Goal: Information Seeking & Learning: Understand process/instructions

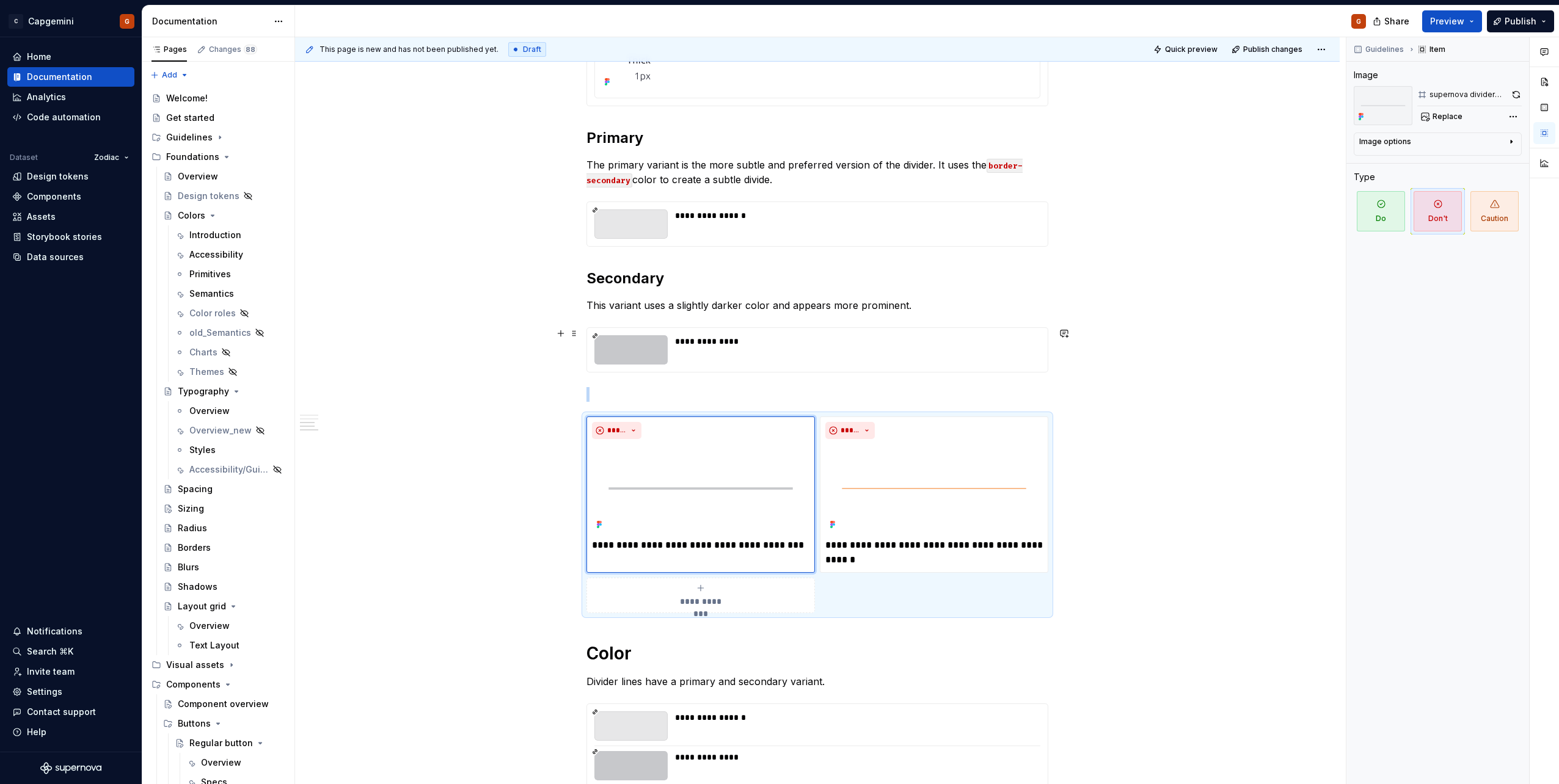
scroll to position [262, 0]
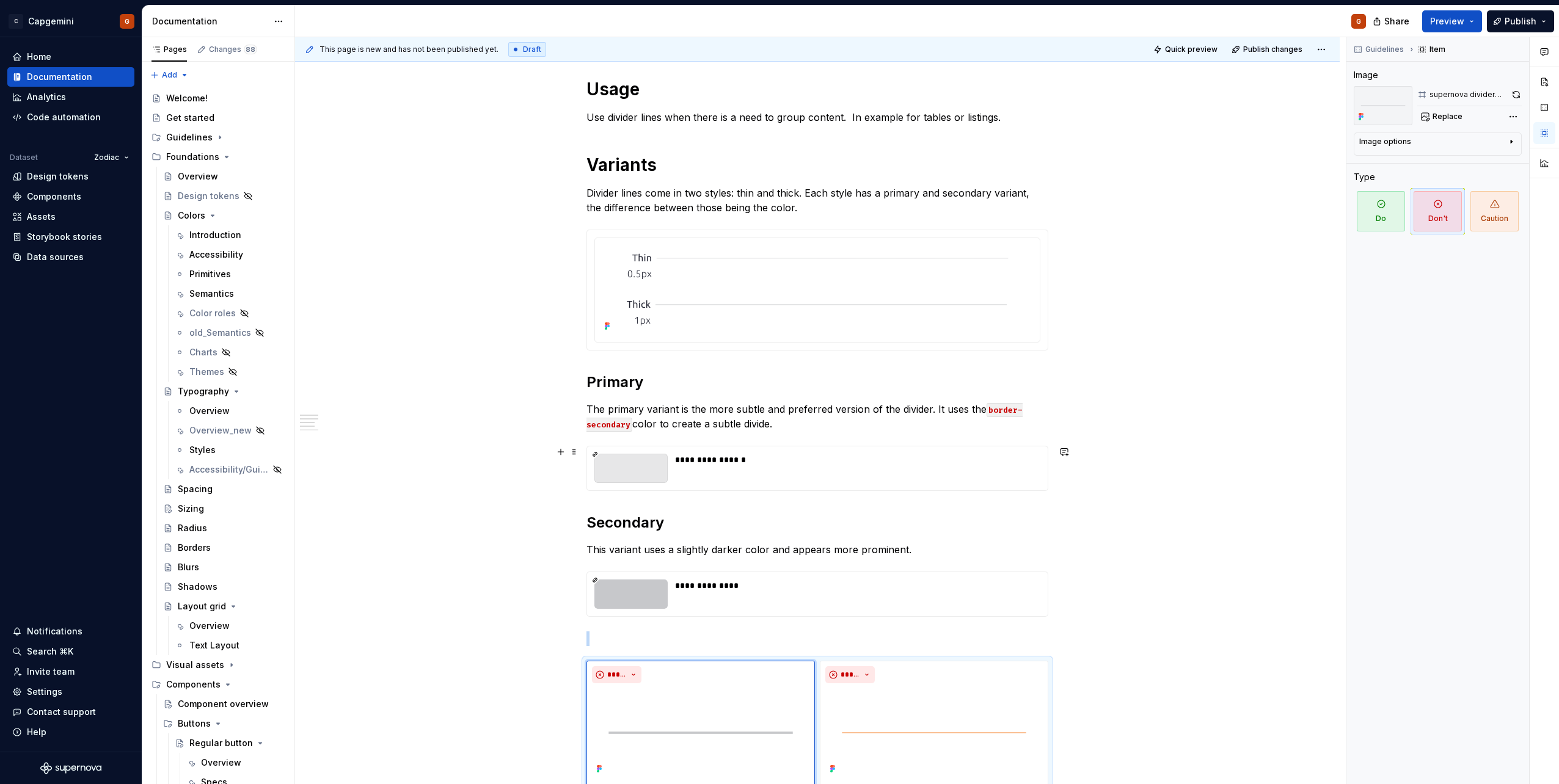
click at [738, 393] on div "**********" at bounding box center [854, 460] width 358 height 12
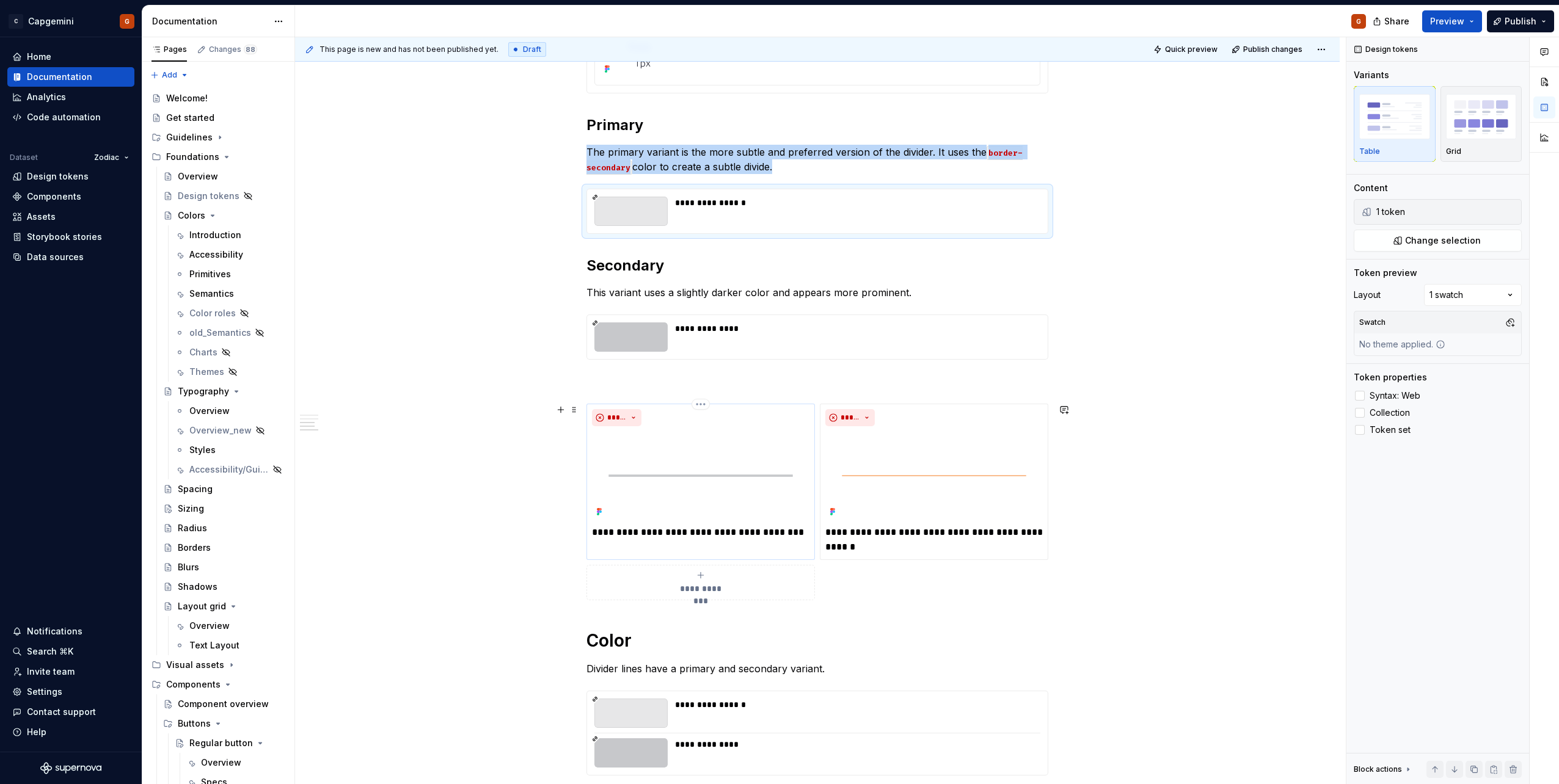
scroll to position [568, 0]
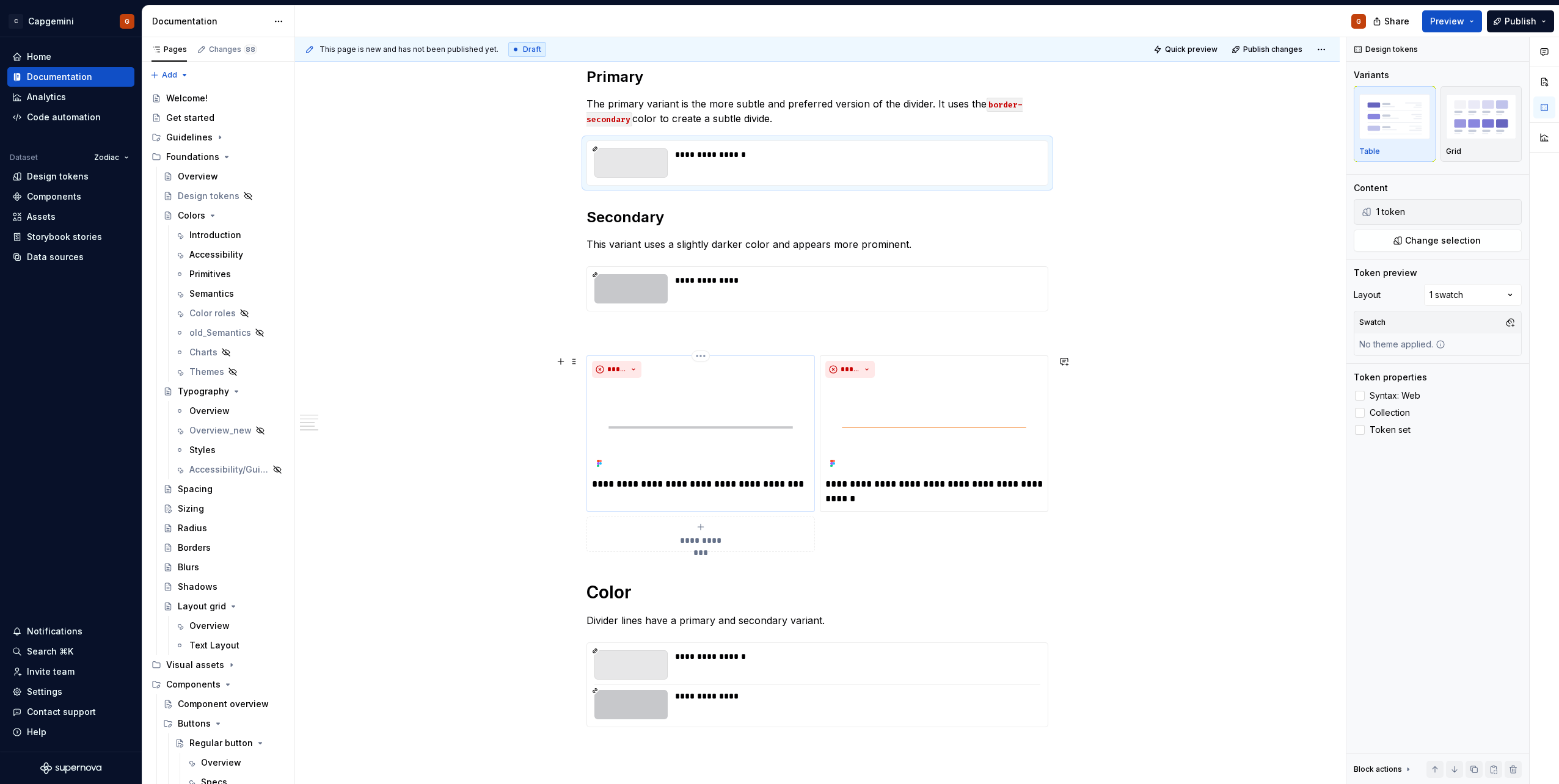
click at [777, 393] on p "**********" at bounding box center [701, 484] width 217 height 15
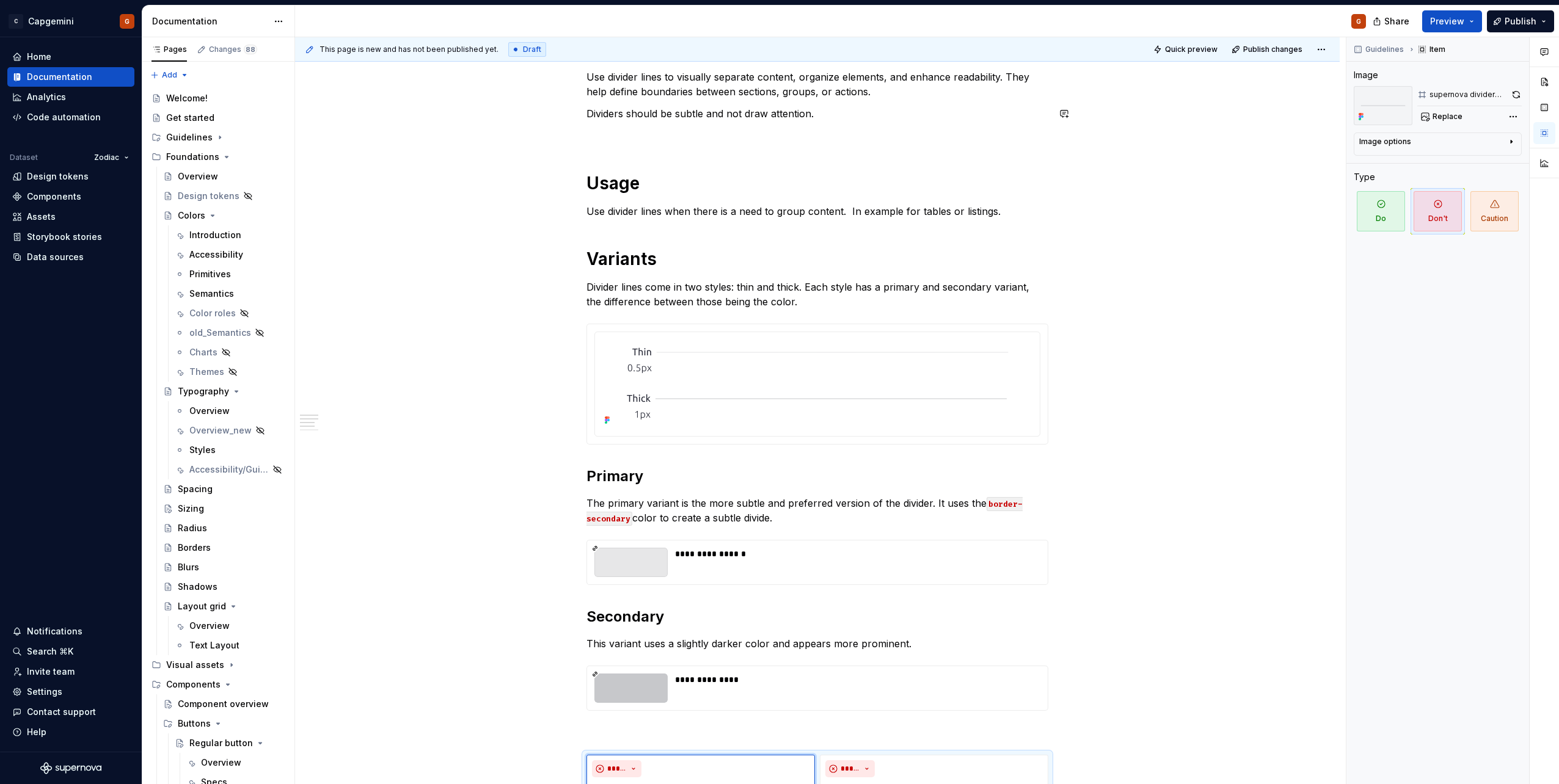
scroll to position [179, 0]
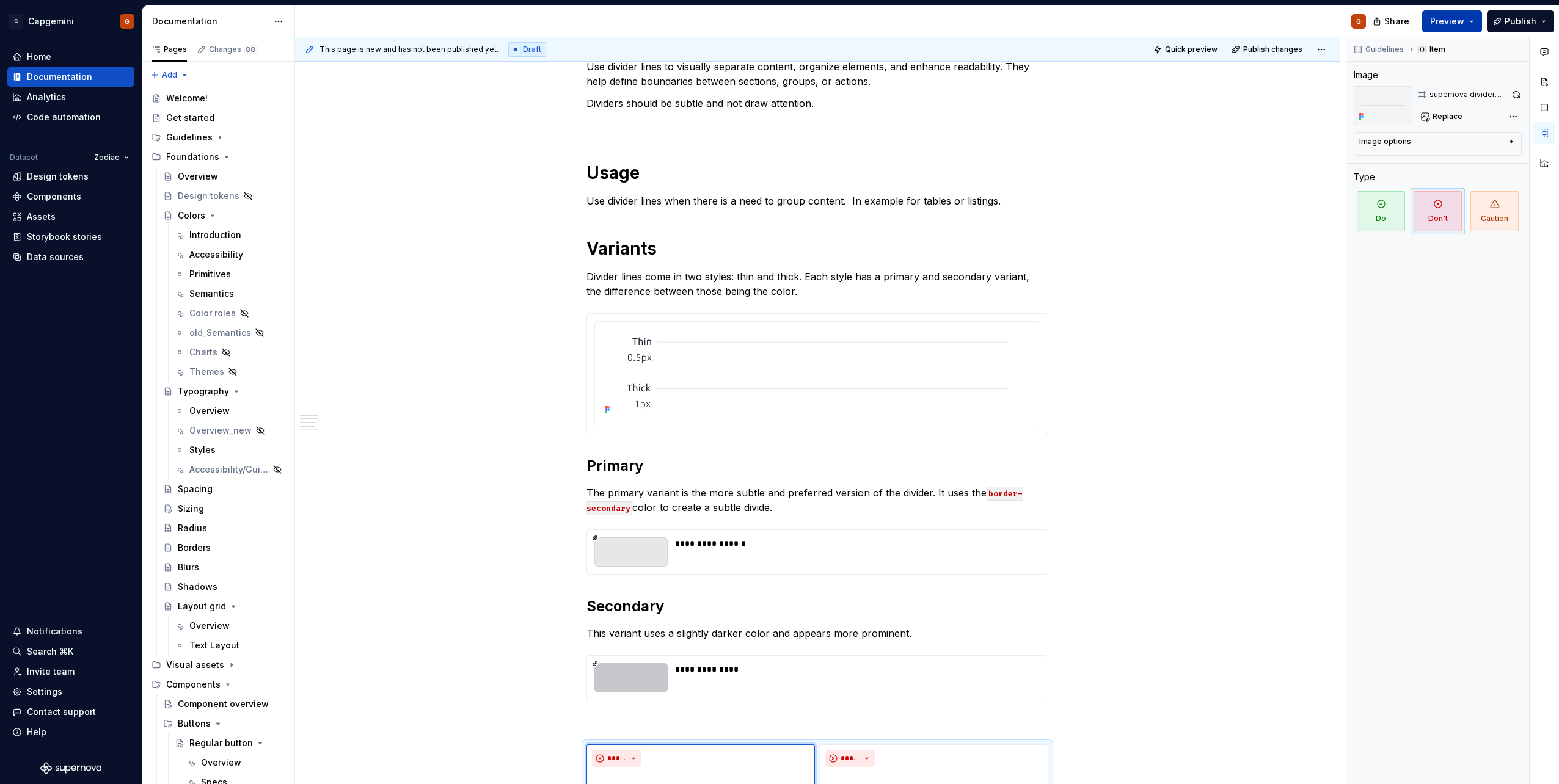
click at [777, 24] on button "Preview" at bounding box center [1452, 21] width 60 height 22
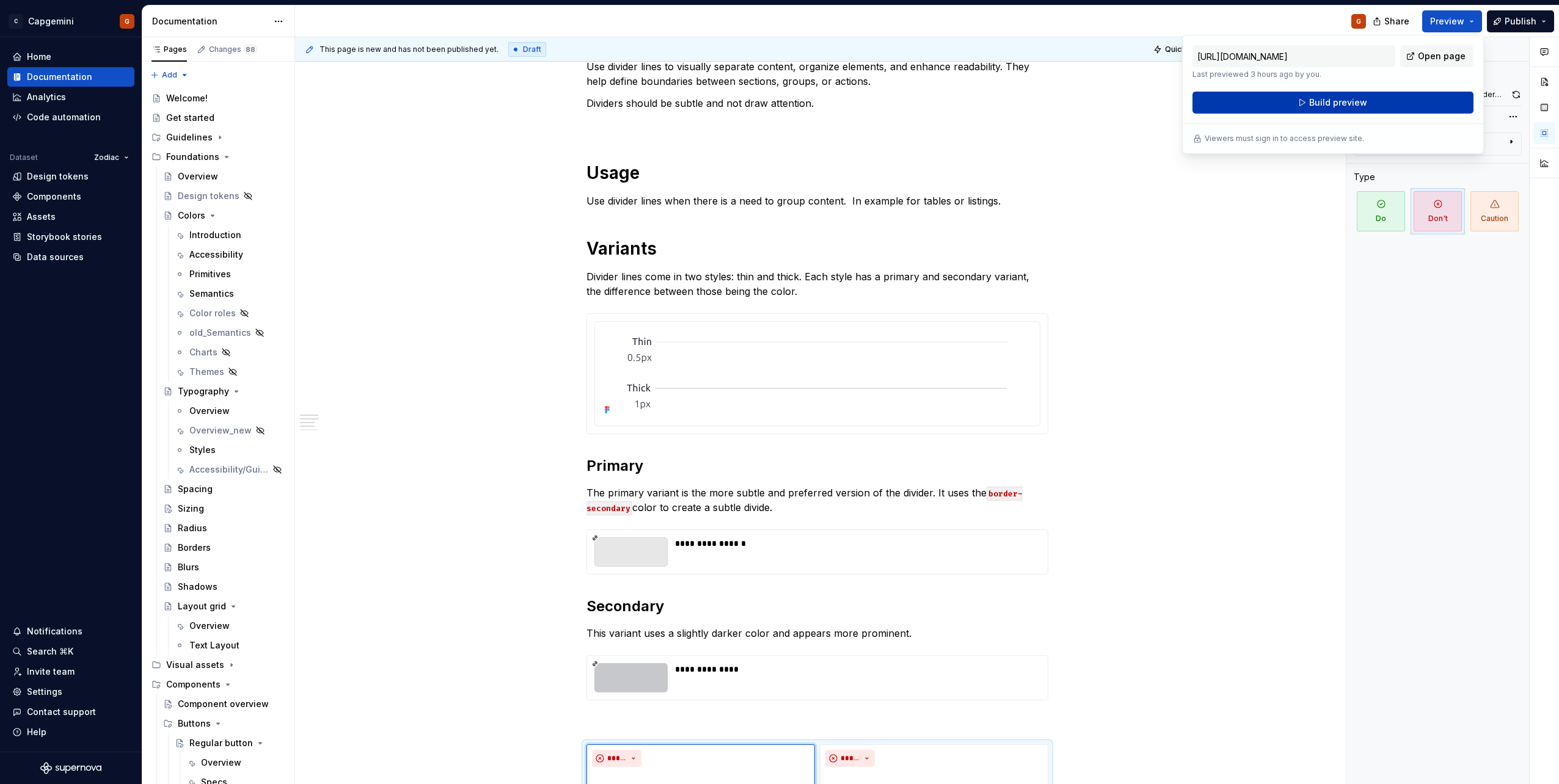
drag, startPoint x: 1471, startPoint y: 24, endPoint x: 1392, endPoint y: 100, distance: 109.6
click at [777, 100] on button "Build preview" at bounding box center [1333, 103] width 281 height 22
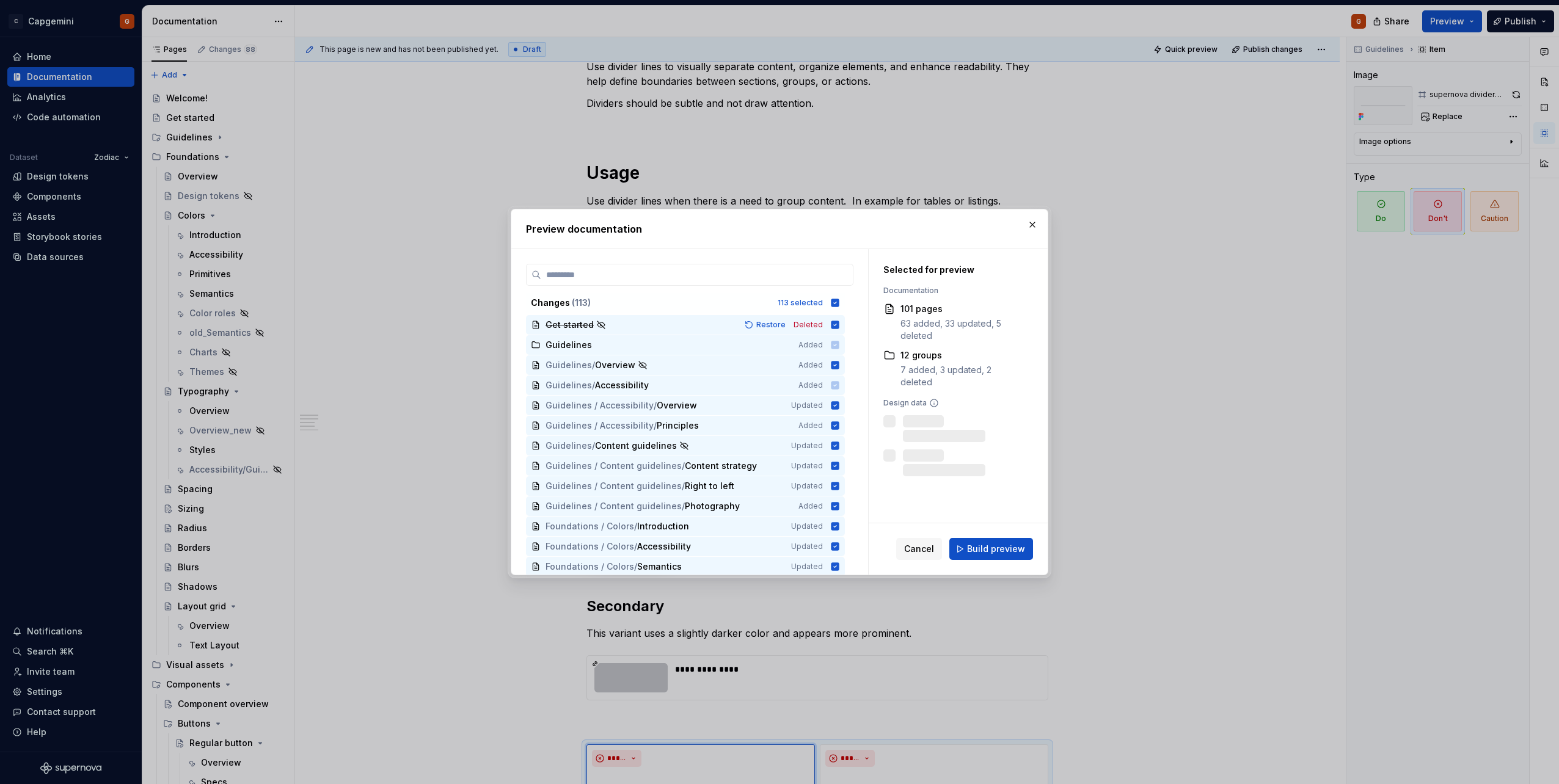
click at [777, 393] on span "Build preview" at bounding box center [996, 549] width 58 height 12
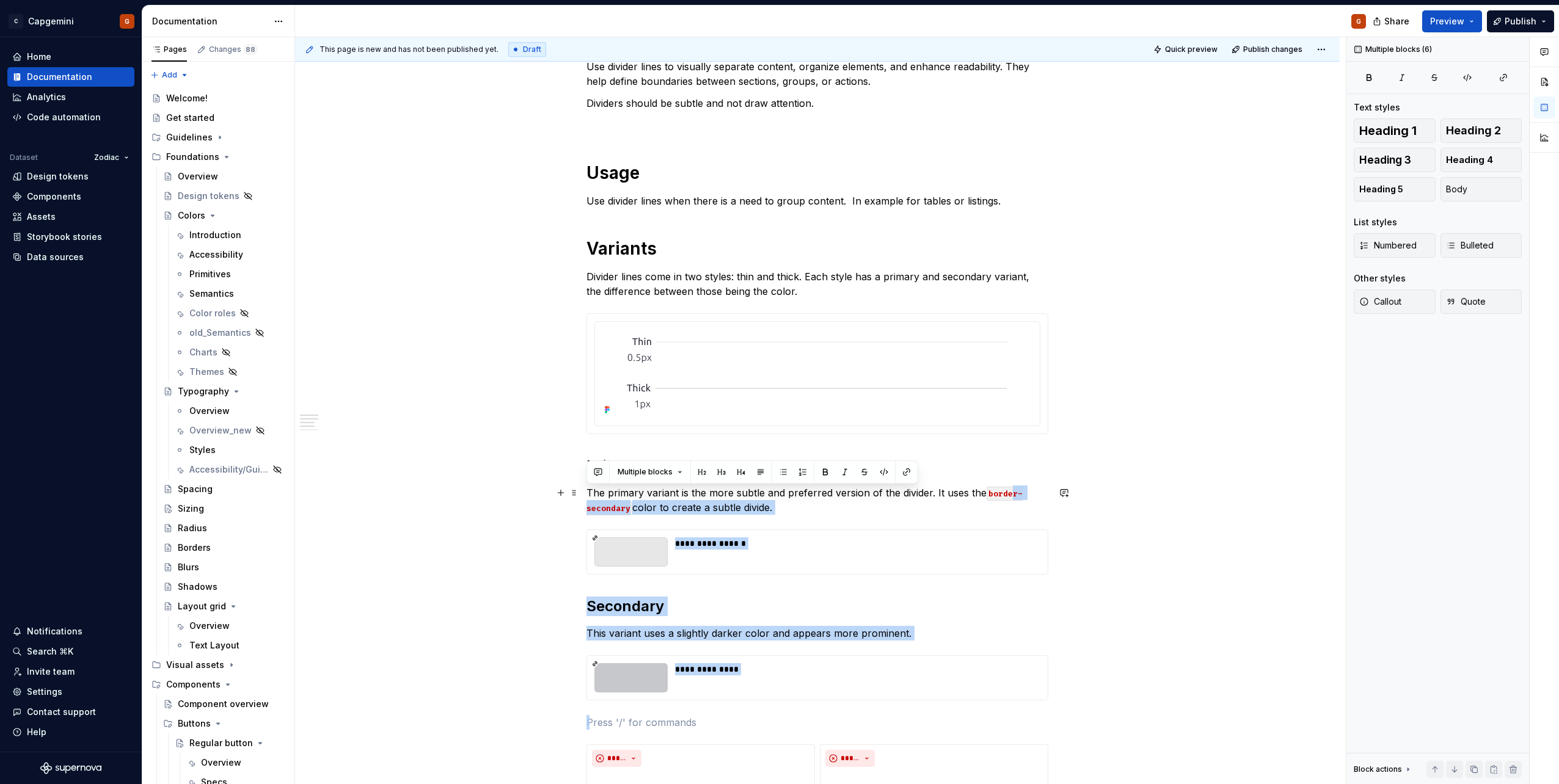
click at [777, 393] on code "border-secondary" at bounding box center [804, 501] width 436 height 29
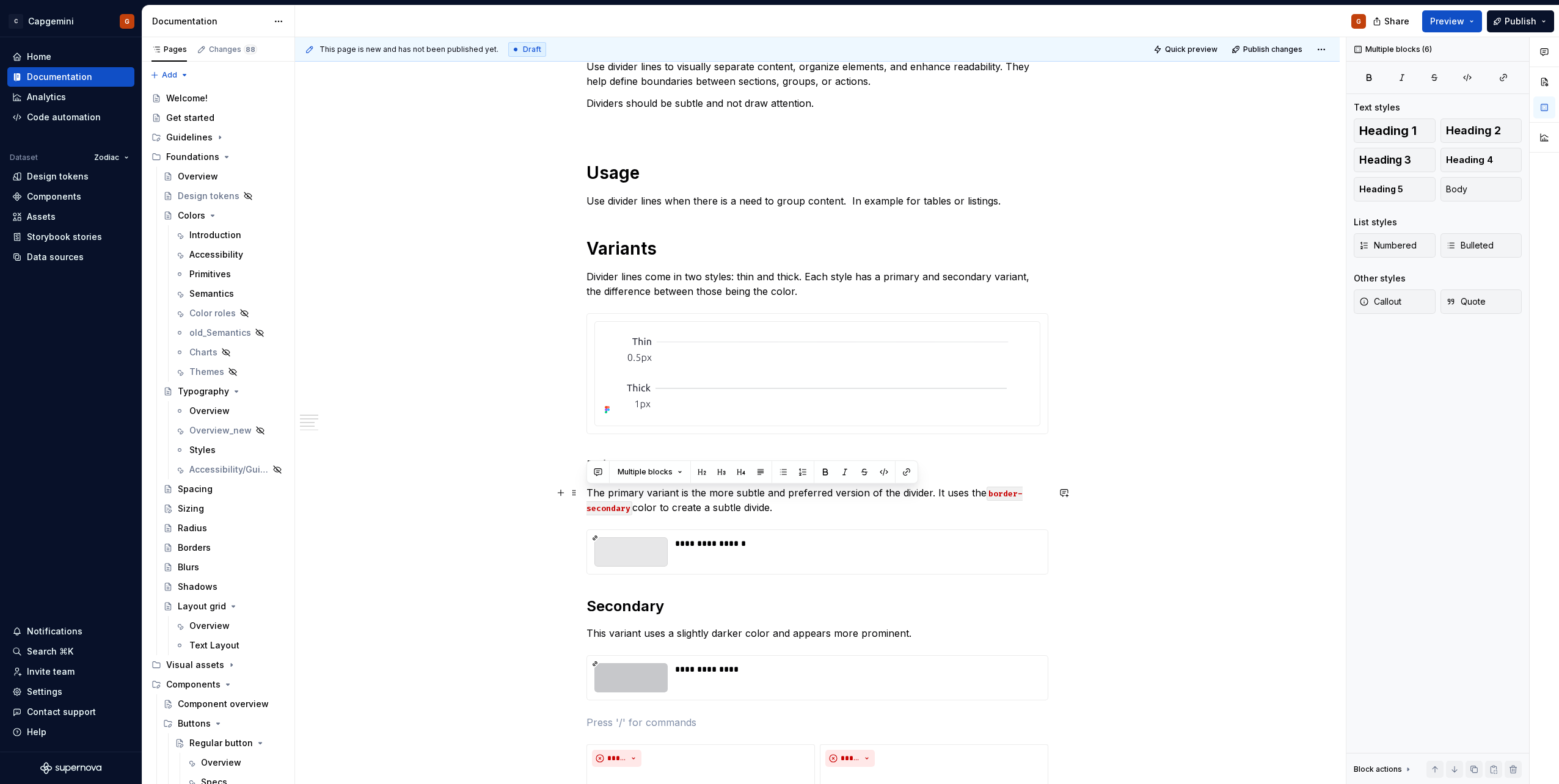
click at [777, 393] on code "border-secondary" at bounding box center [804, 501] width 436 height 29
drag, startPoint x: 987, startPoint y: 493, endPoint x: 629, endPoint y: 509, distance: 358.4
click at [629, 393] on code "border-secondary" at bounding box center [804, 501] width 436 height 29
copy code "border-secondary"
type textarea "*"
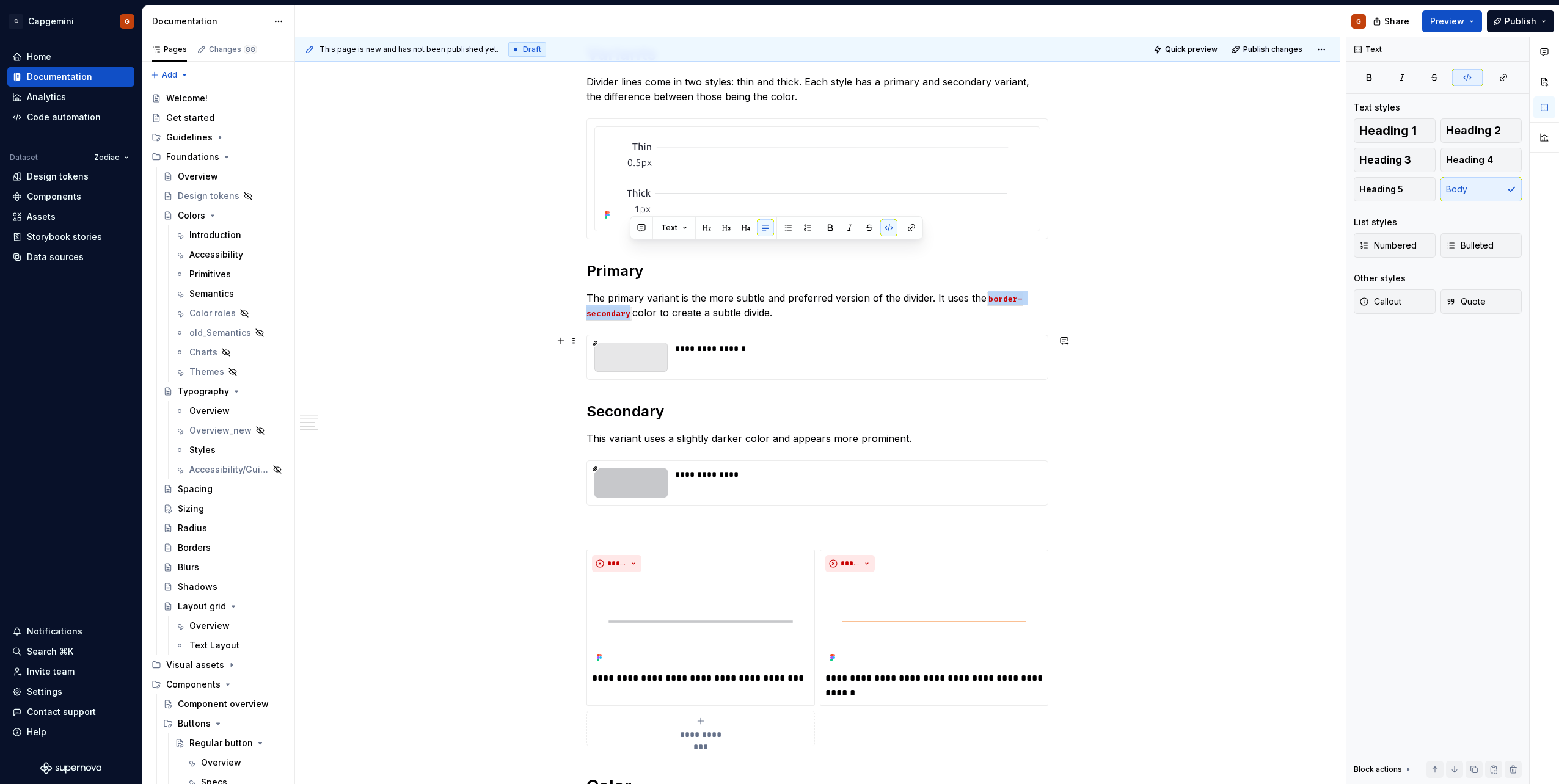
scroll to position [423, 0]
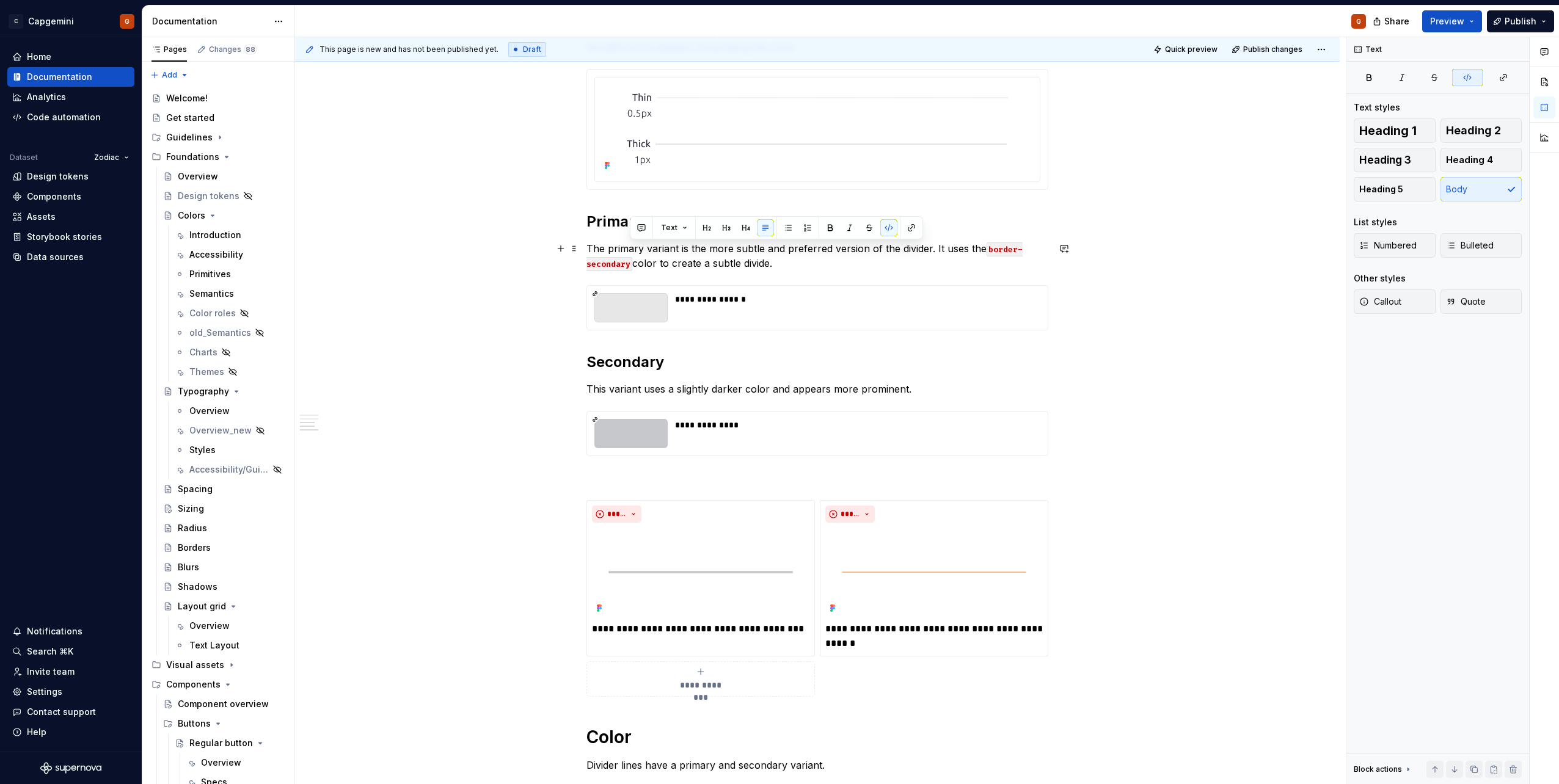
click at [694, 250] on p "The primary variant is the more subtle and preferred version of the divider. It…" at bounding box center [817, 256] width 462 height 29
click at [688, 223] on h2 "Primary" at bounding box center [817, 221] width 462 height 20
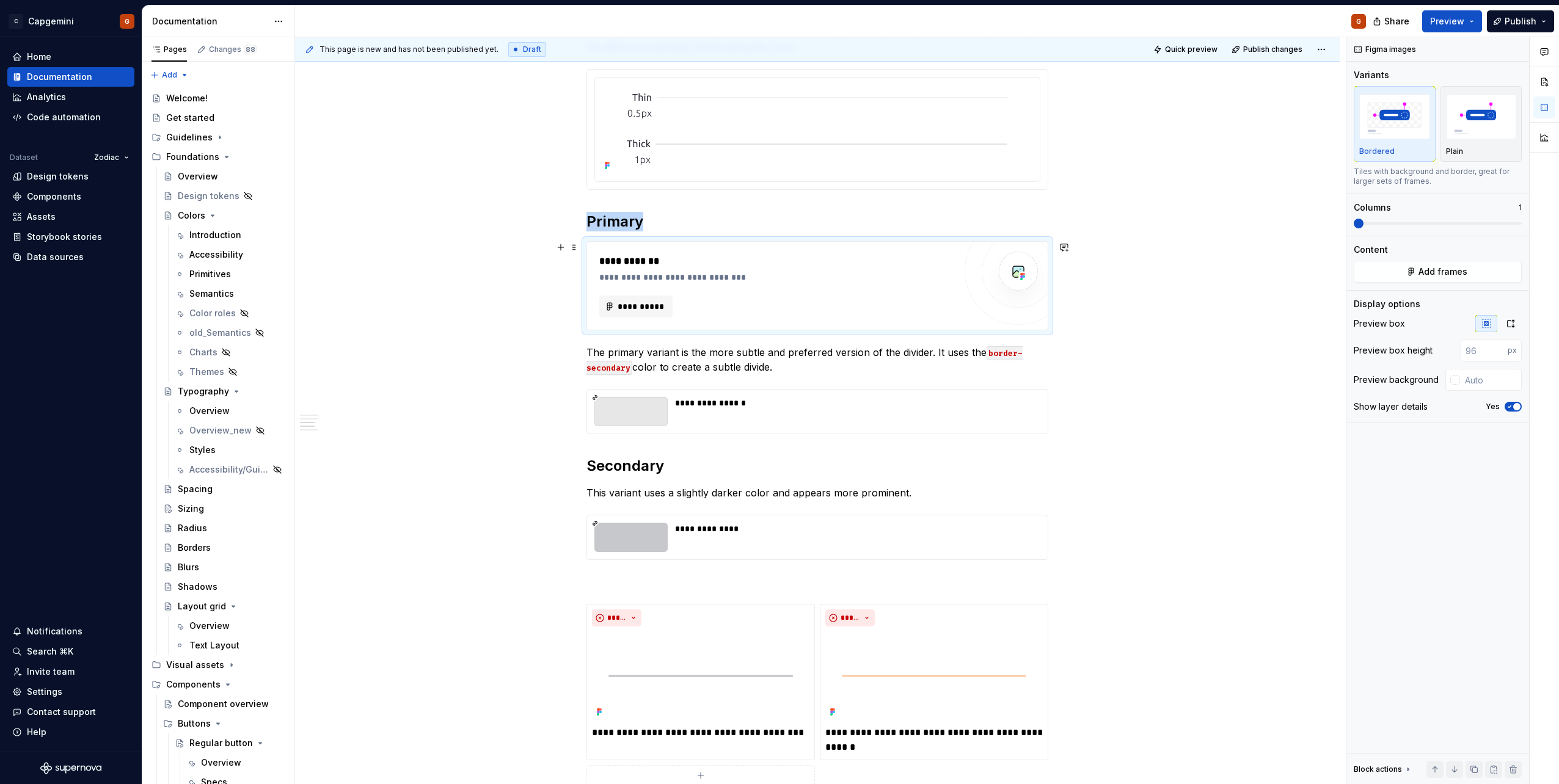
click at [638, 294] on div "**********" at bounding box center [777, 286] width 356 height 63
click at [636, 297] on button "**********" at bounding box center [636, 306] width 74 height 22
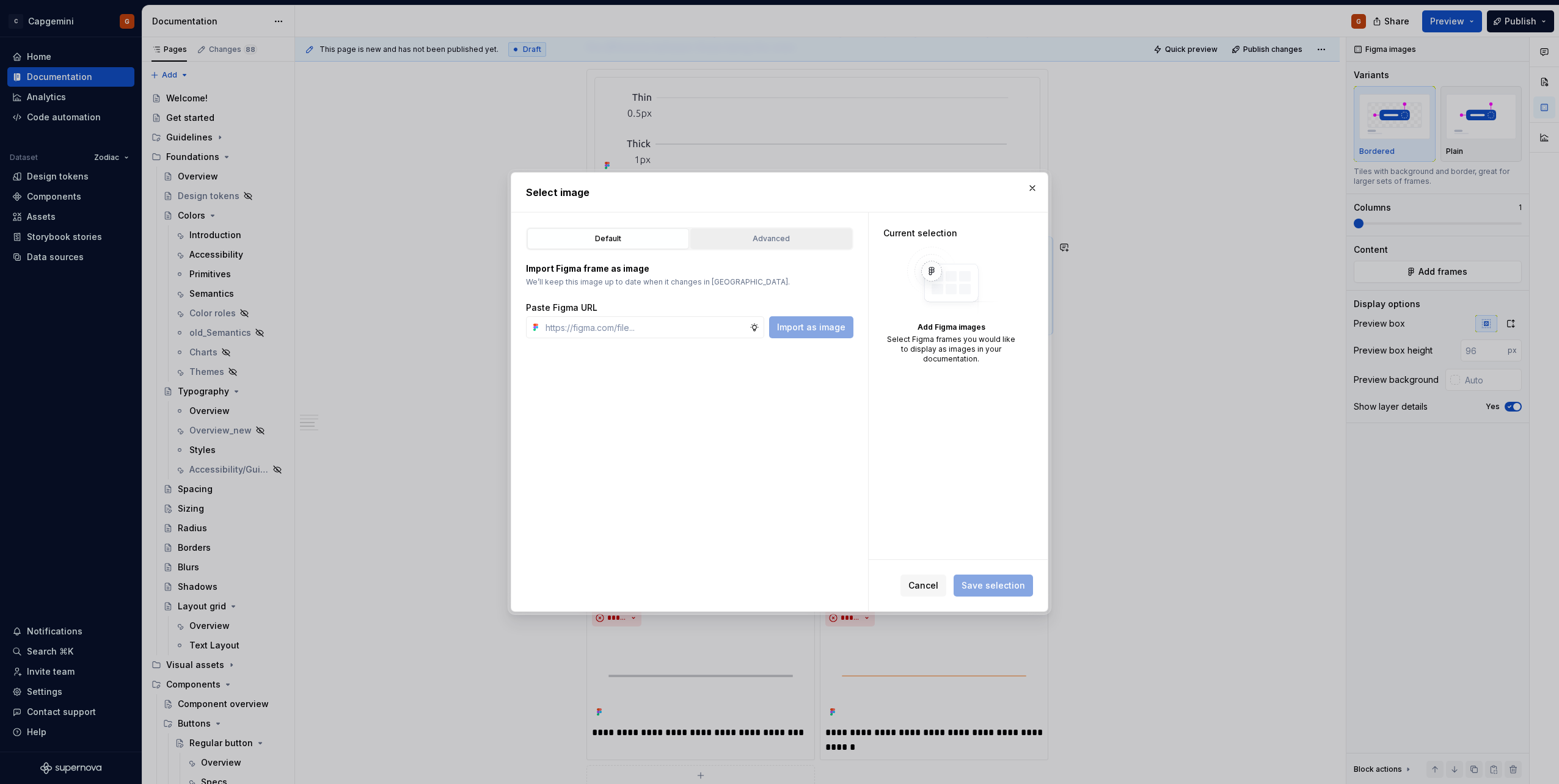
click at [773, 238] on div "Advanced" at bounding box center [771, 239] width 153 height 12
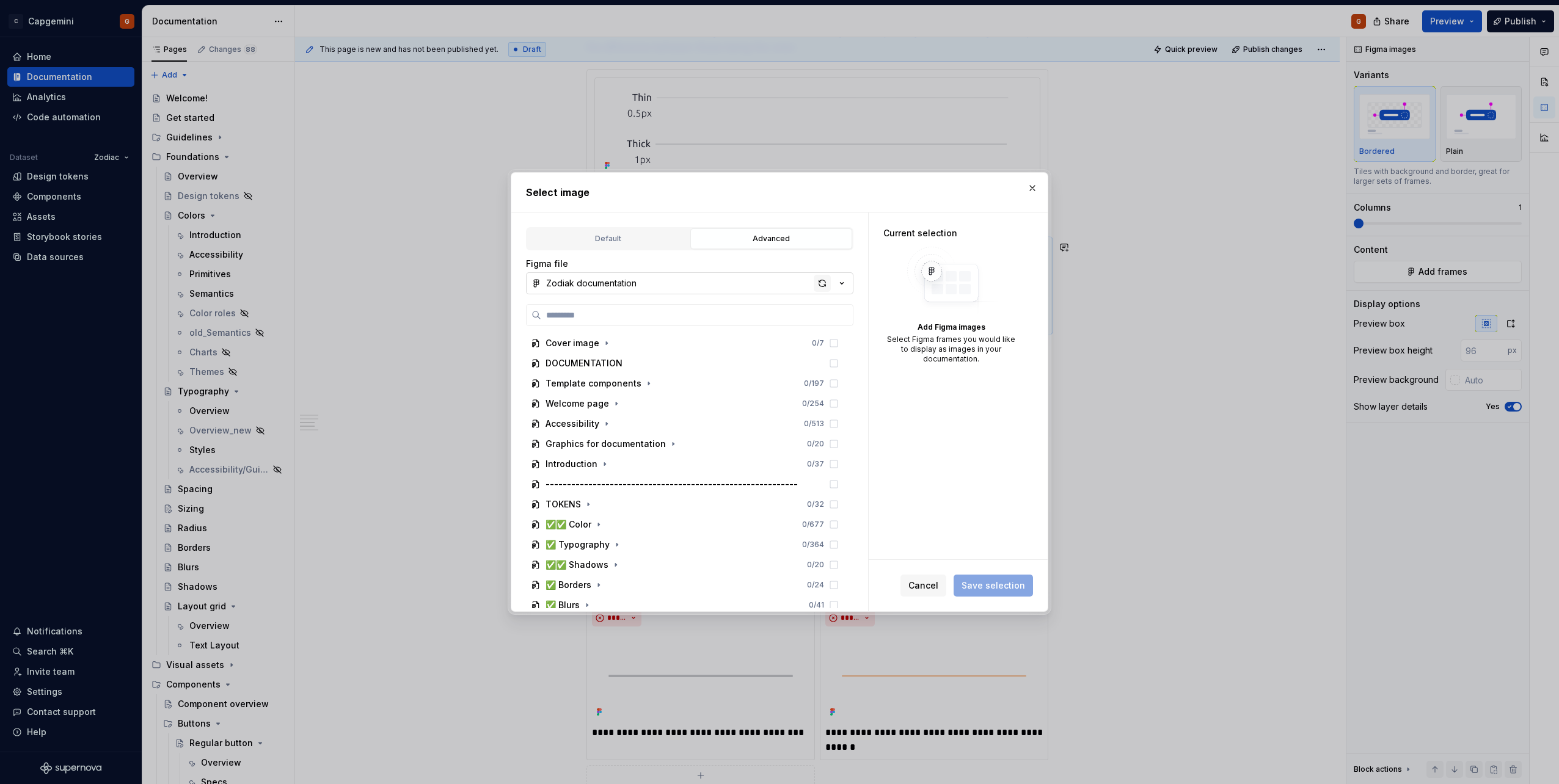
click at [777, 283] on div "button" at bounding box center [822, 283] width 17 height 17
type textarea "*"
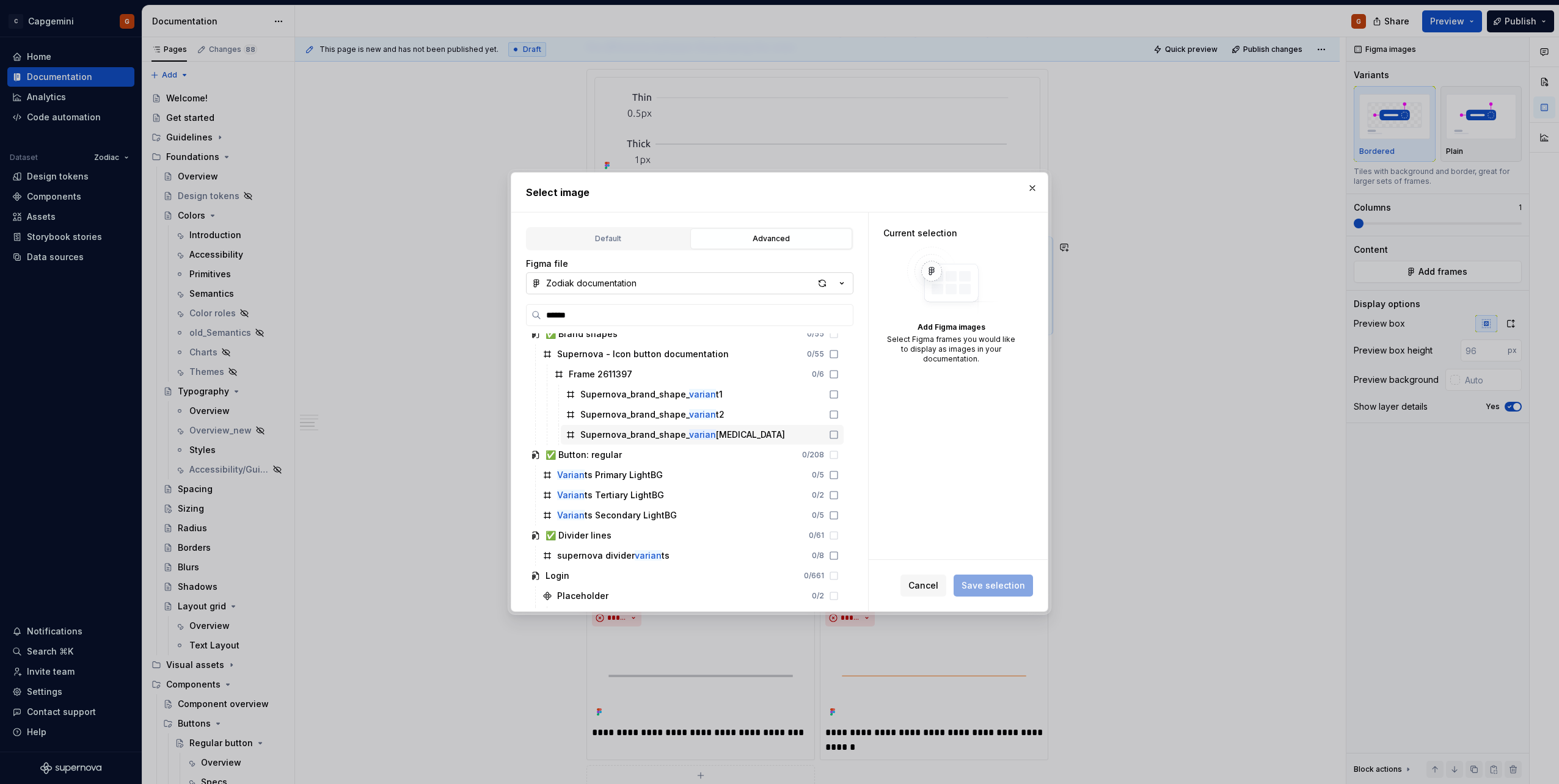
scroll to position [0, 0]
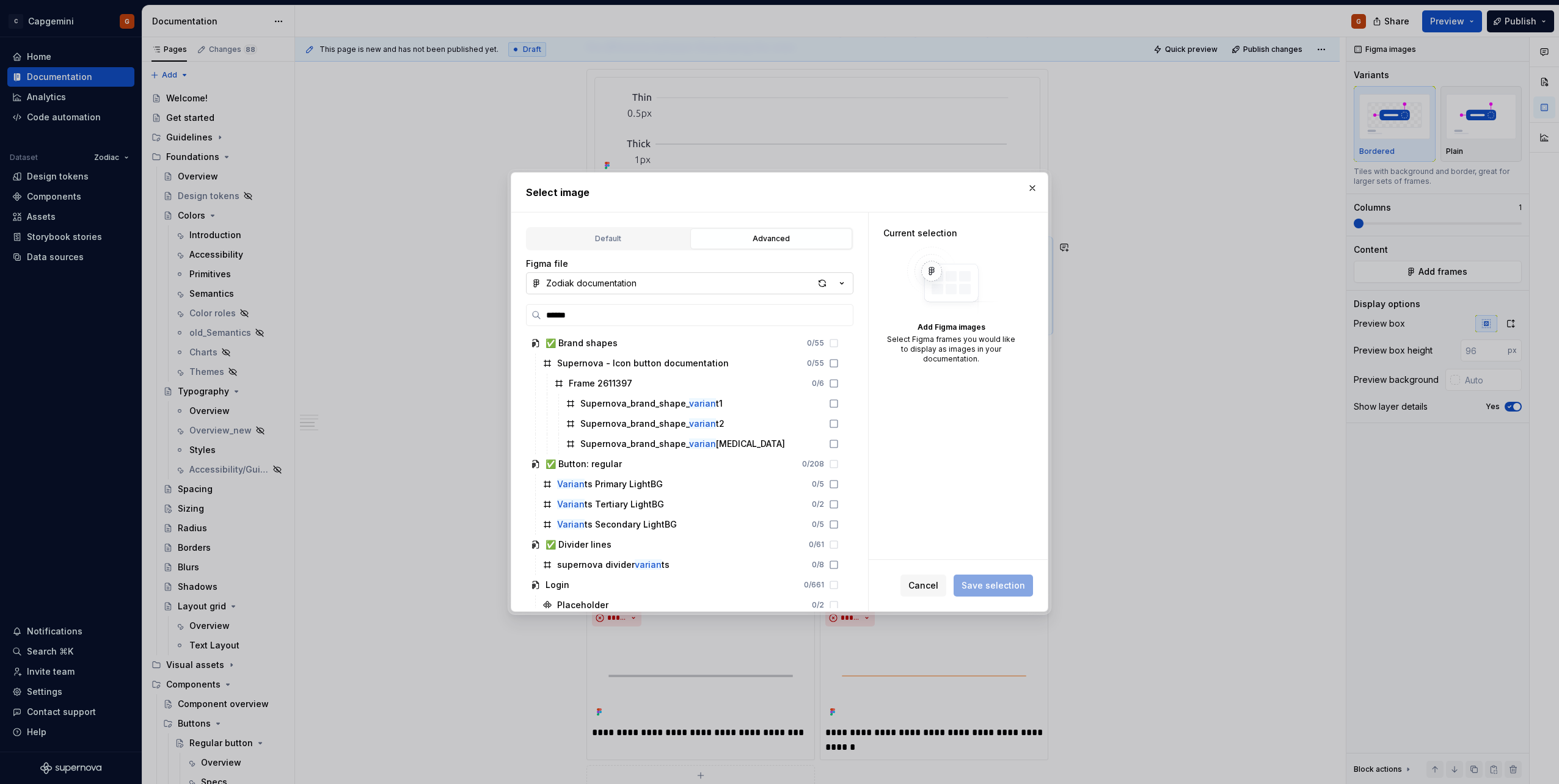
drag, startPoint x: 609, startPoint y: 312, endPoint x: 378, endPoint y: 327, distance: 231.5
click at [398, 325] on div "Select image Default Advanced Import Figma frame as image We’ll keep this image…" at bounding box center [780, 392] width 1559 height 784
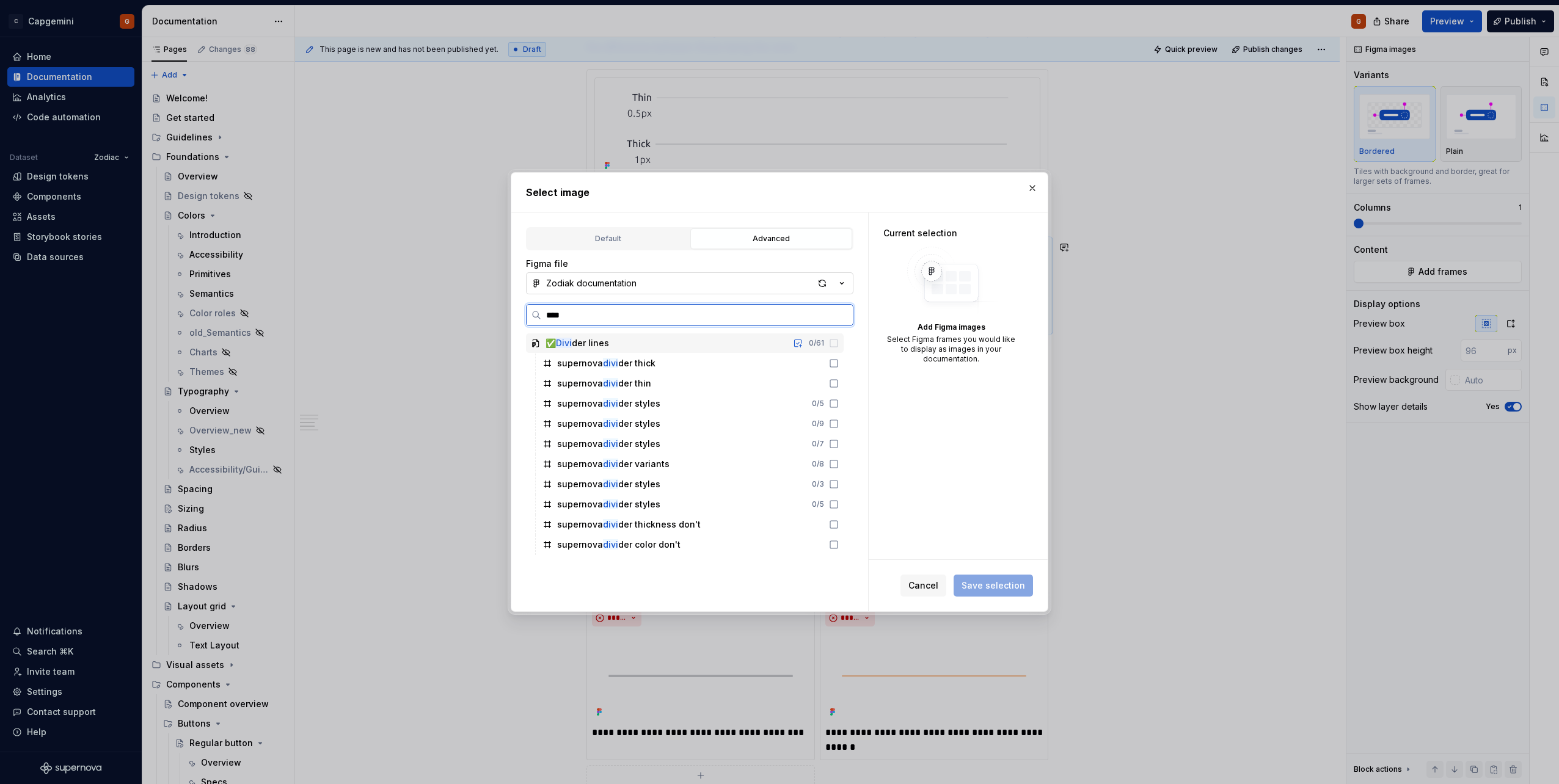
type input "*****"
click at [682, 393] on div "supernova divid er variants 0 / 8" at bounding box center [691, 464] width 306 height 20
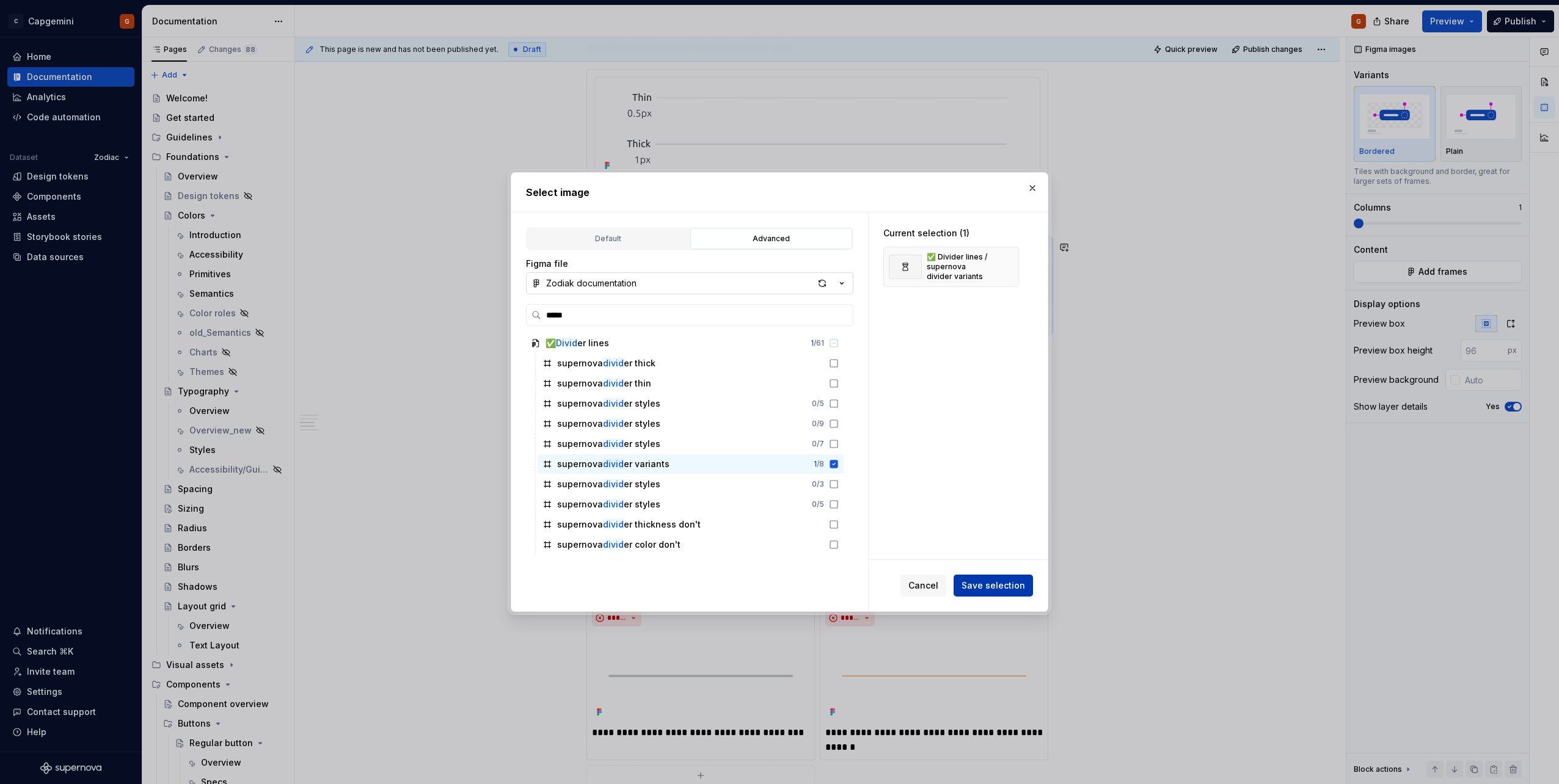
click at [777, 393] on button "Save selection" at bounding box center [993, 586] width 80 height 22
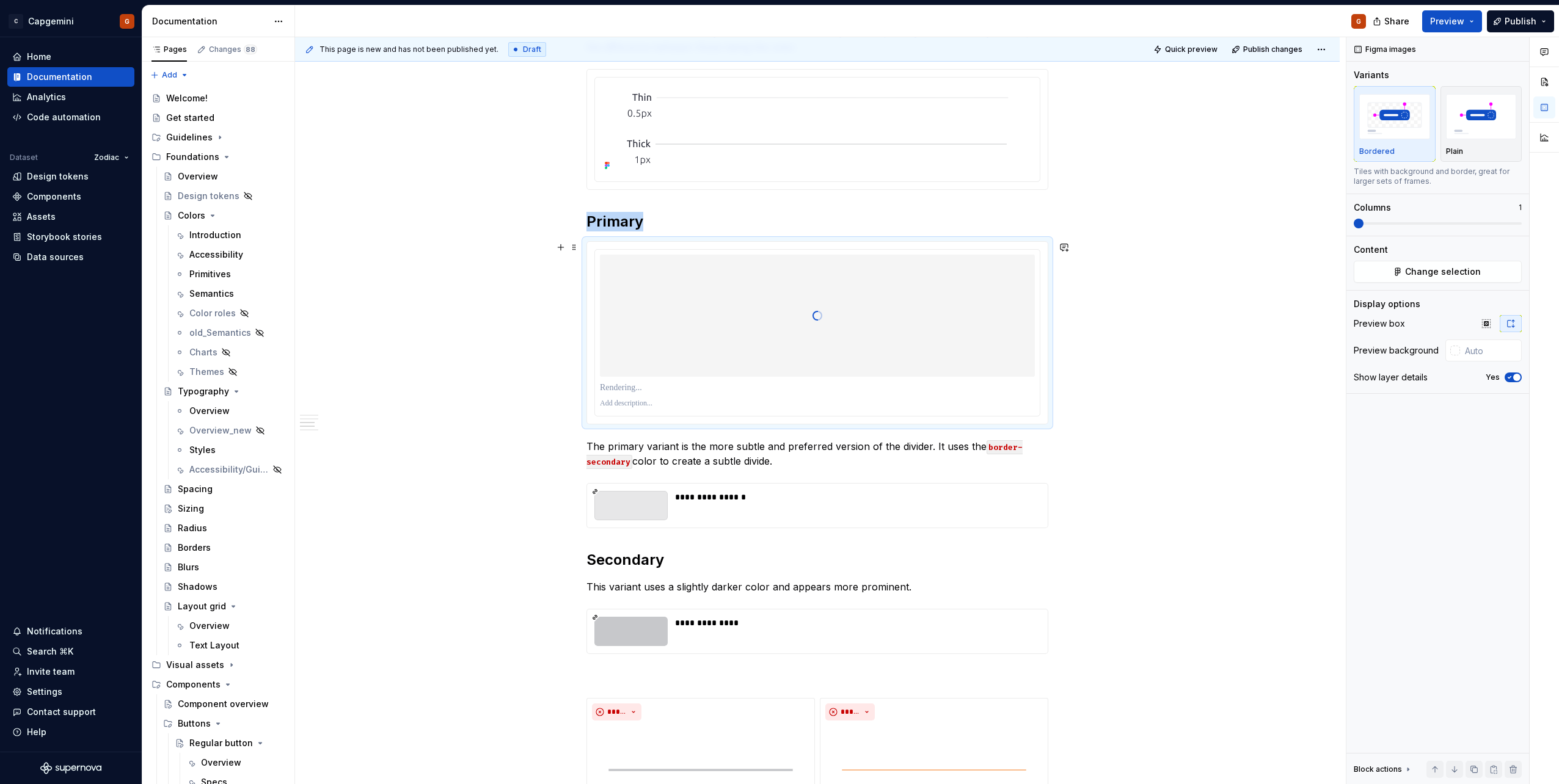
click at [751, 390] on p at bounding box center [817, 388] width 435 height 12
click at [777, 377] on icon "button" at bounding box center [1510, 378] width 3 height 2
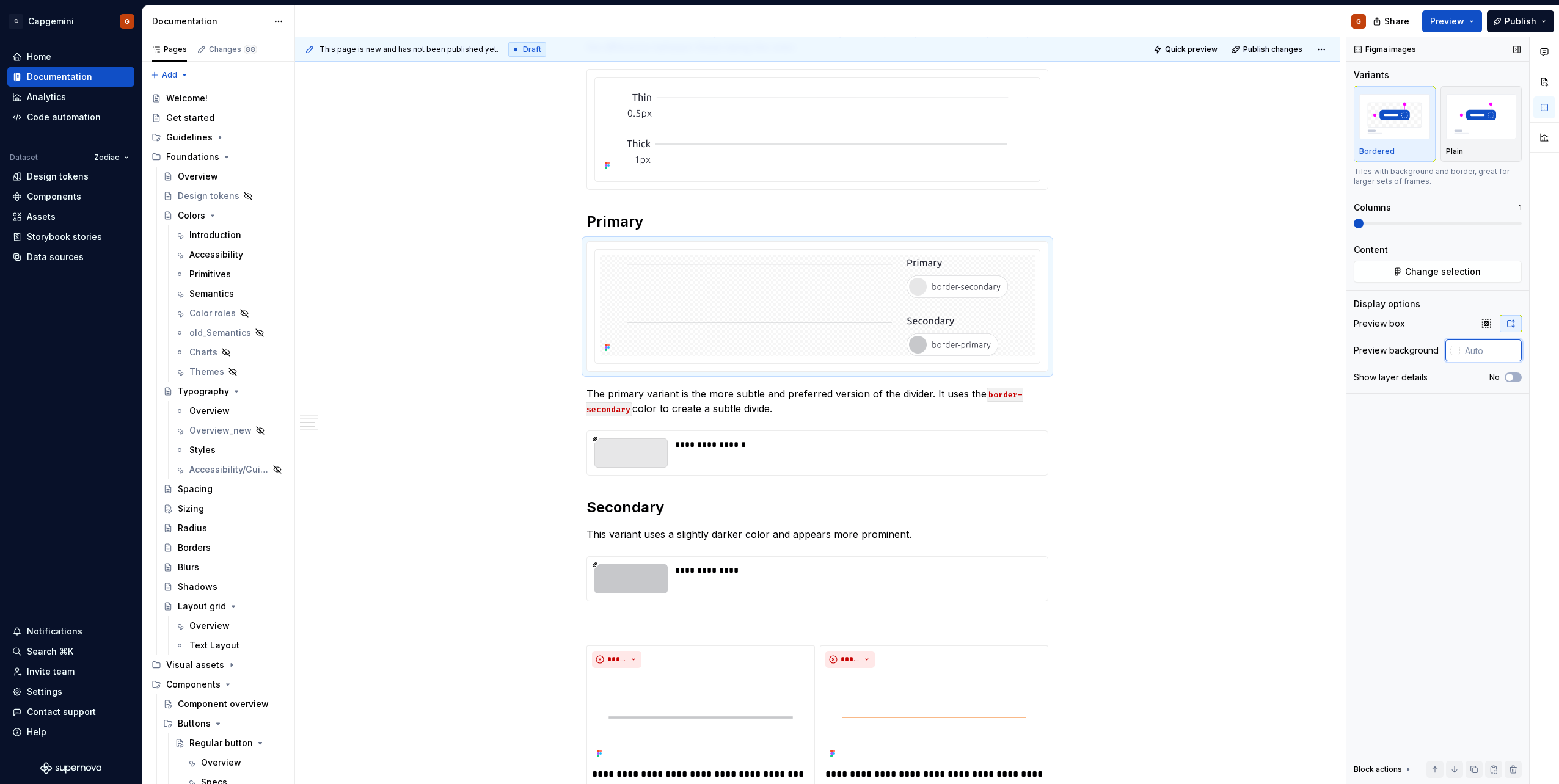
click at [777, 354] on input "text" at bounding box center [1491, 350] width 61 height 22
type input "#FFFFFF"
type button "on"
click at [777, 365] on div "**********" at bounding box center [817, 541] width 1045 height 1511
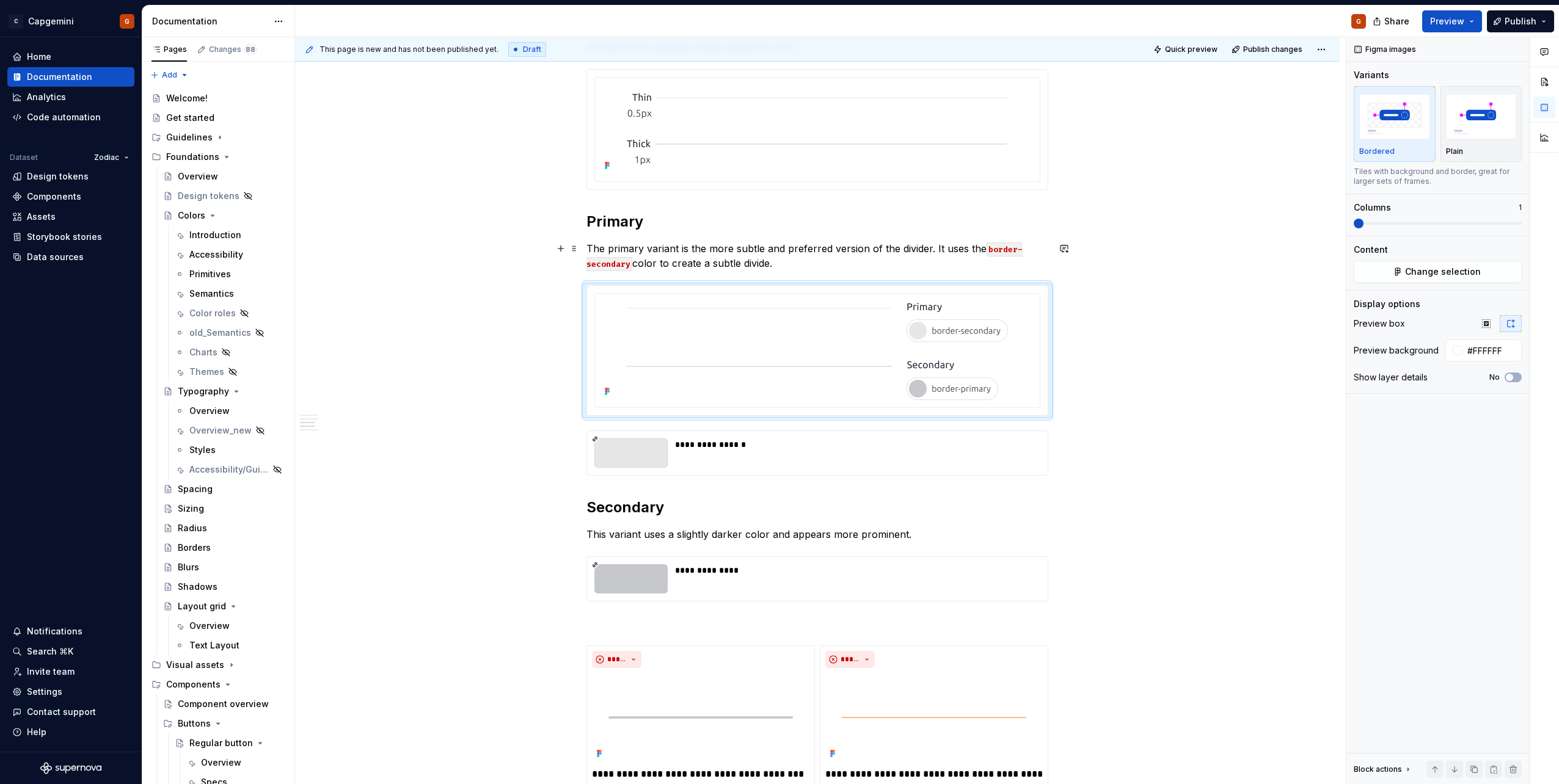
click at [692, 250] on p "The primary variant is the more subtle and preferred version of the divider. It…" at bounding box center [817, 256] width 462 height 29
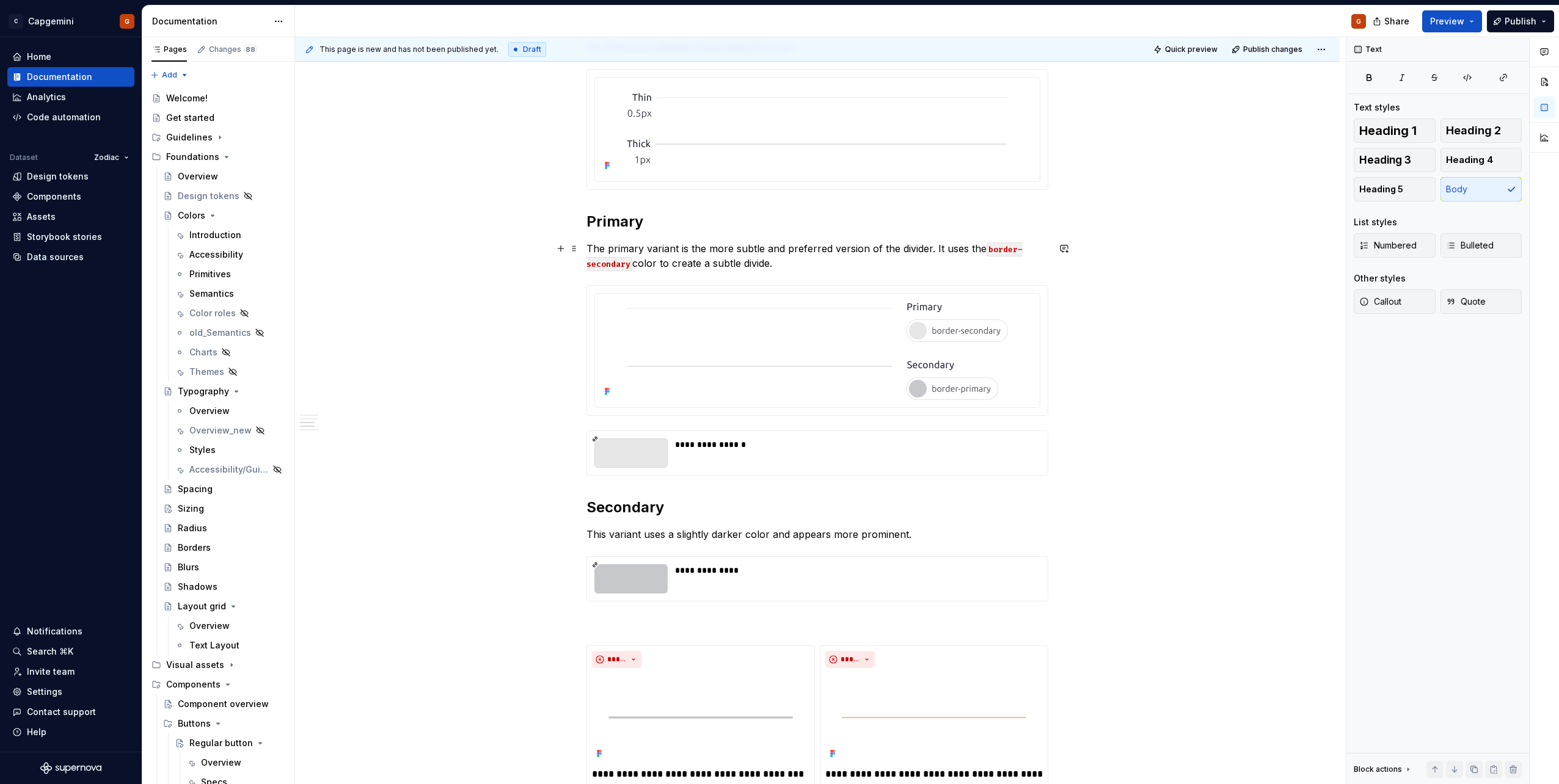
click at [777, 258] on p "The primary variant is the more subtle and preferred version of the divider. It…" at bounding box center [817, 256] width 462 height 29
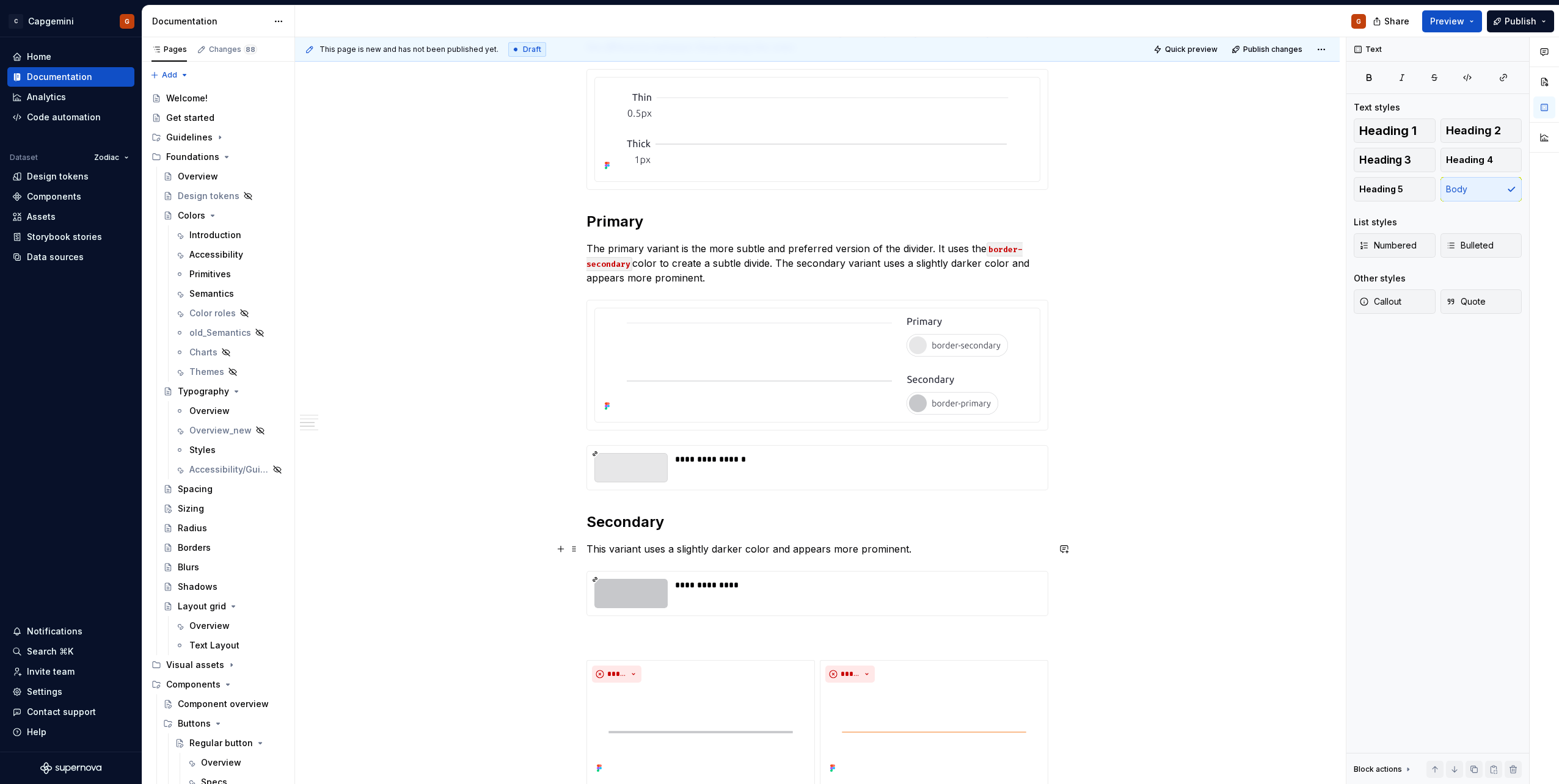
click at [777, 393] on p "This variant uses a slightly darker color and appears more prominent." at bounding box center [817, 549] width 462 height 15
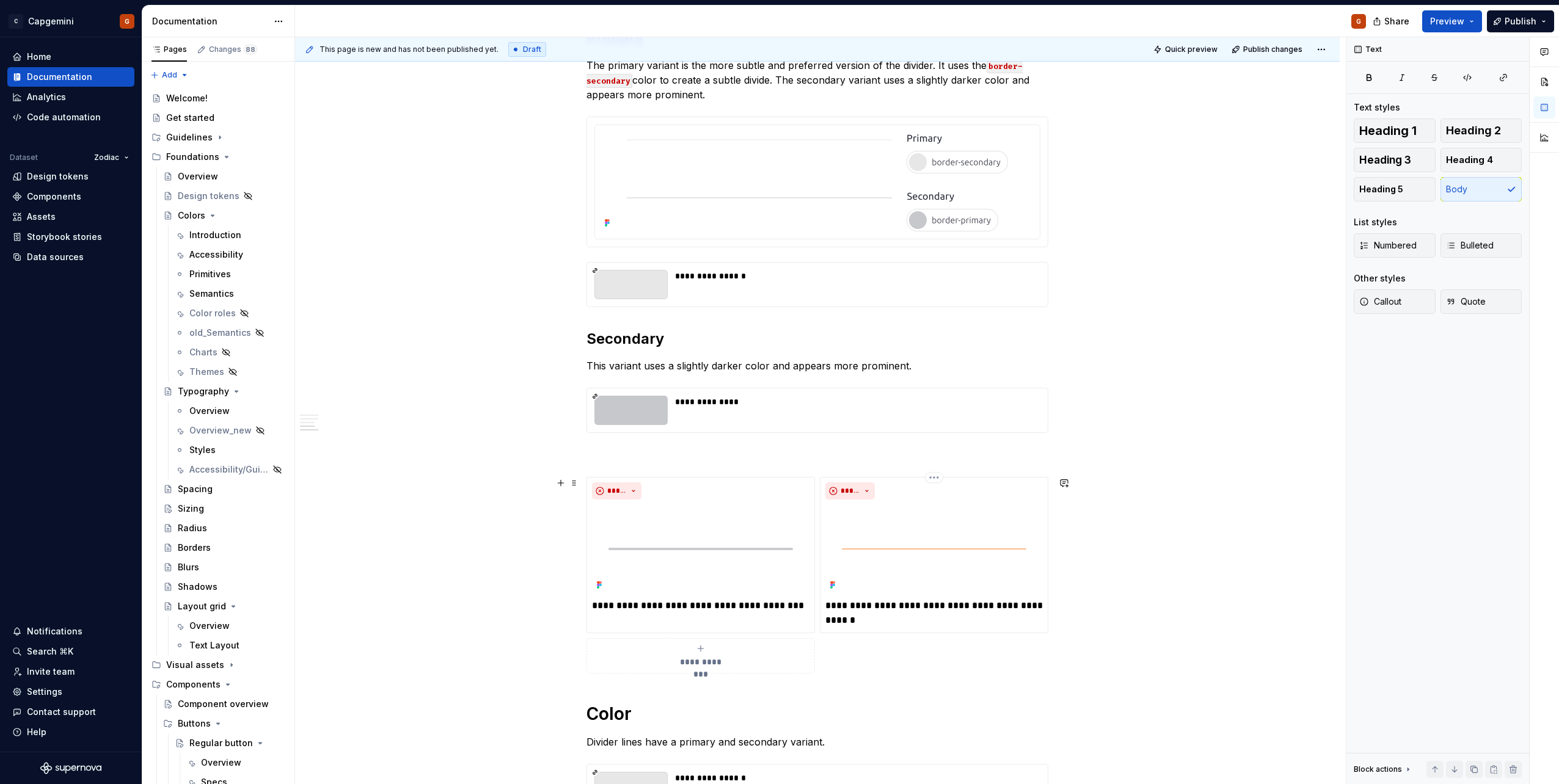
scroll to position [667, 0]
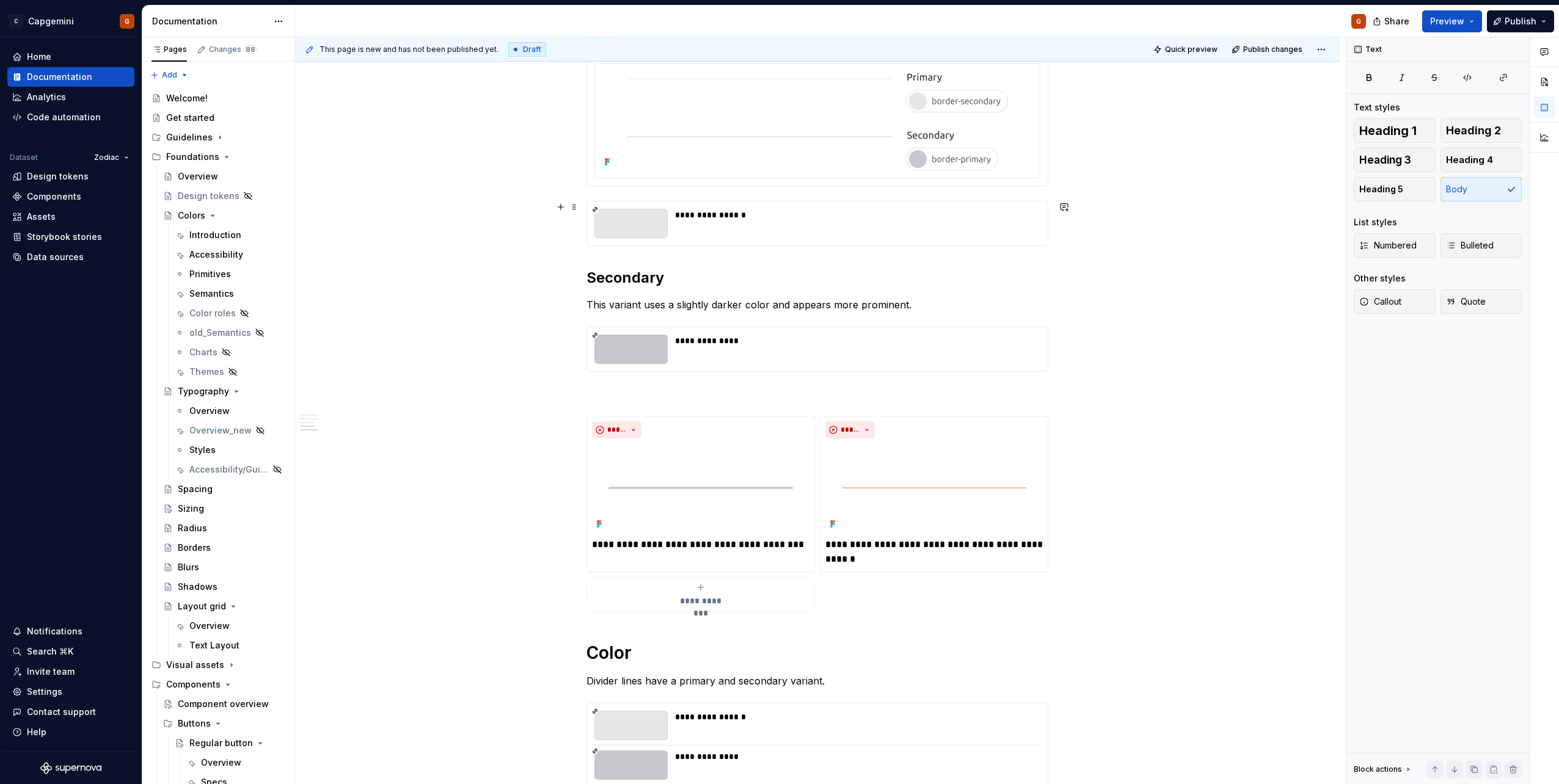
click at [688, 235] on div "**********" at bounding box center [854, 223] width 358 height 29
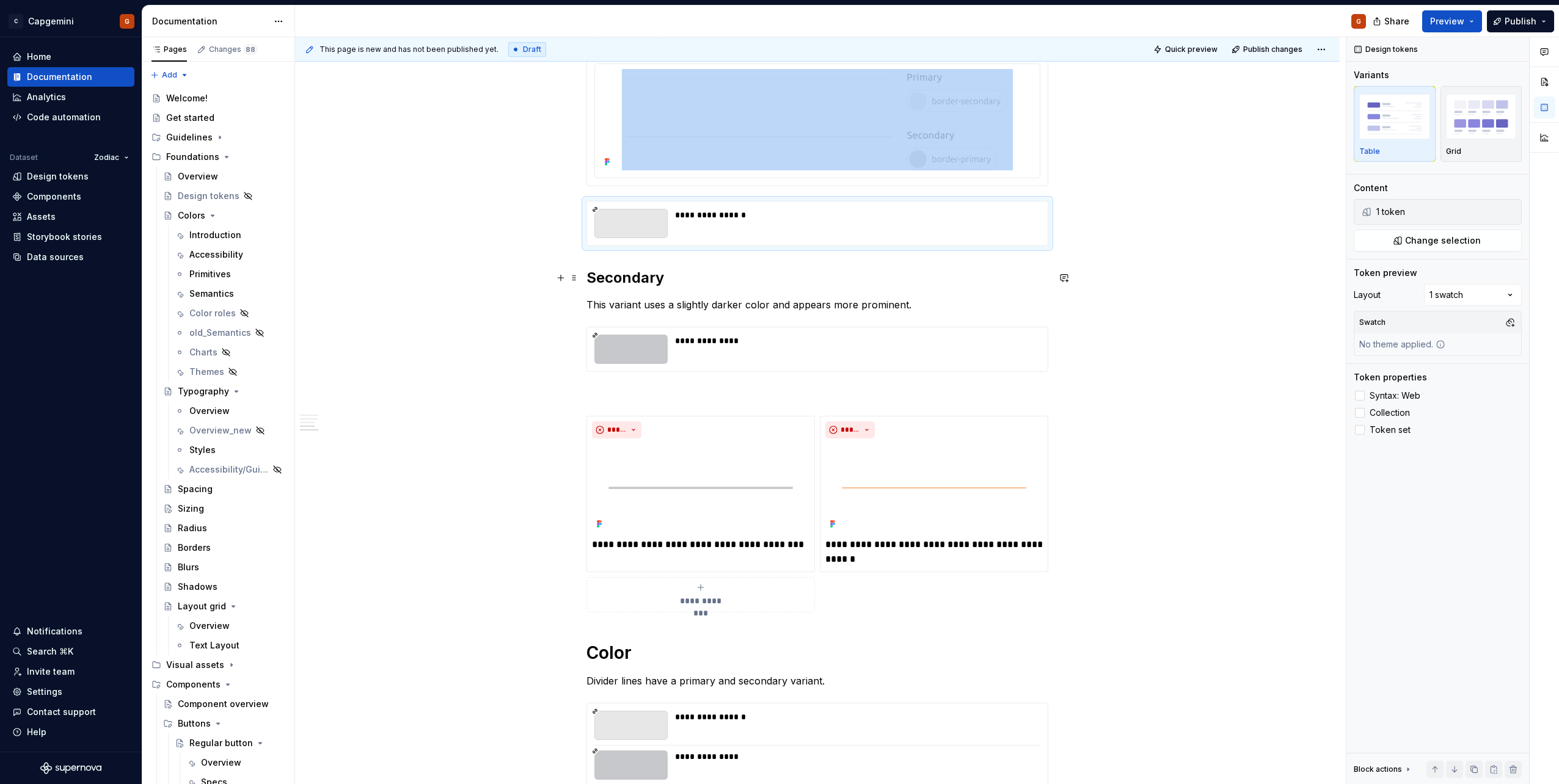
click at [678, 285] on h2 "Secondary" at bounding box center [817, 277] width 462 height 20
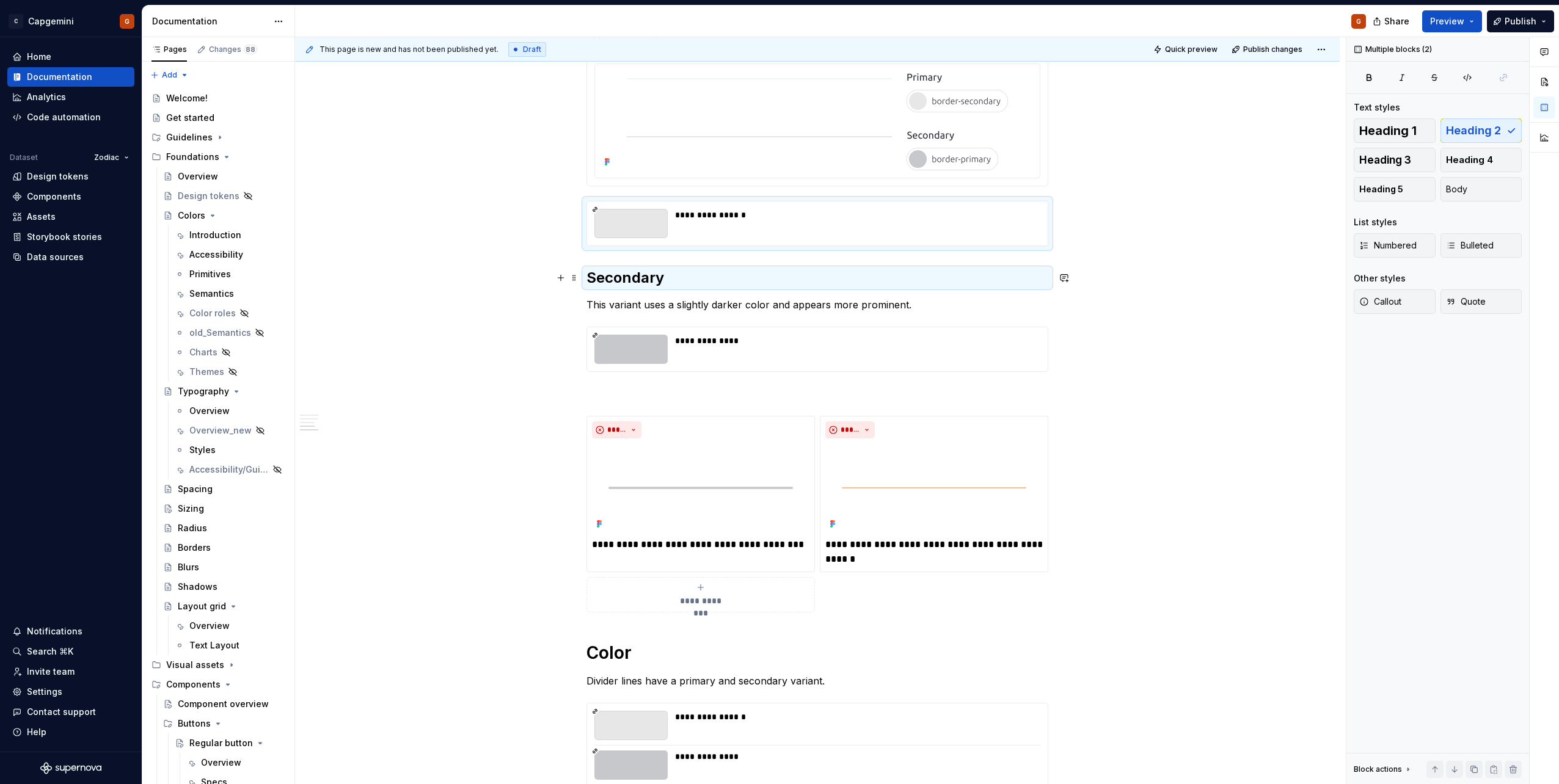
click at [610, 274] on h2 "Secondary" at bounding box center [817, 277] width 462 height 20
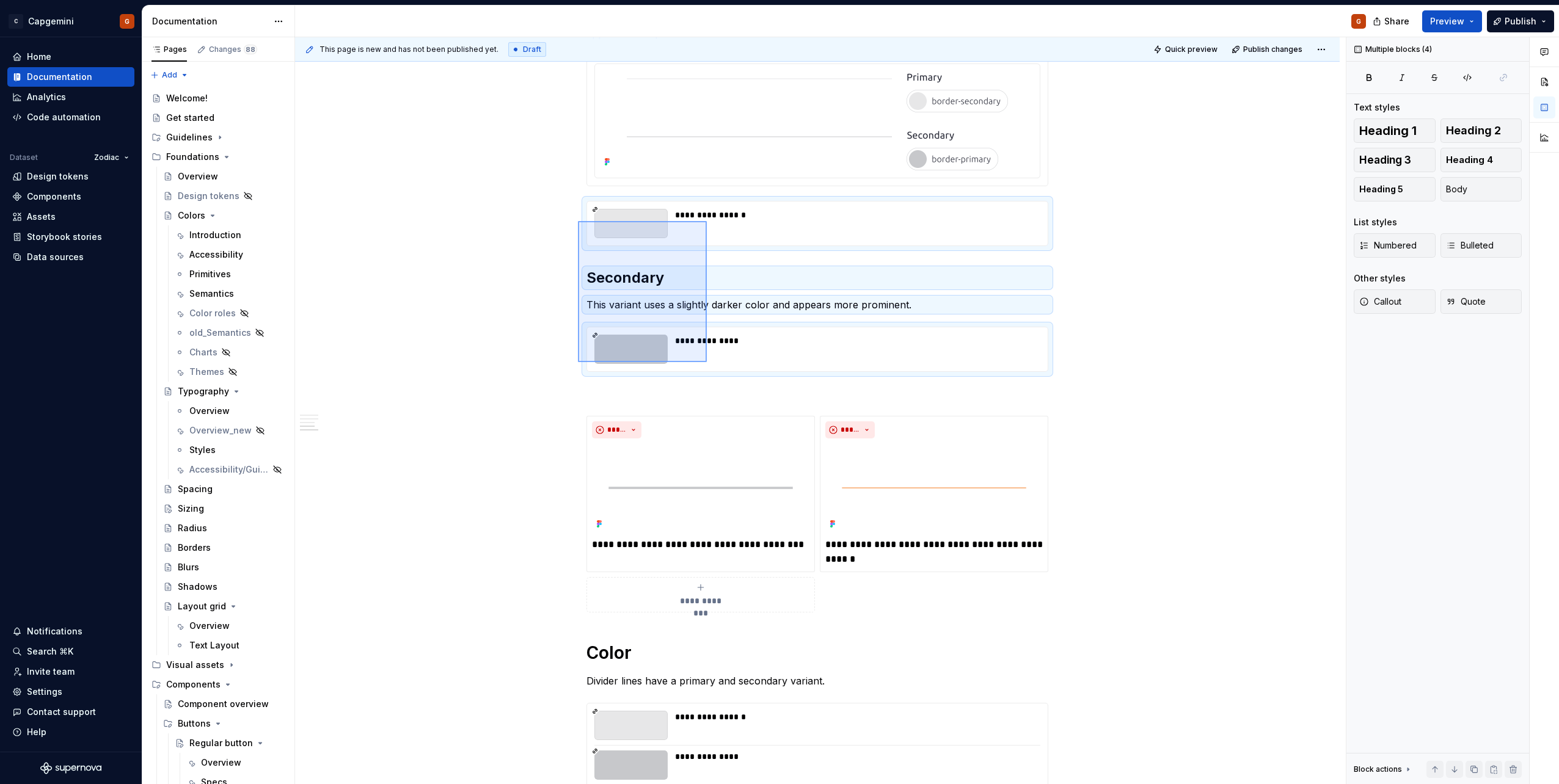
drag, startPoint x: 578, startPoint y: 221, endPoint x: 707, endPoint y: 362, distance: 191.1
click at [707, 362] on div "**********" at bounding box center [820, 411] width 1051 height 748
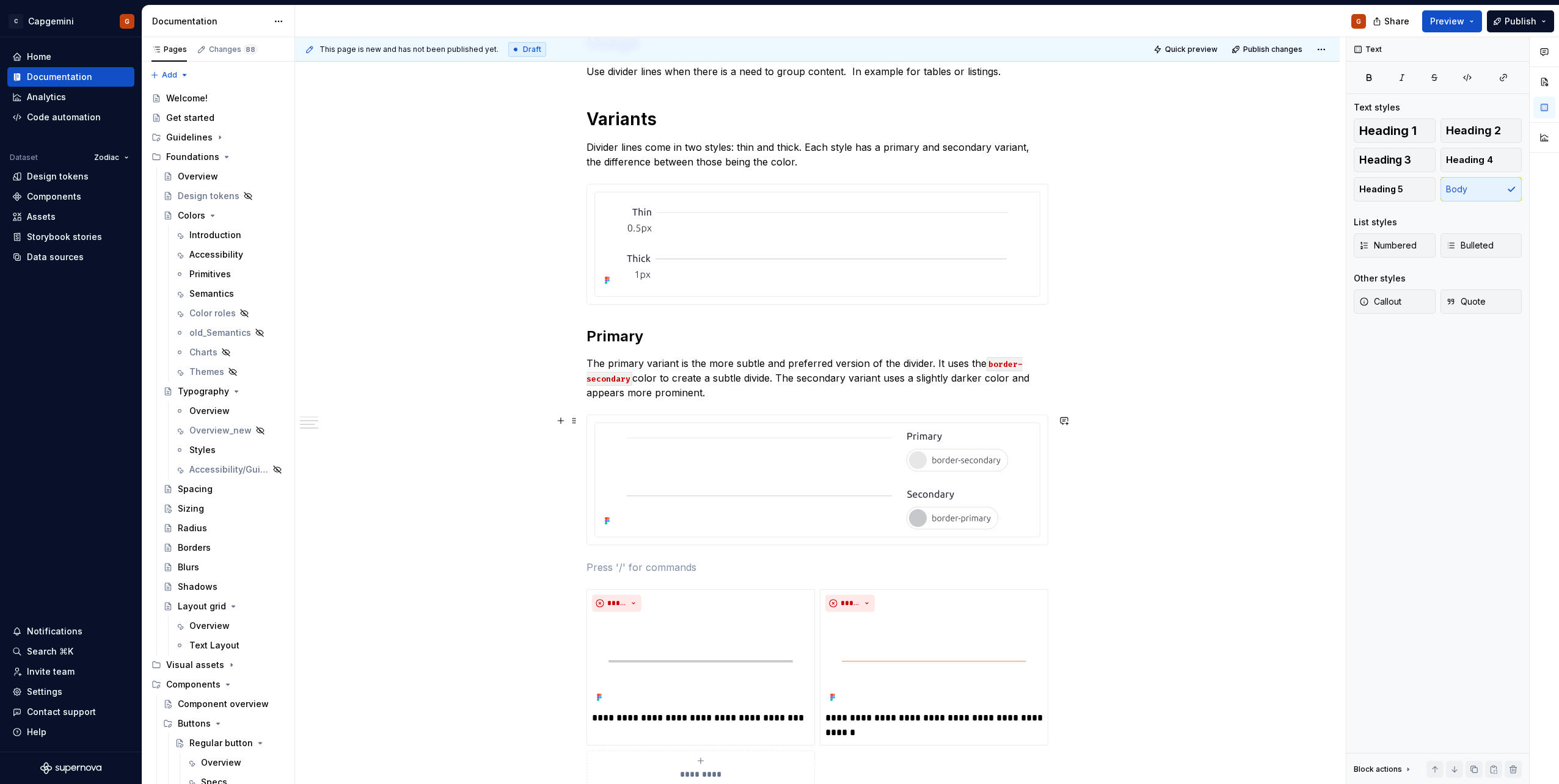
scroll to position [301, 0]
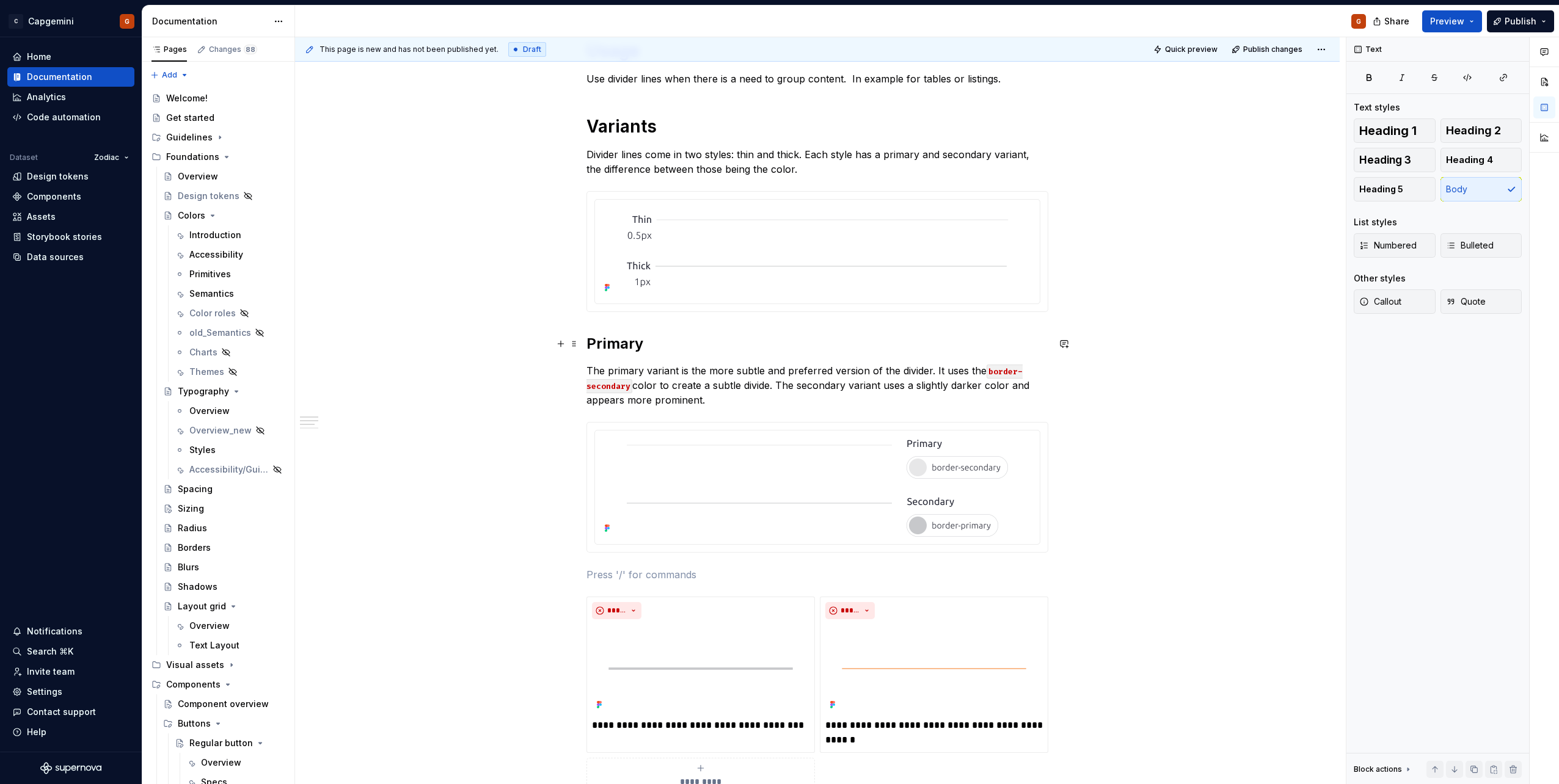
click at [609, 349] on h2 "Primary" at bounding box center [817, 343] width 462 height 20
click at [649, 348] on h2 "Primary" at bounding box center [817, 343] width 462 height 20
click at [635, 349] on h2 "Primary" at bounding box center [817, 343] width 462 height 20
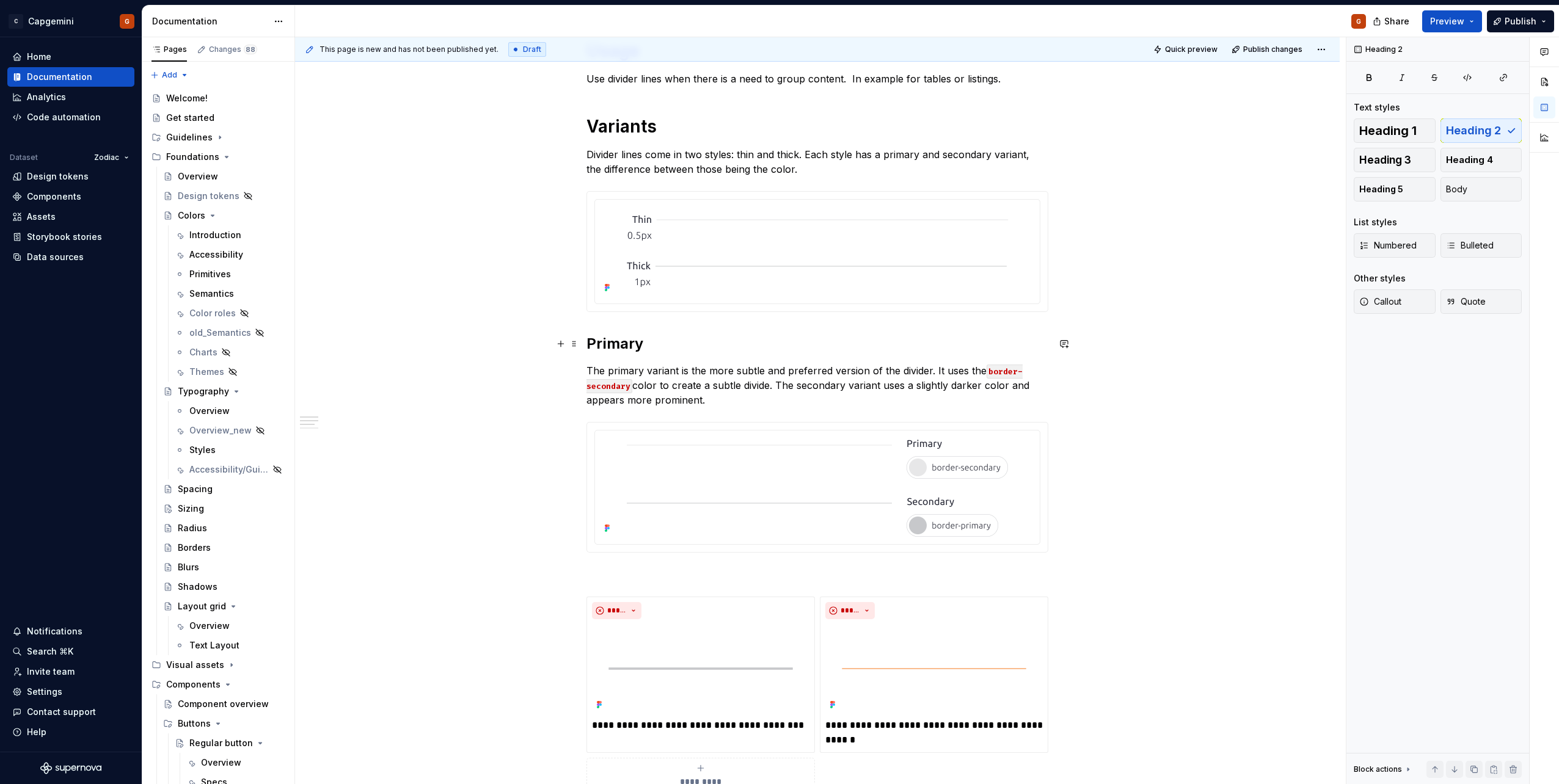
click at [635, 349] on h2 "Primary" at bounding box center [817, 343] width 462 height 20
click at [590, 372] on p "The primary variant is the more subtle and preferred version of the divider. It…" at bounding box center [817, 385] width 462 height 44
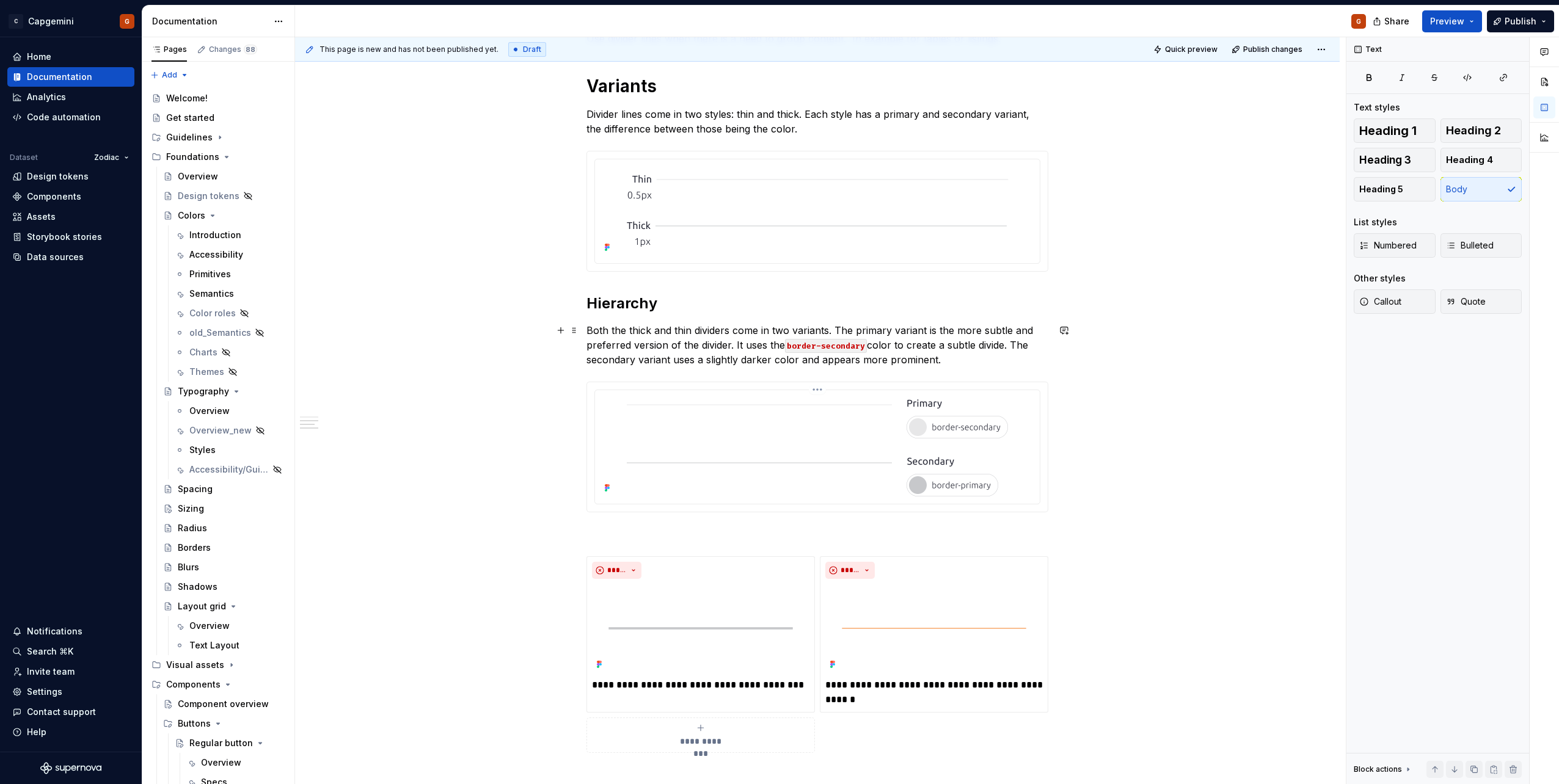
scroll to position [362, 0]
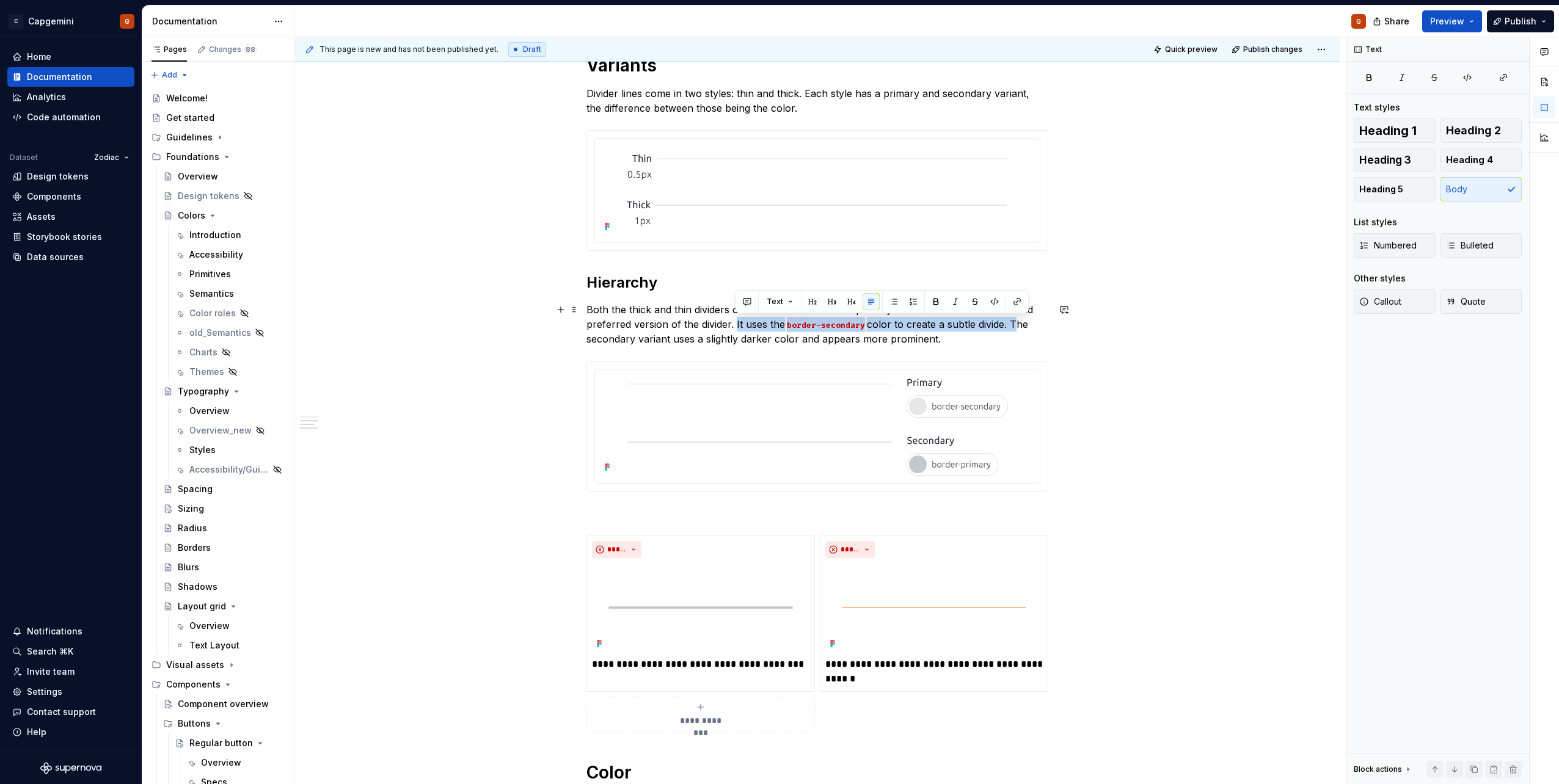
drag, startPoint x: 735, startPoint y: 325, endPoint x: 1014, endPoint y: 324, distance: 279.0
click at [777, 324] on p "Both the thick and thin dividers come in two variants. The primary variant is t…" at bounding box center [817, 324] width 462 height 44
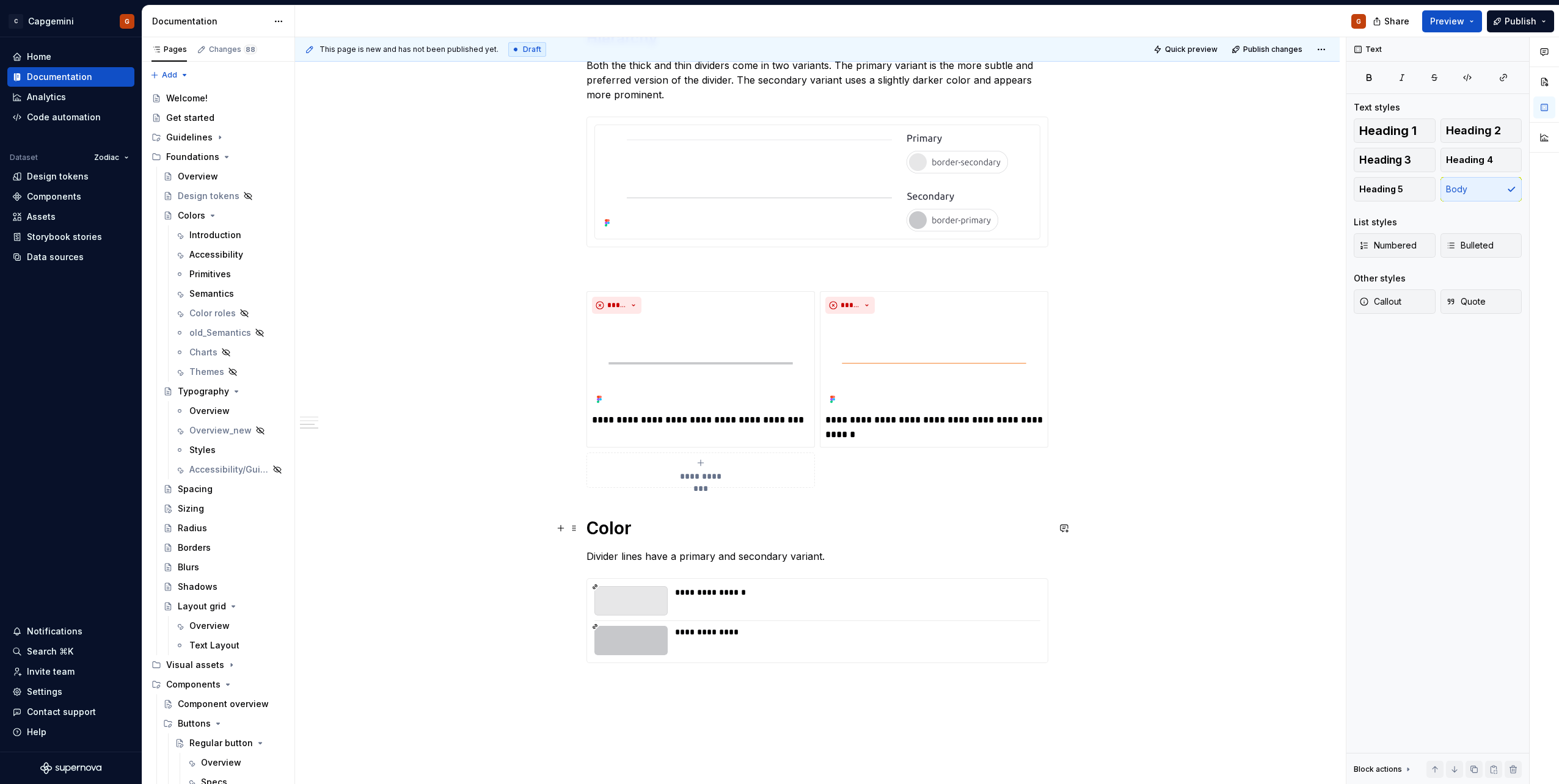
scroll to position [667, 0]
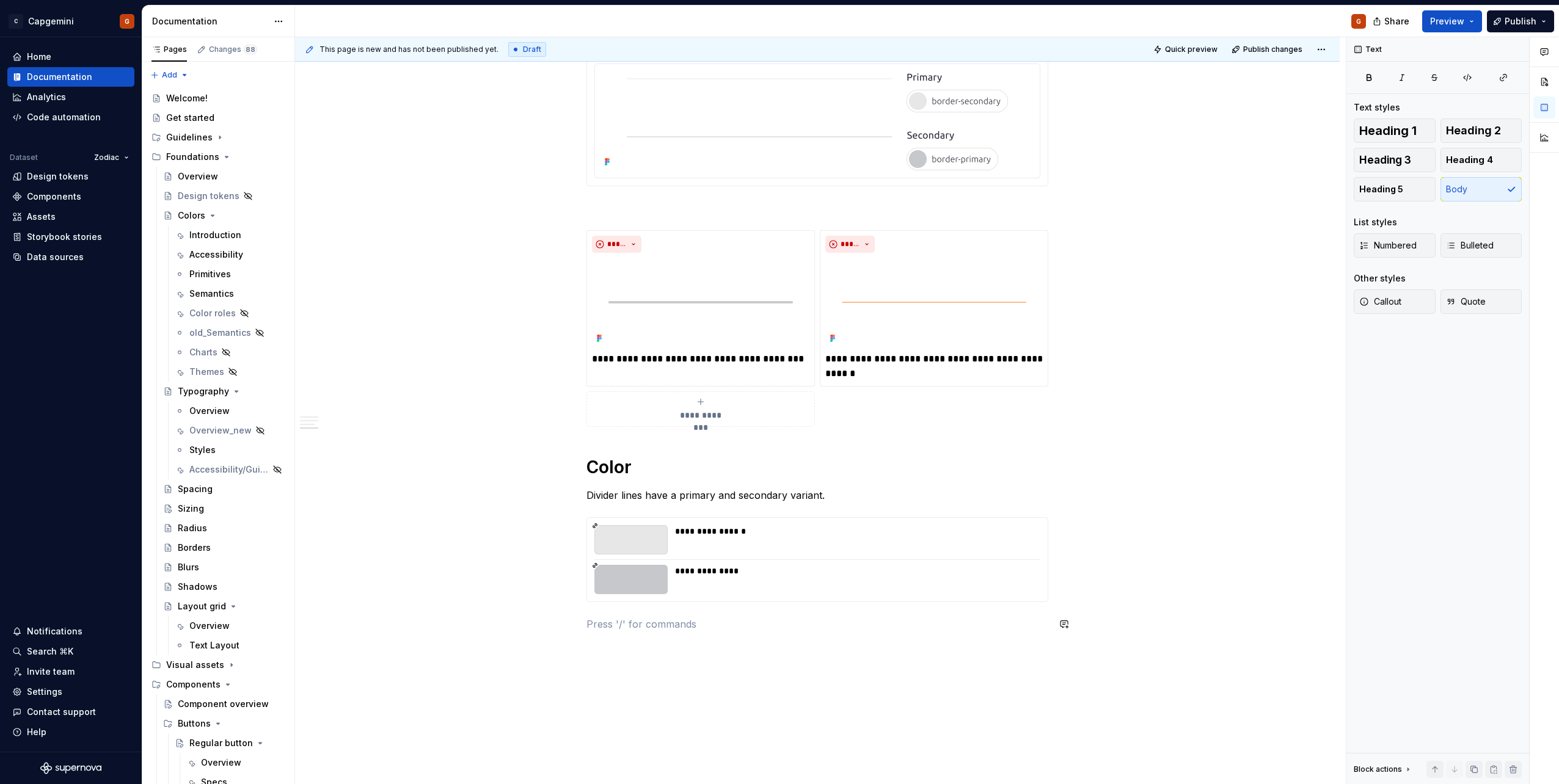
click at [680, 393] on div "**********" at bounding box center [817, 109] width 462 height 1075
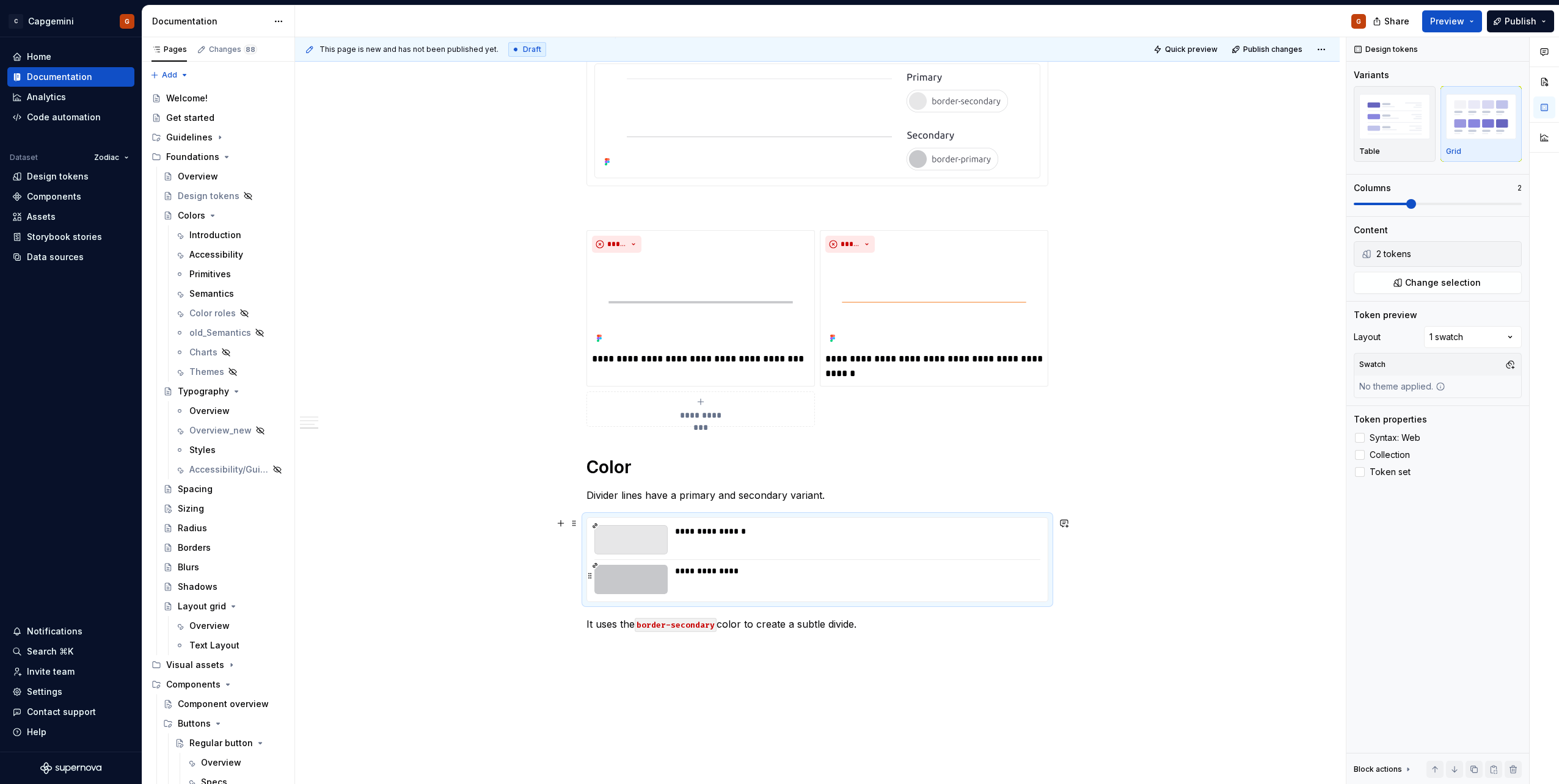
click at [647, 393] on div at bounding box center [631, 579] width 74 height 29
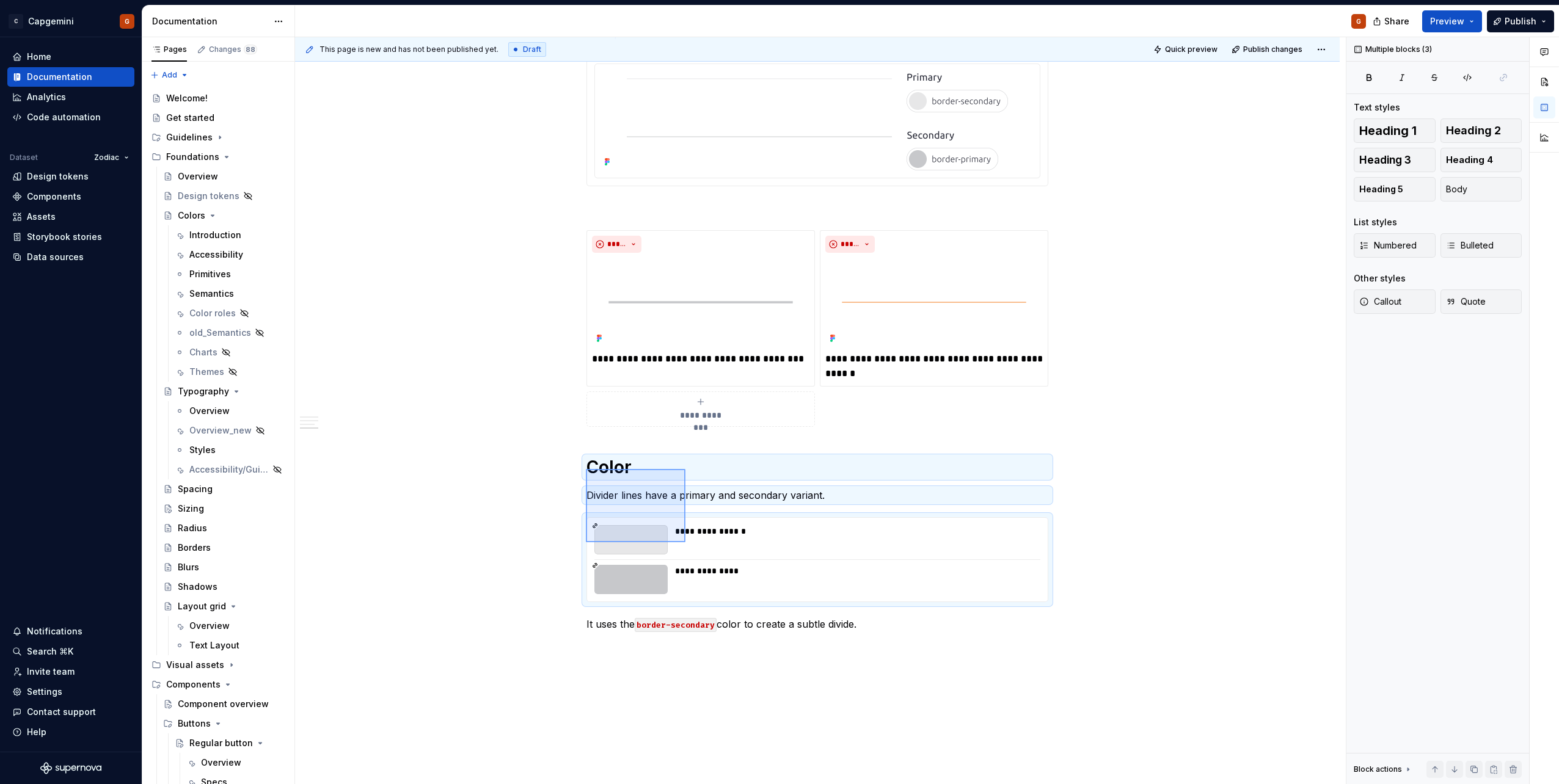
drag, startPoint x: 586, startPoint y: 469, endPoint x: 686, endPoint y: 542, distance: 123.8
click at [686, 393] on div "**********" at bounding box center [820, 411] width 1051 height 748
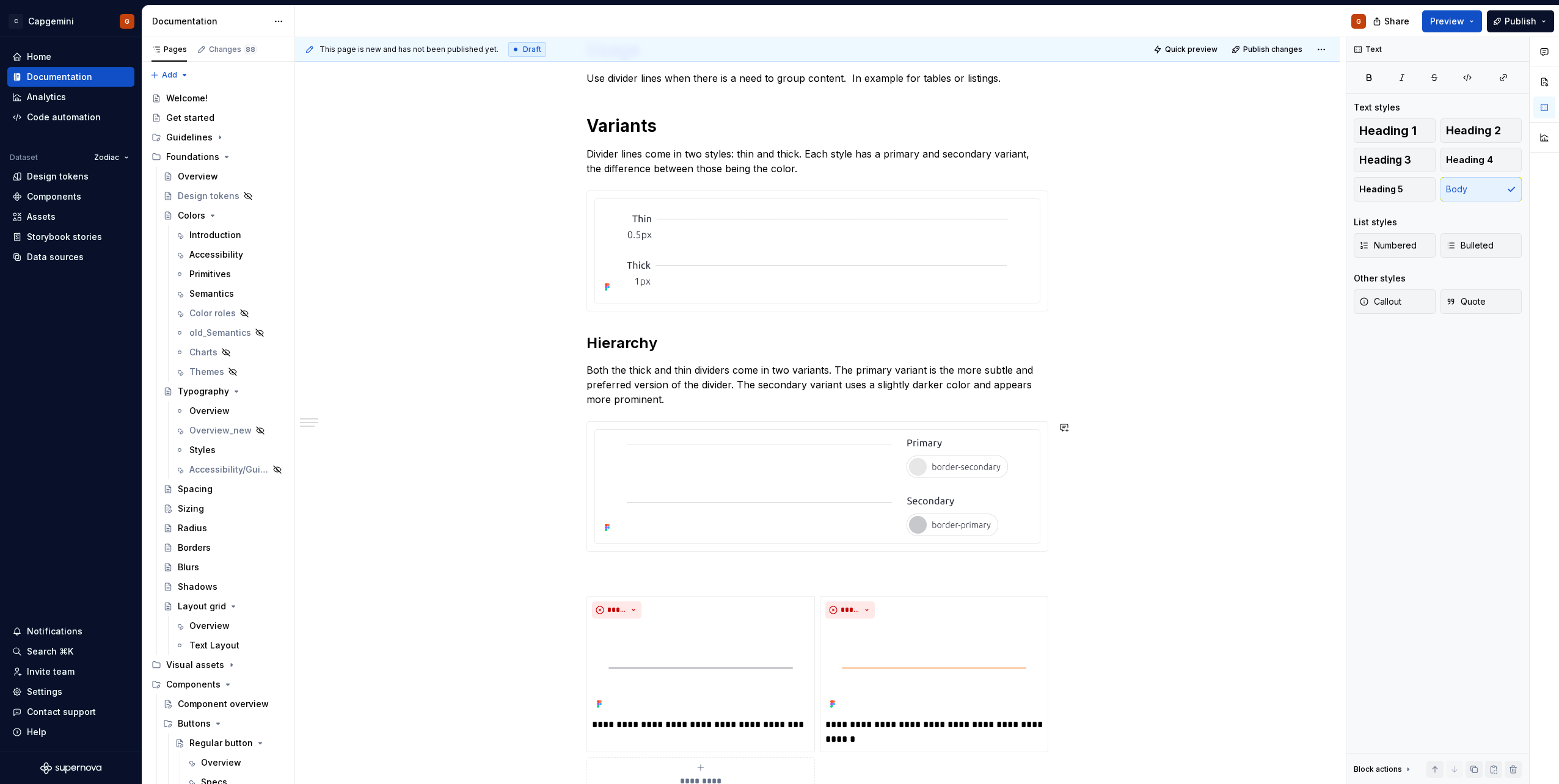
scroll to position [301, 0]
click at [651, 393] on p at bounding box center [817, 575] width 462 height 15
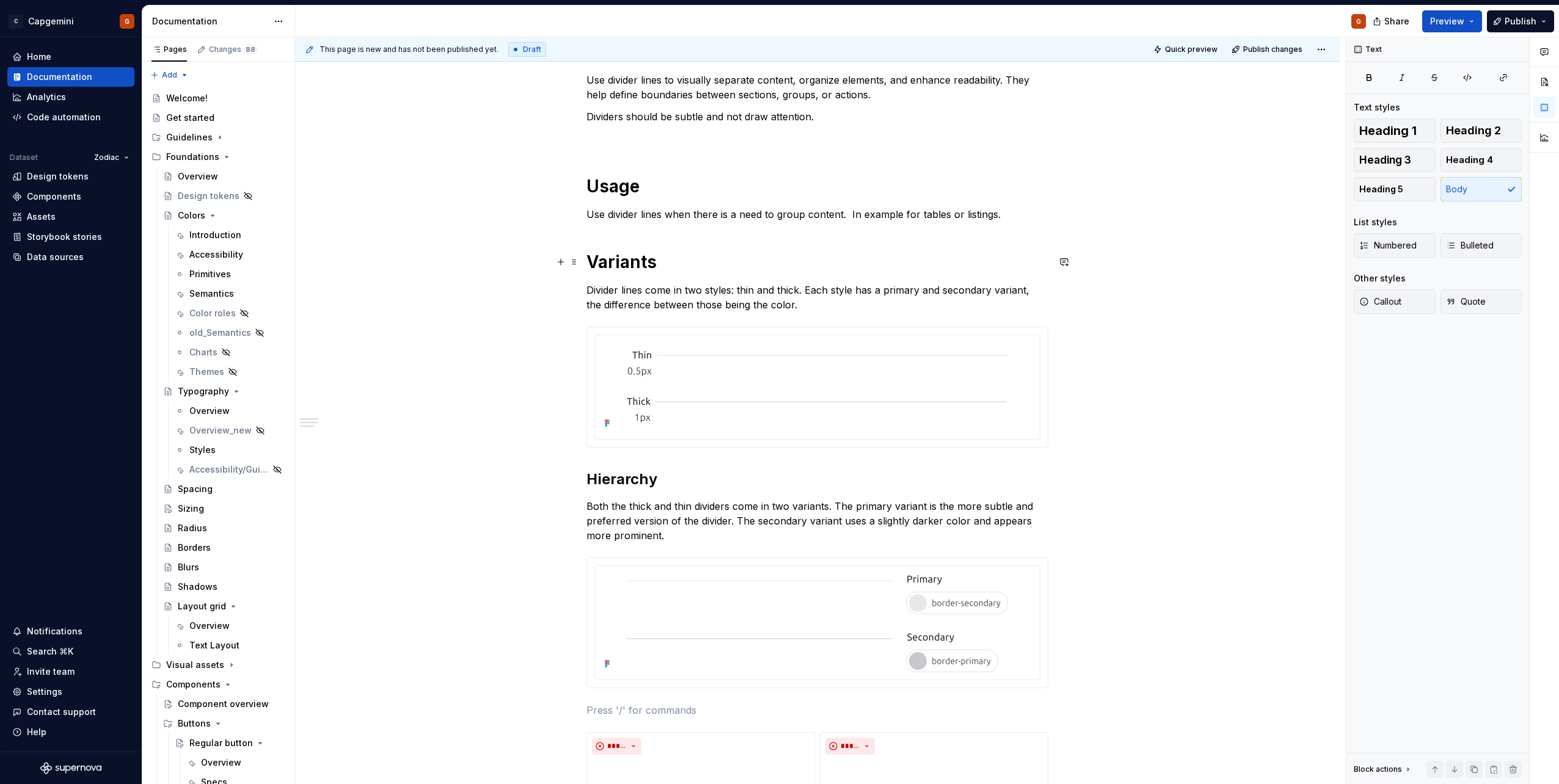
scroll to position [240, 0]
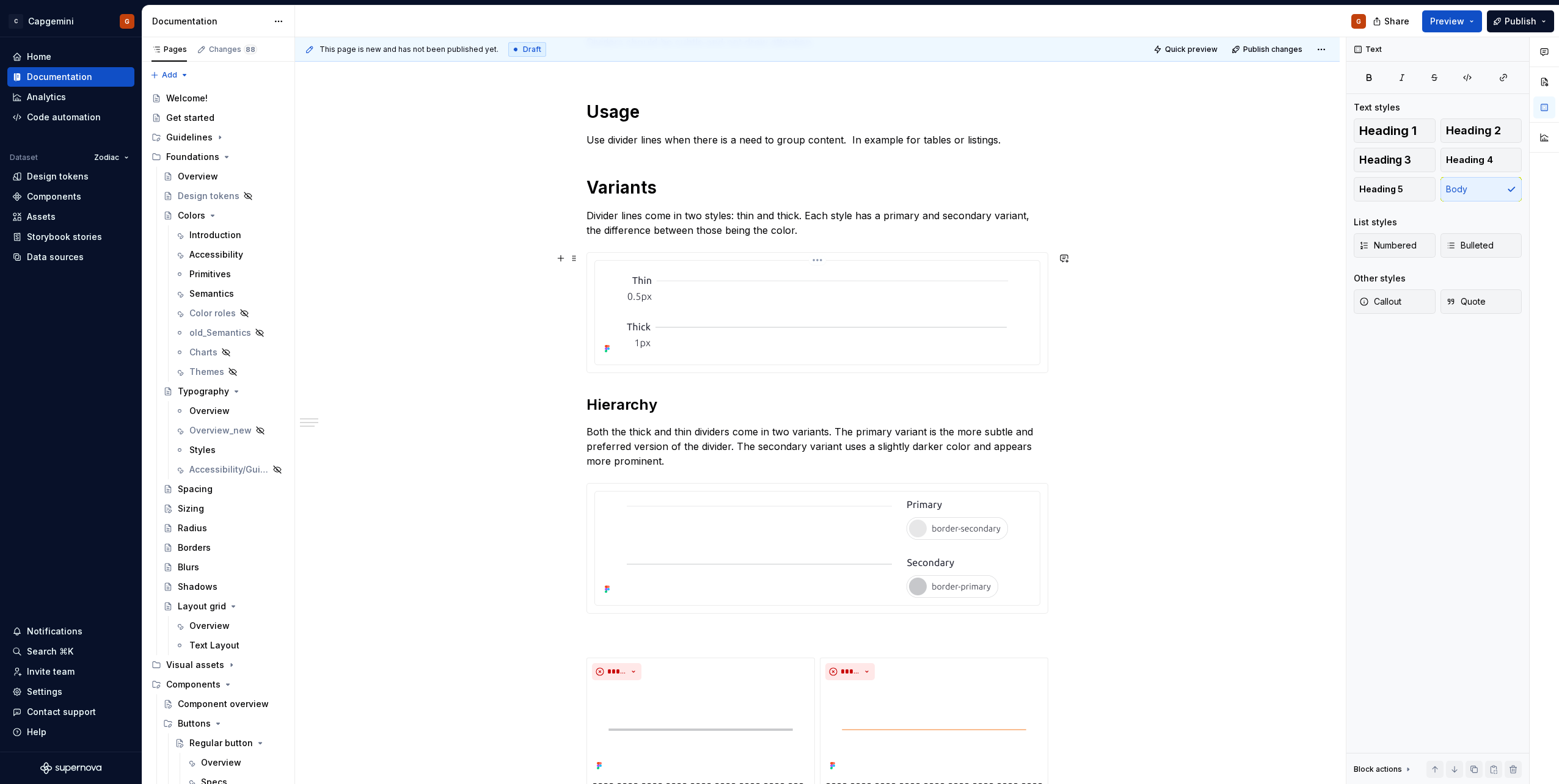
click at [777, 258] on html "C Capgemini G Home Documentation Analytics Code automation Dataset Zodiac Desig…" at bounding box center [780, 392] width 1559 height 784
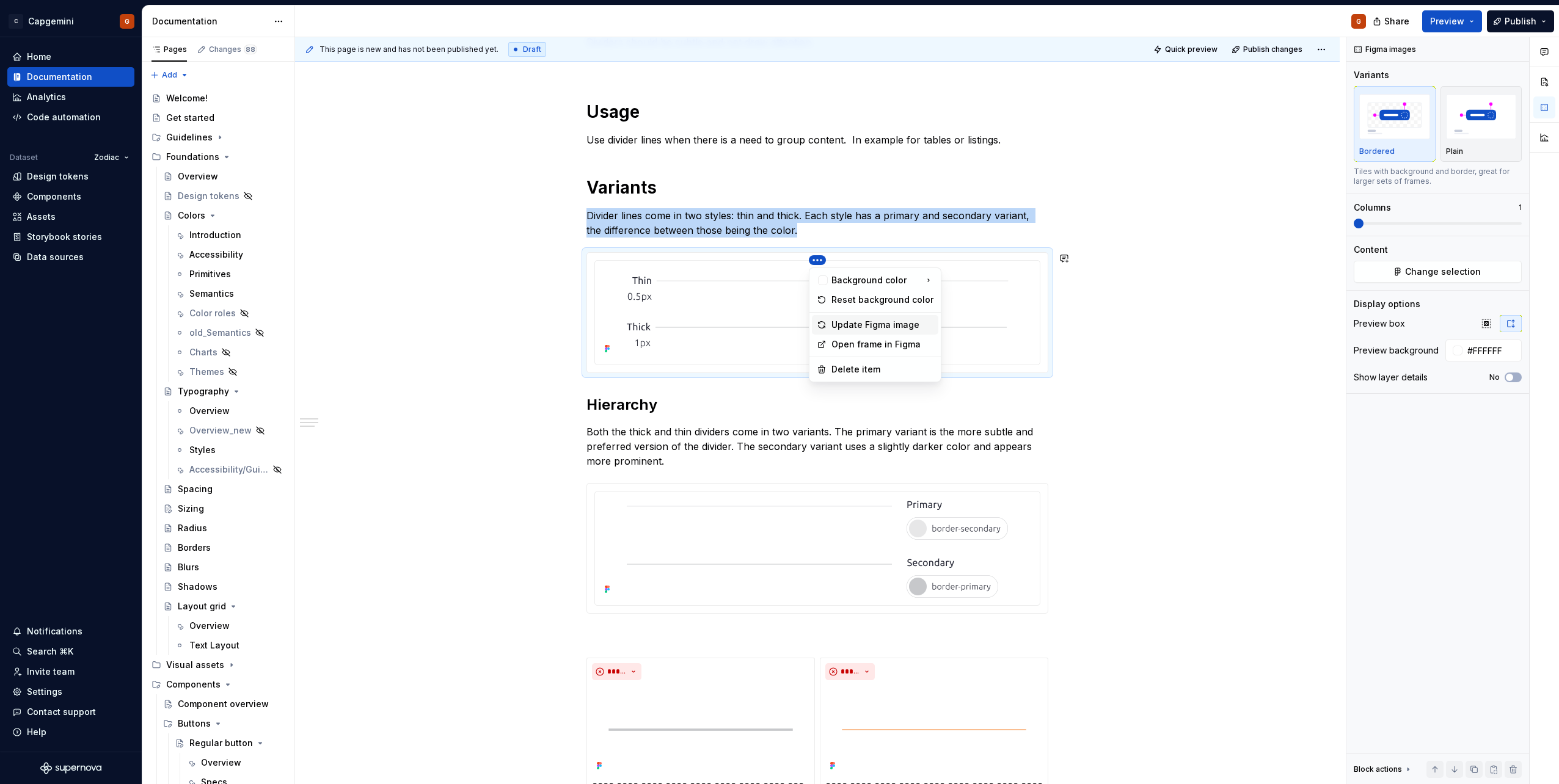
click at [777, 318] on div "Update Figma image" at bounding box center [875, 325] width 126 height 20
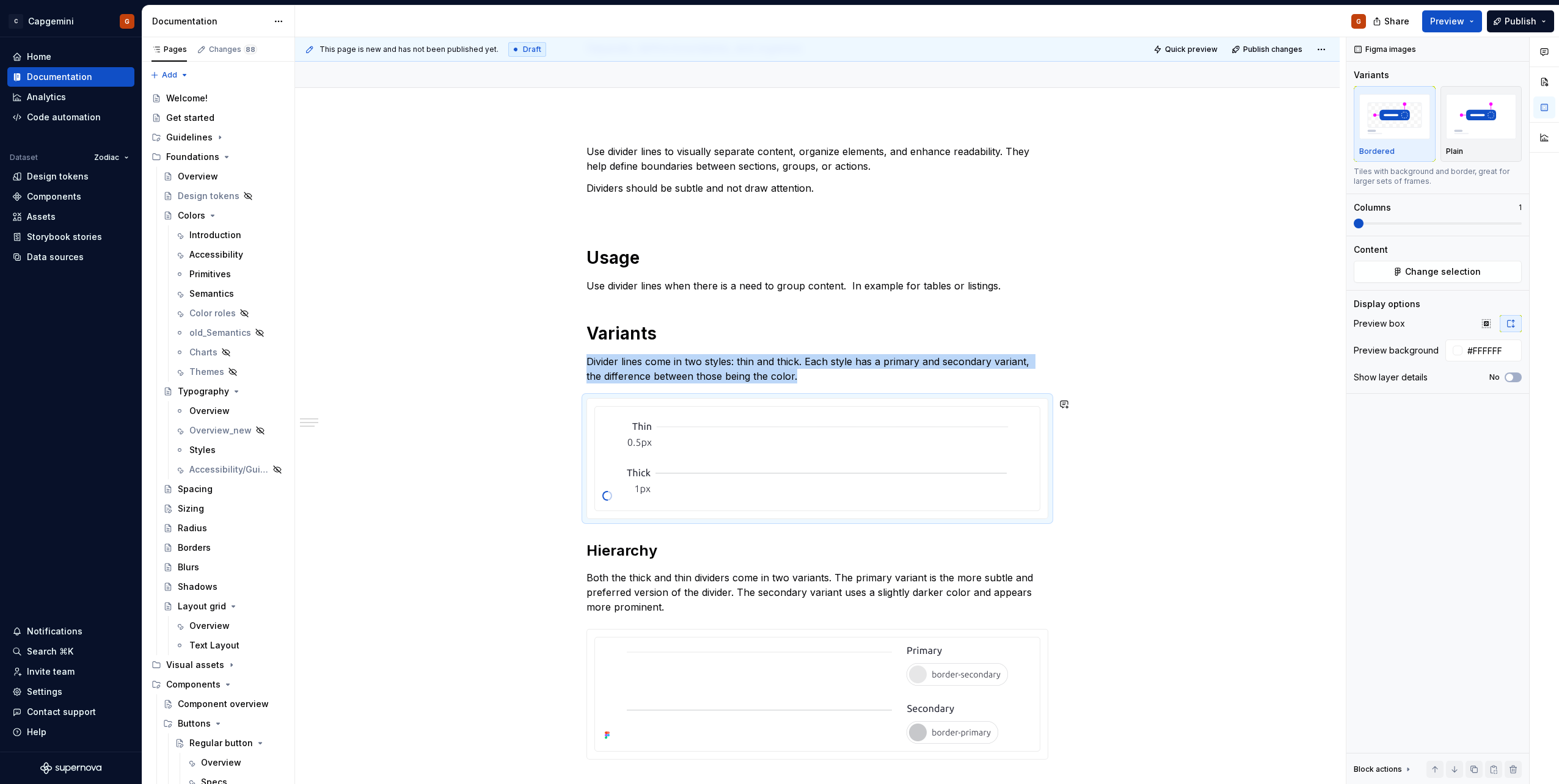
scroll to position [0, 0]
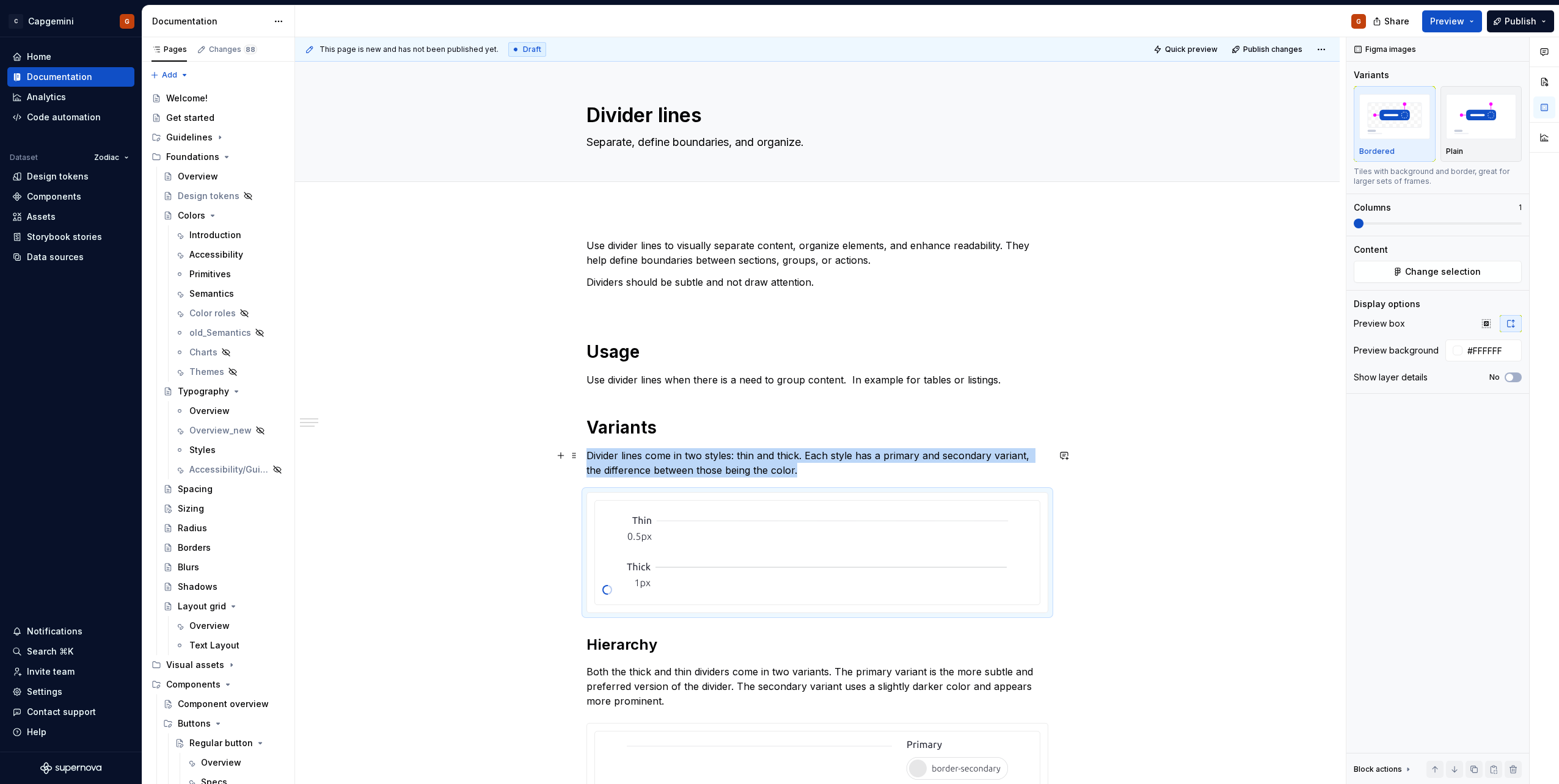
click at [777, 316] on div "**********" at bounding box center [817, 747] width 462 height 1017
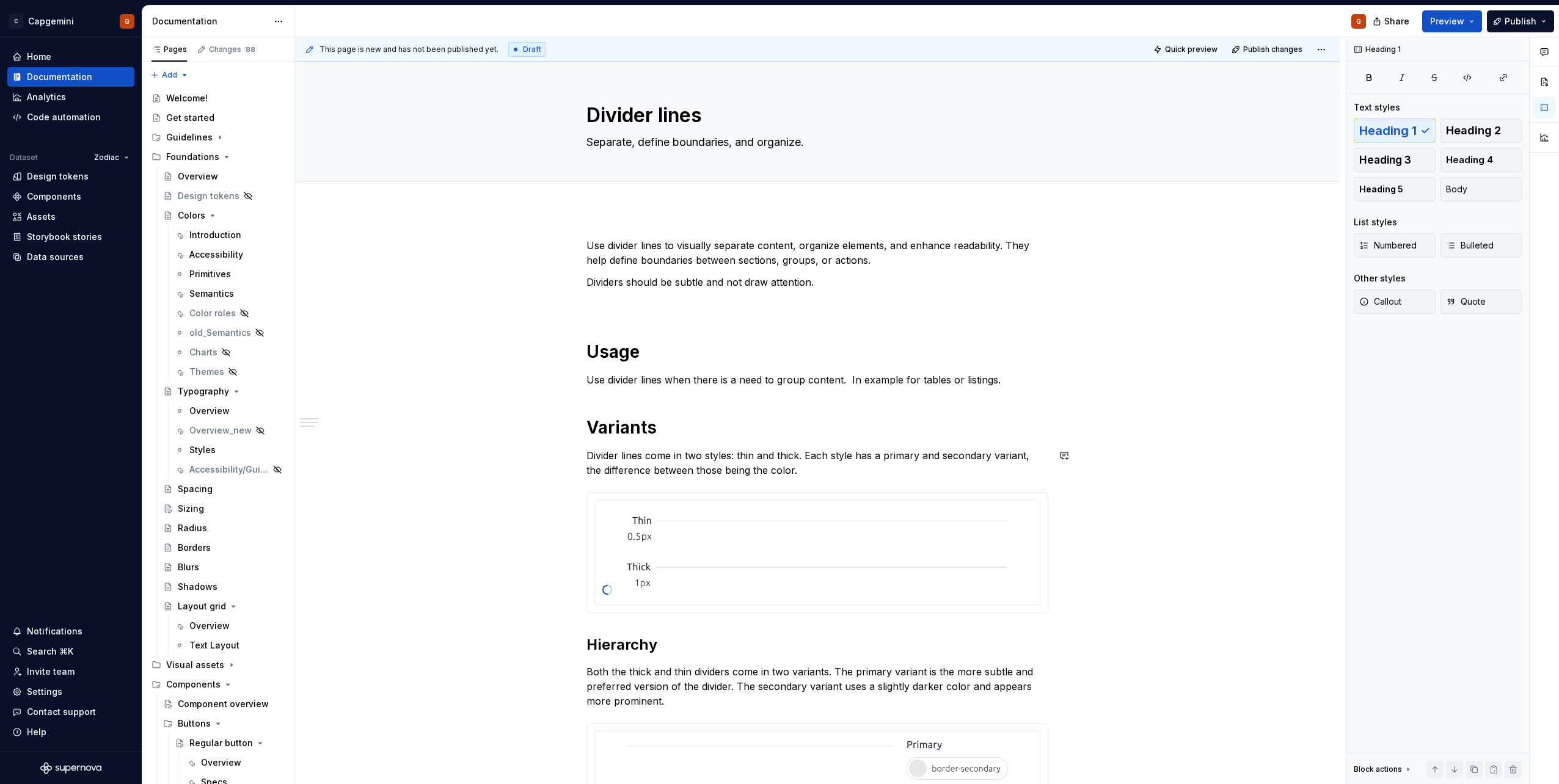
click at [777, 312] on div "**********" at bounding box center [817, 747] width 462 height 1017
click at [777, 310] on p at bounding box center [817, 304] width 462 height 15
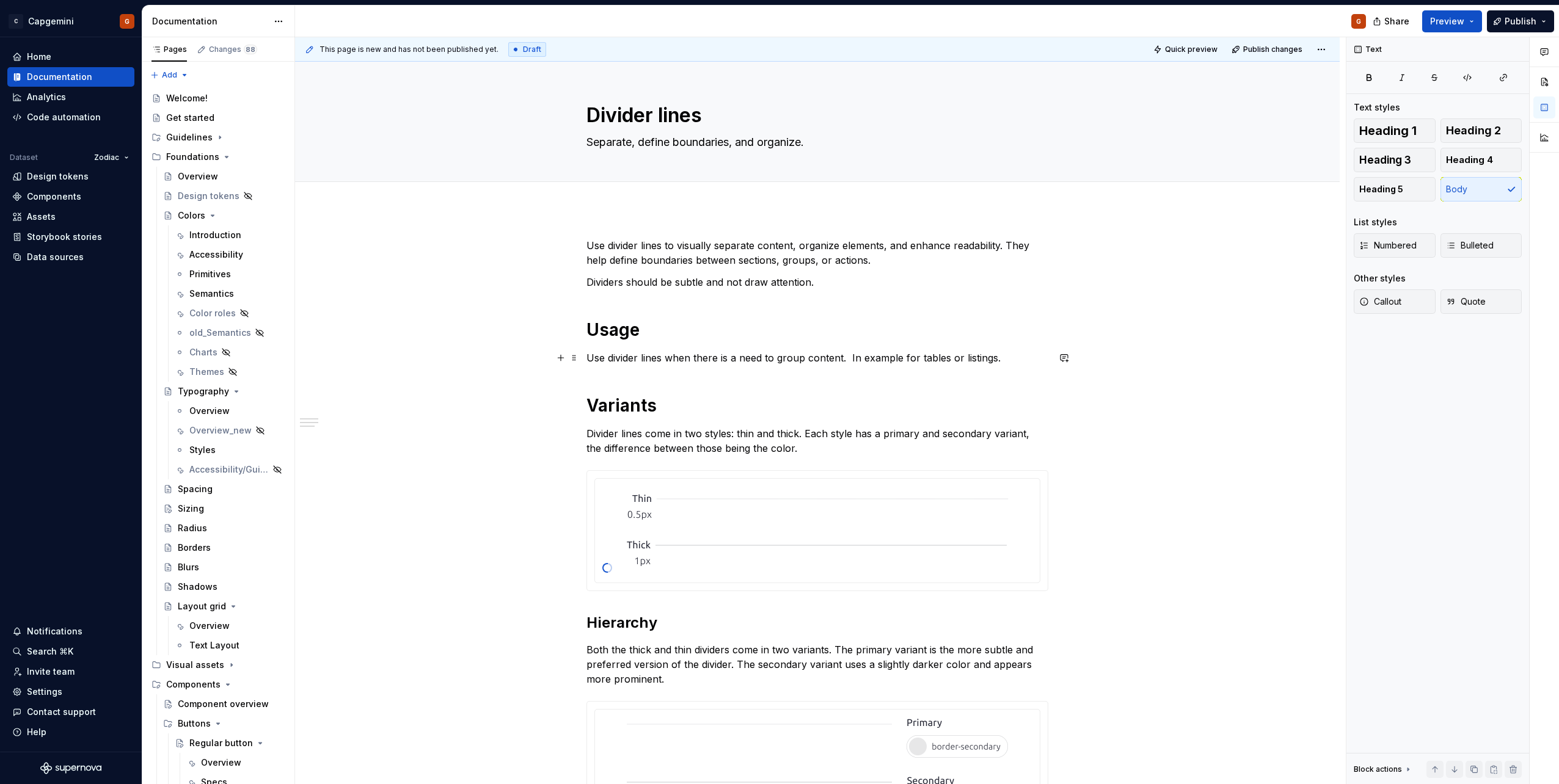
click at [777, 358] on p "Use divider lines when there is a need to group content.  In example for tables…" at bounding box center [817, 358] width 462 height 15
click at [777, 360] on p "Use divider lines when there is a need to group content. In example for tables …" at bounding box center [817, 358] width 462 height 15
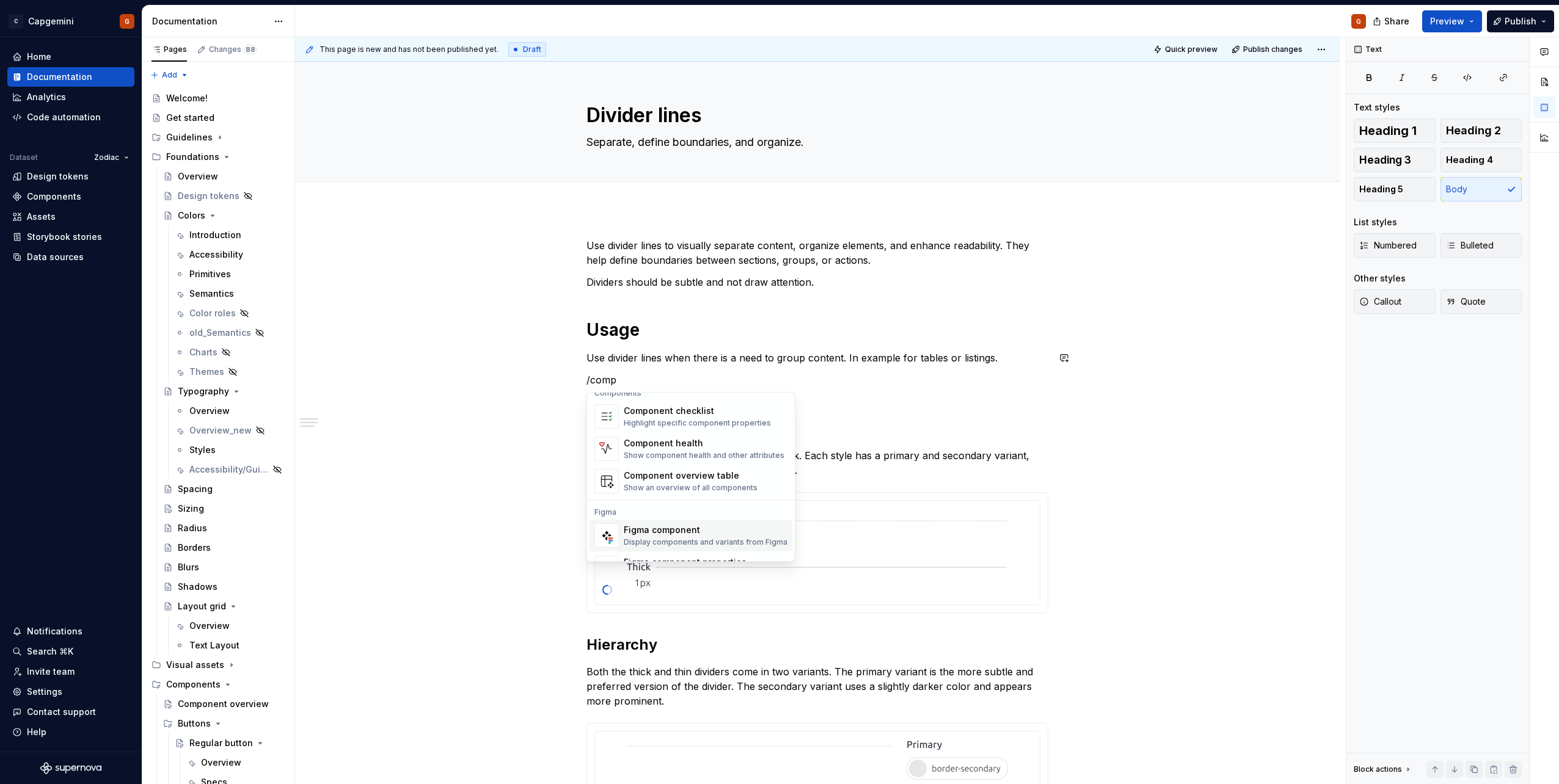
scroll to position [36, 0]
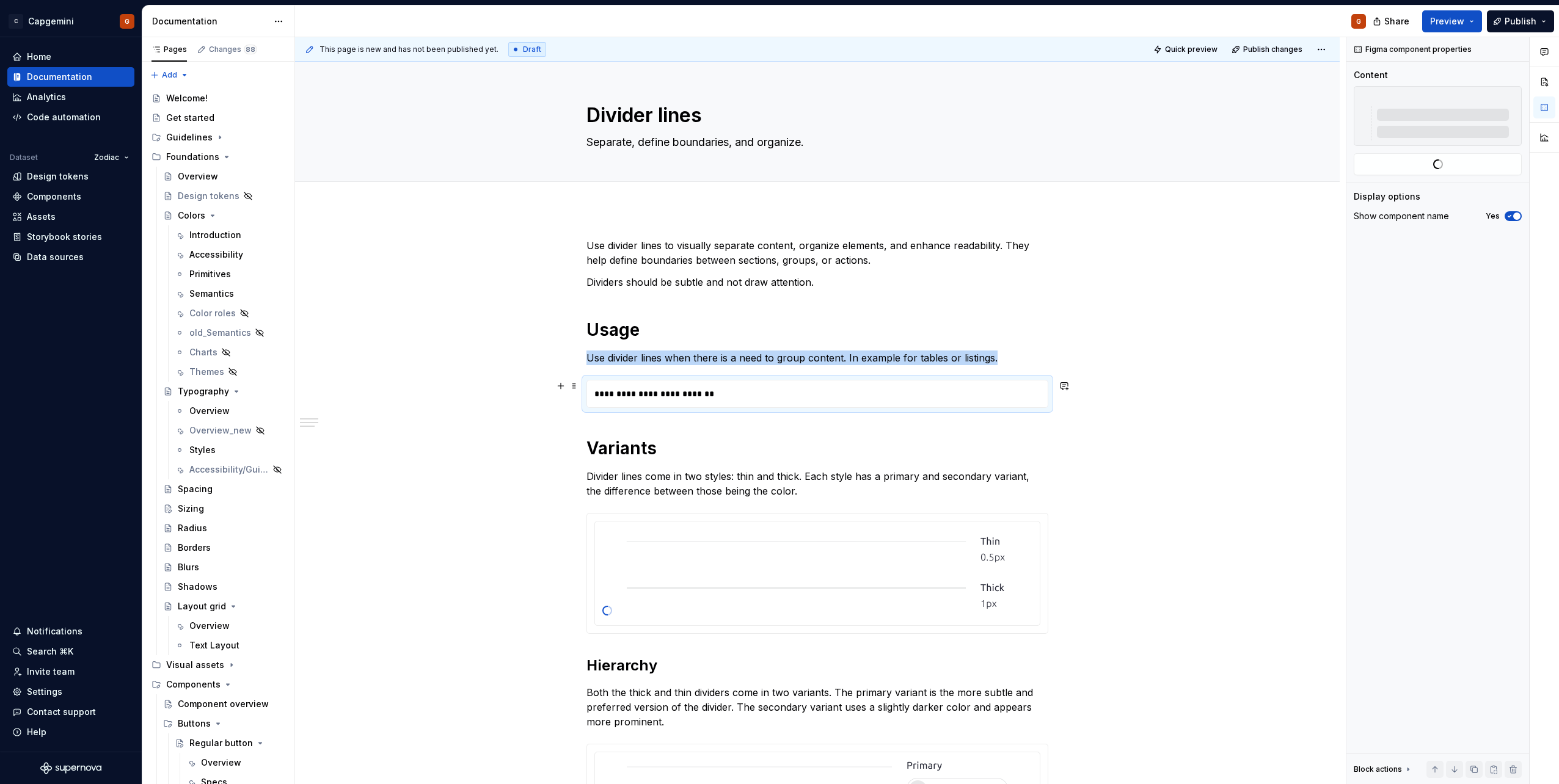
click at [777, 389] on div "**********" at bounding box center [817, 394] width 461 height 27
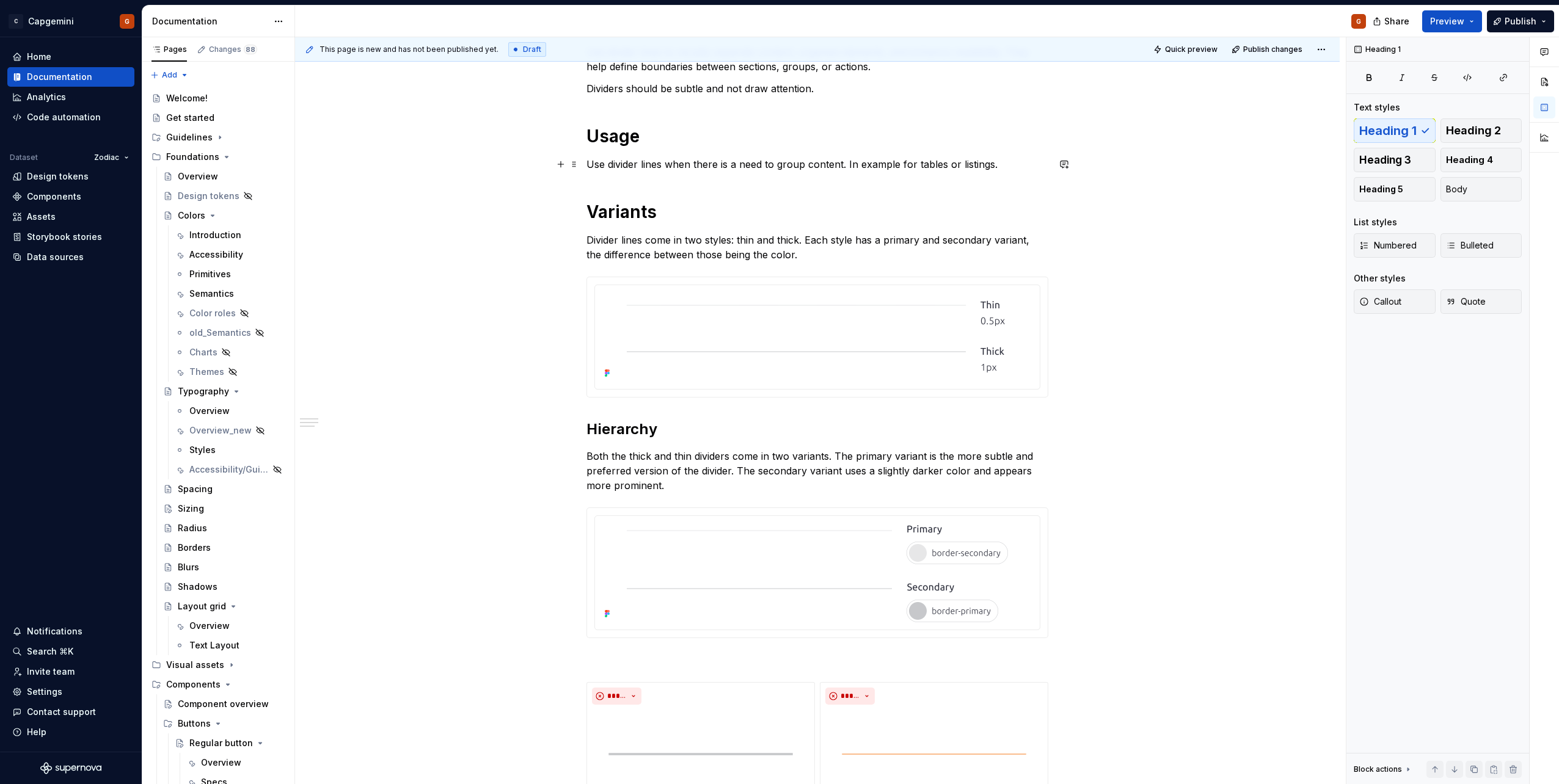
scroll to position [306, 0]
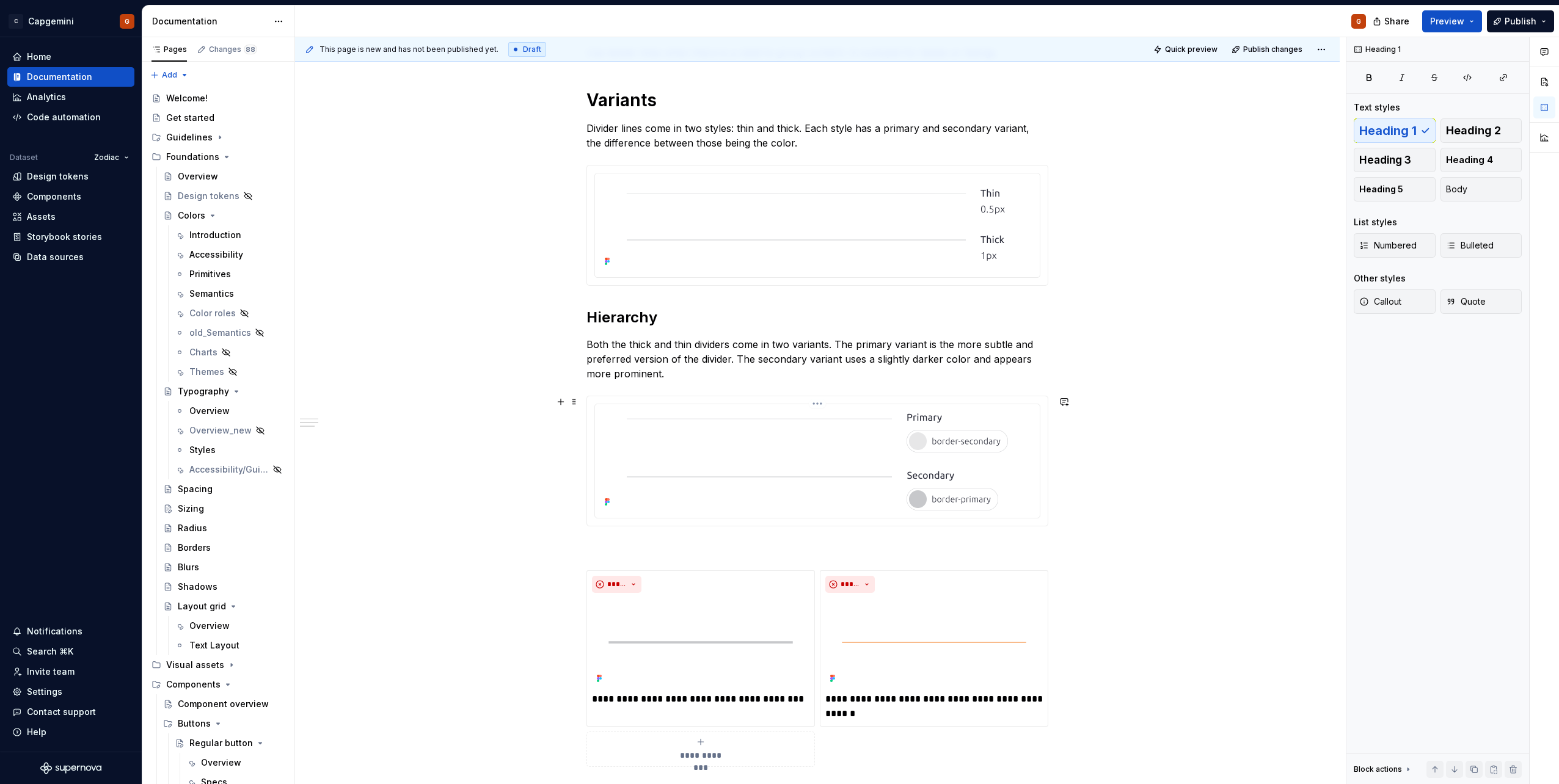
drag, startPoint x: 1037, startPoint y: 447, endPoint x: 1054, endPoint y: 446, distance: 17.0
click at [777, 393] on div at bounding box center [817, 461] width 445 height 113
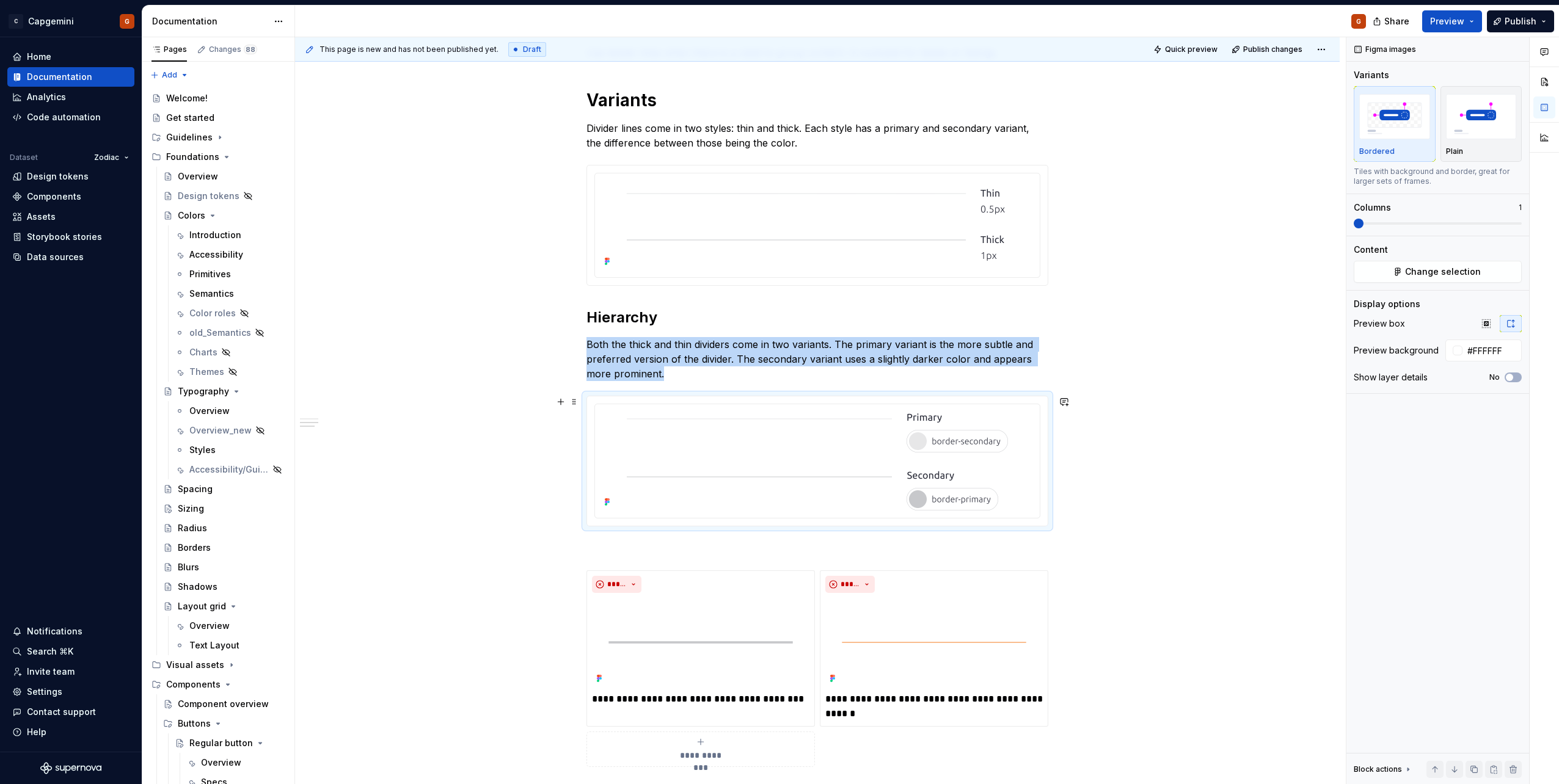
click at [777, 393] on div "**********" at bounding box center [817, 540] width 1045 height 1275
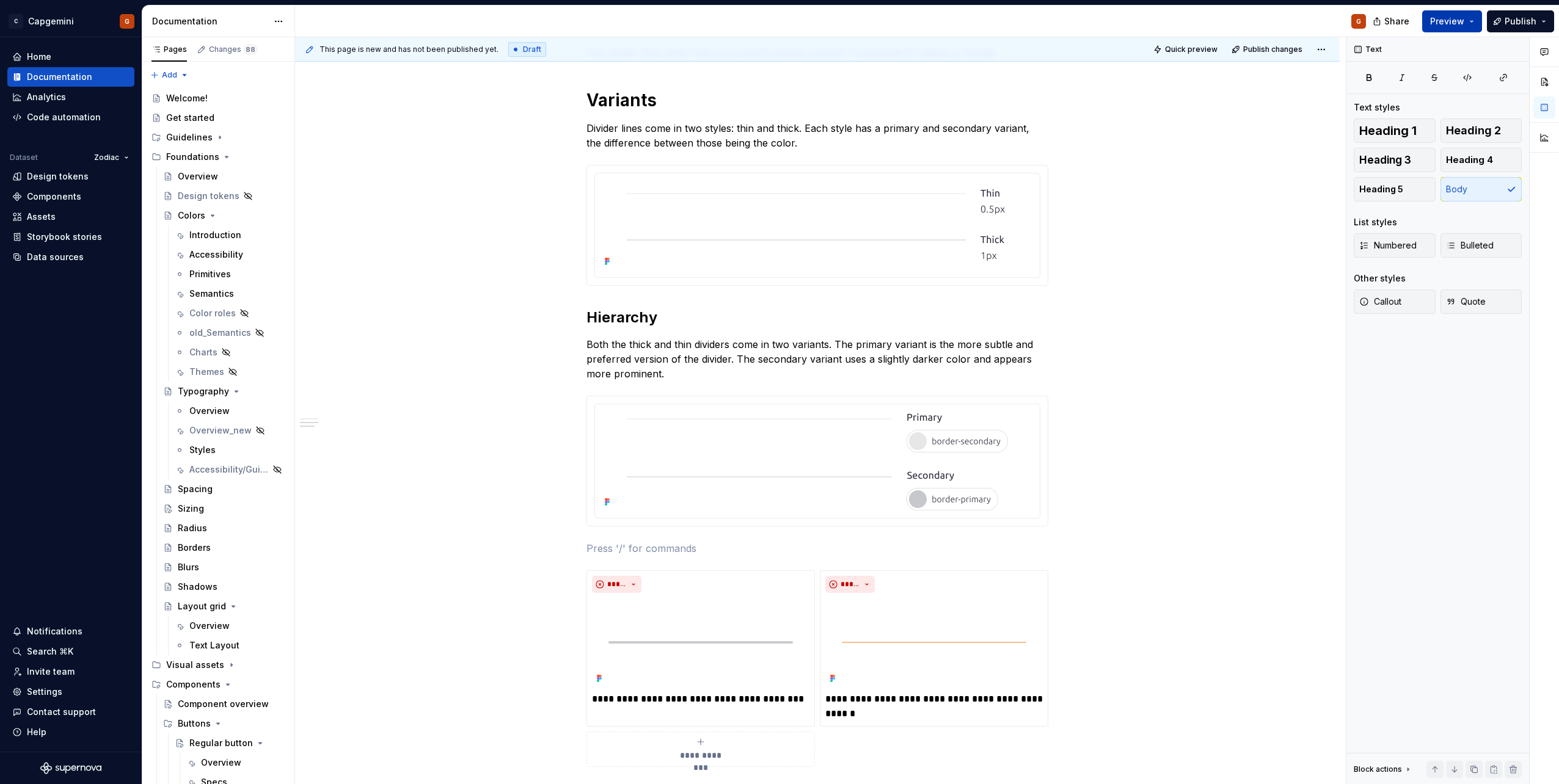
click at [777, 17] on button "Preview" at bounding box center [1452, 21] width 60 height 22
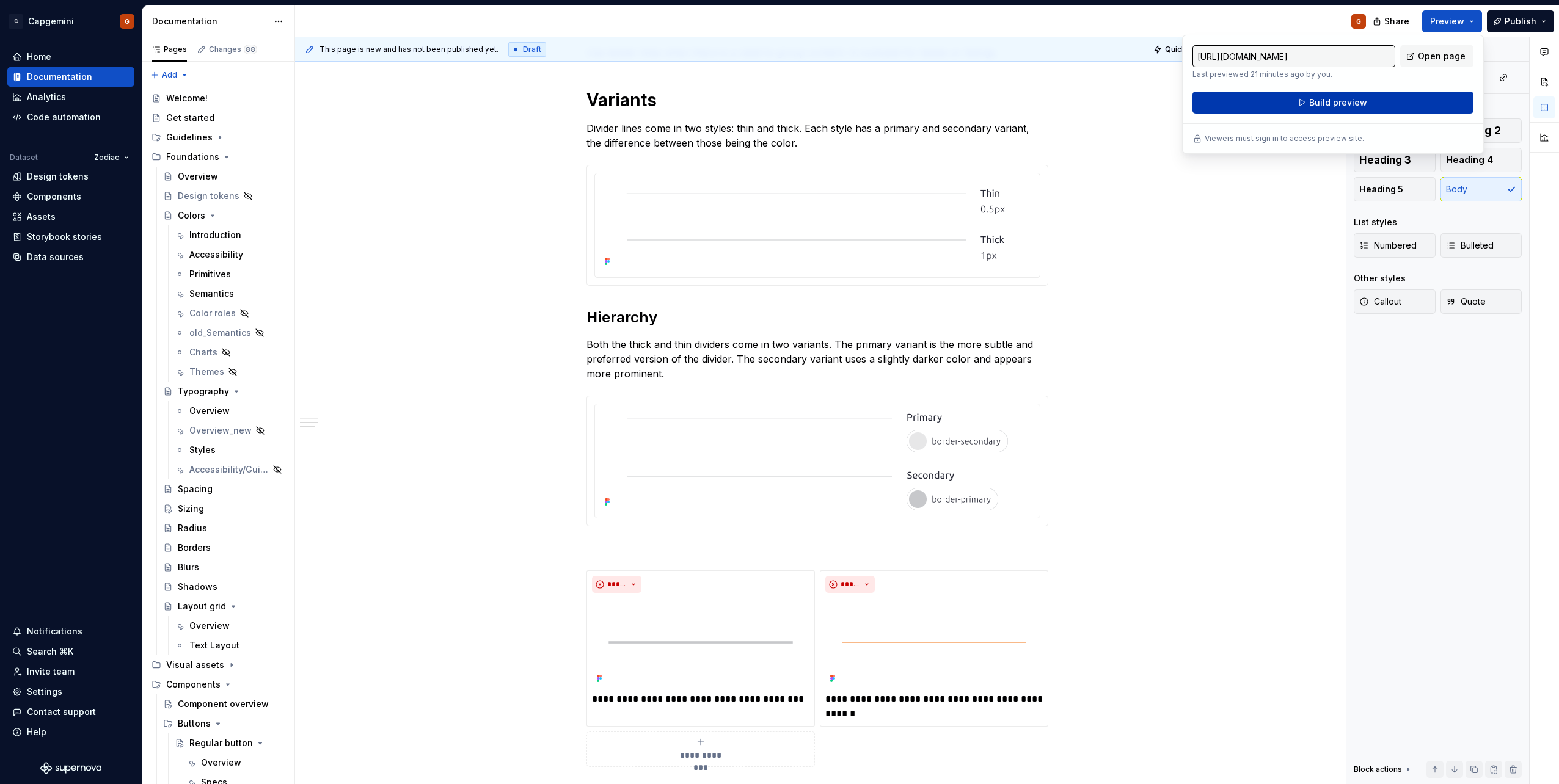
drag, startPoint x: 1469, startPoint y: 17, endPoint x: 1395, endPoint y: 92, distance: 105.4
click at [777, 92] on button "Build preview" at bounding box center [1333, 103] width 281 height 22
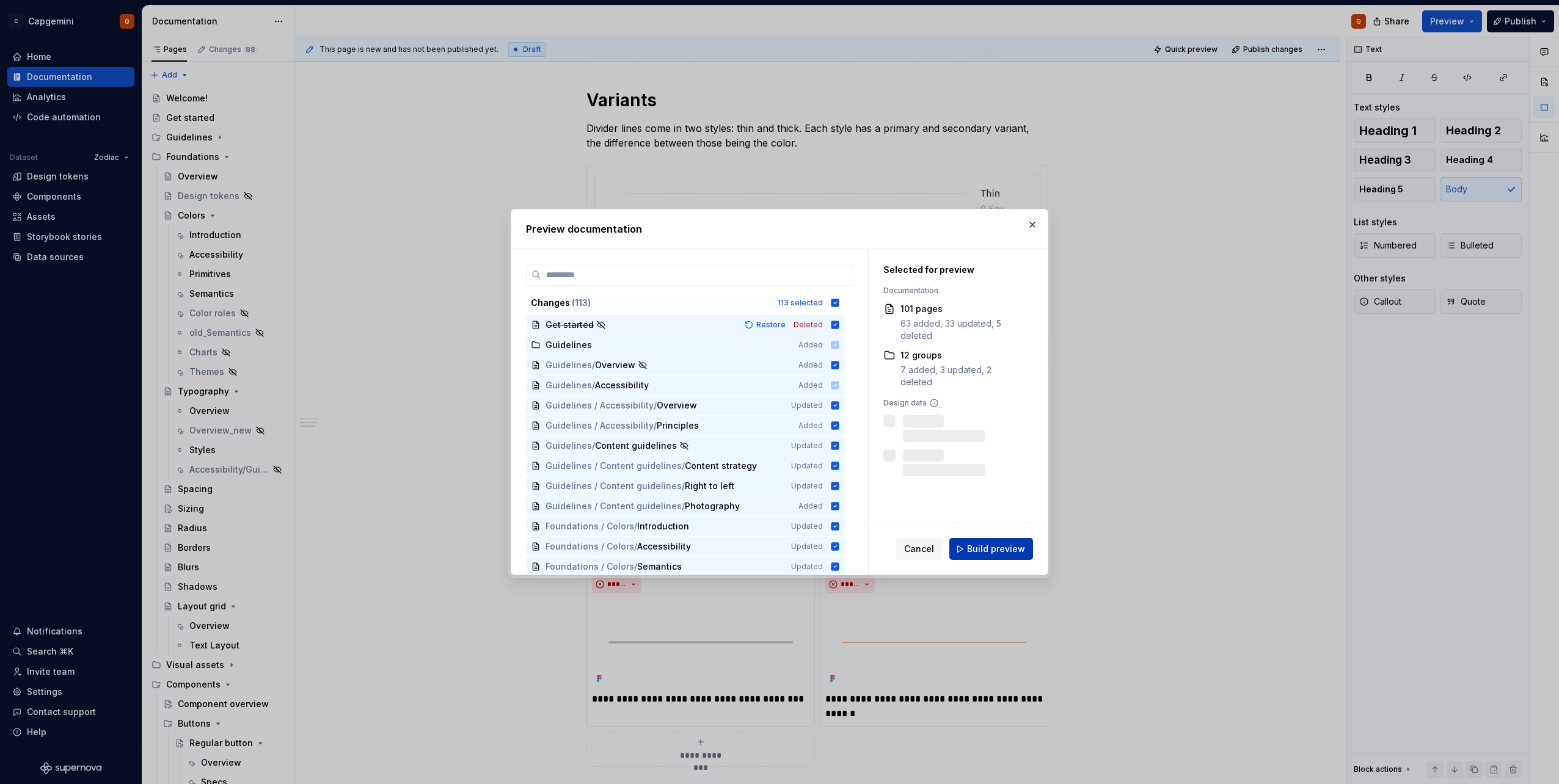
click at [777, 393] on span "Build preview" at bounding box center [996, 549] width 58 height 12
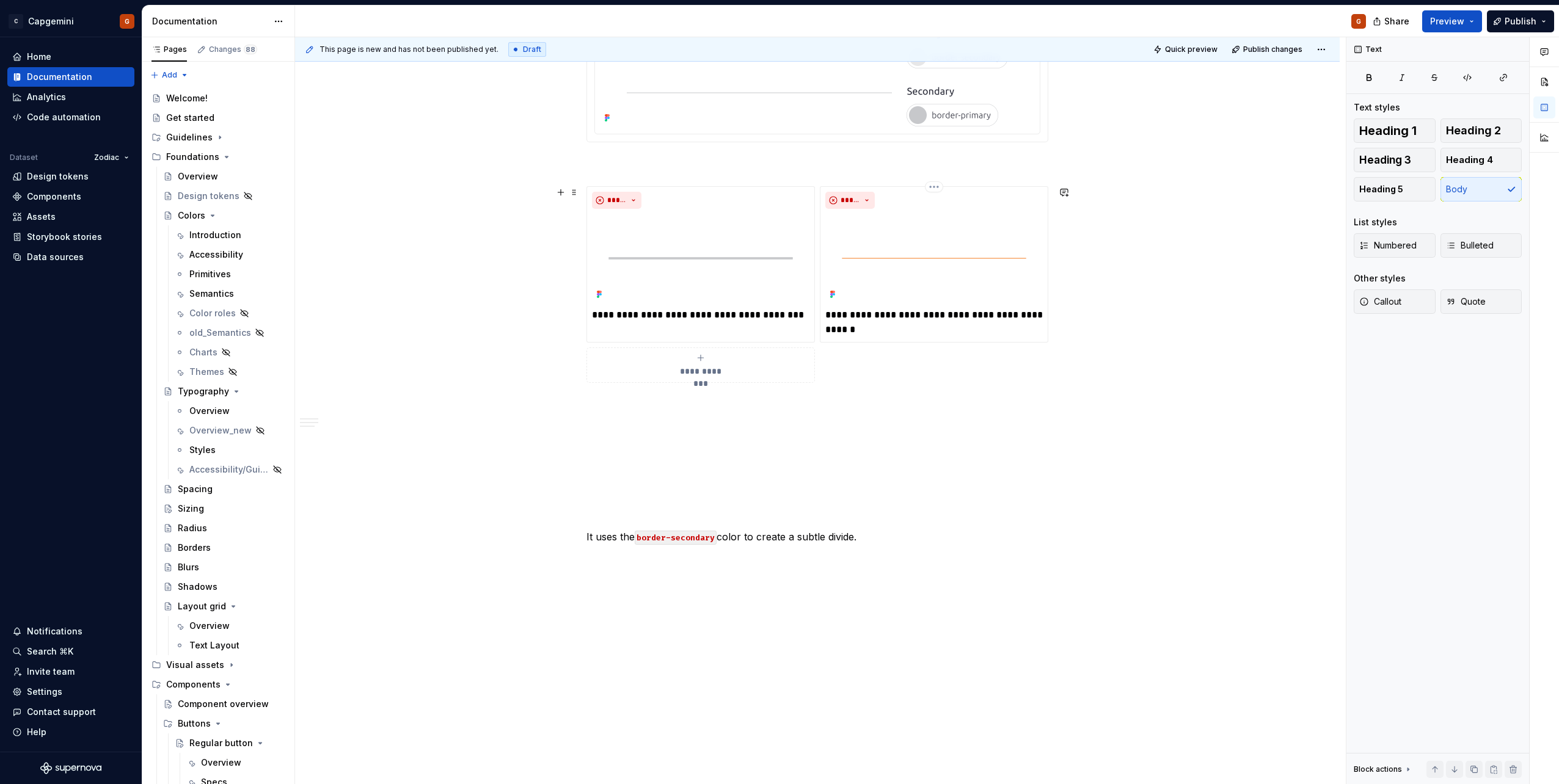
scroll to position [699, 0]
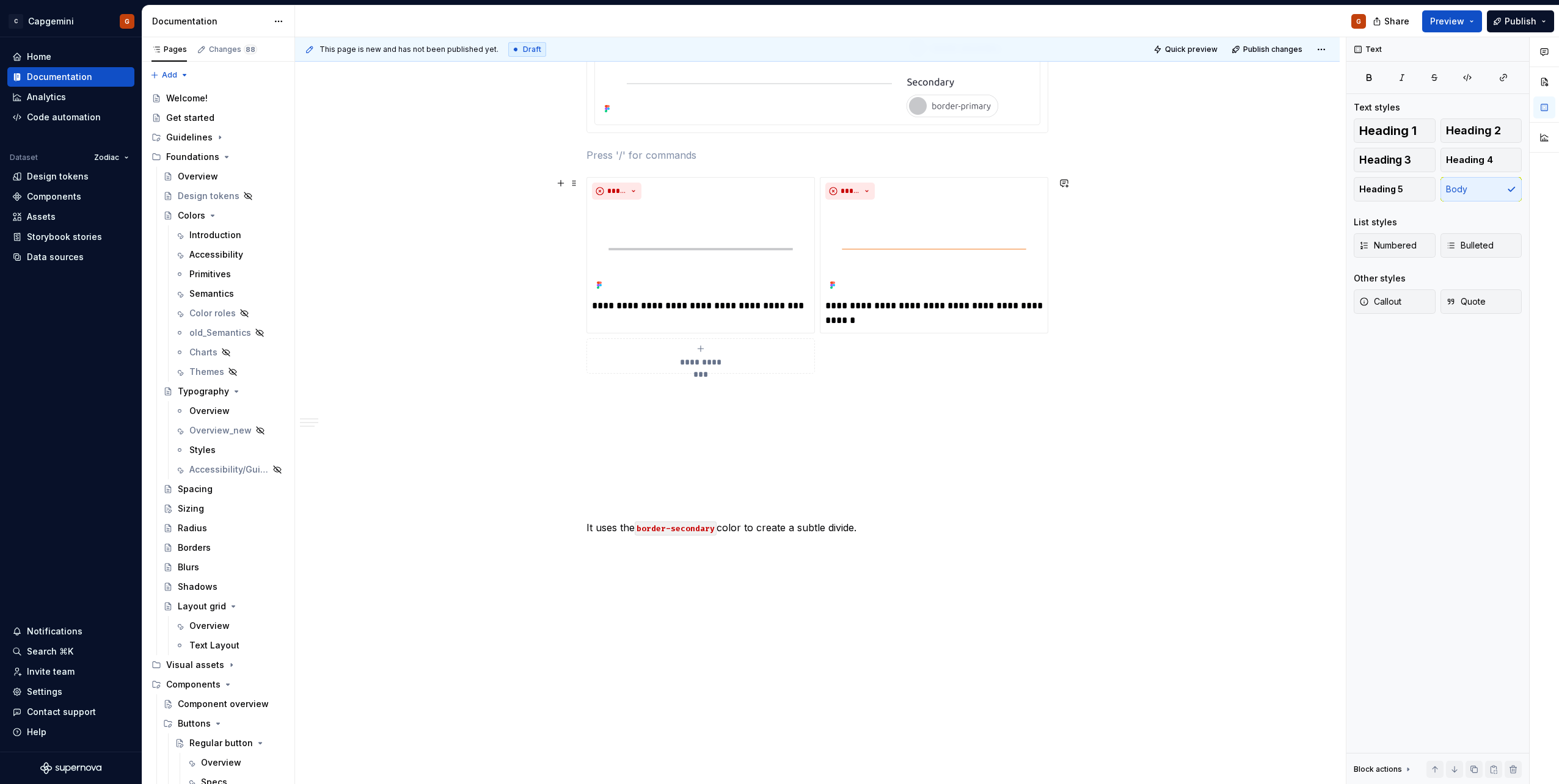
click at [777, 321] on div "**********" at bounding box center [817, 275] width 462 height 196
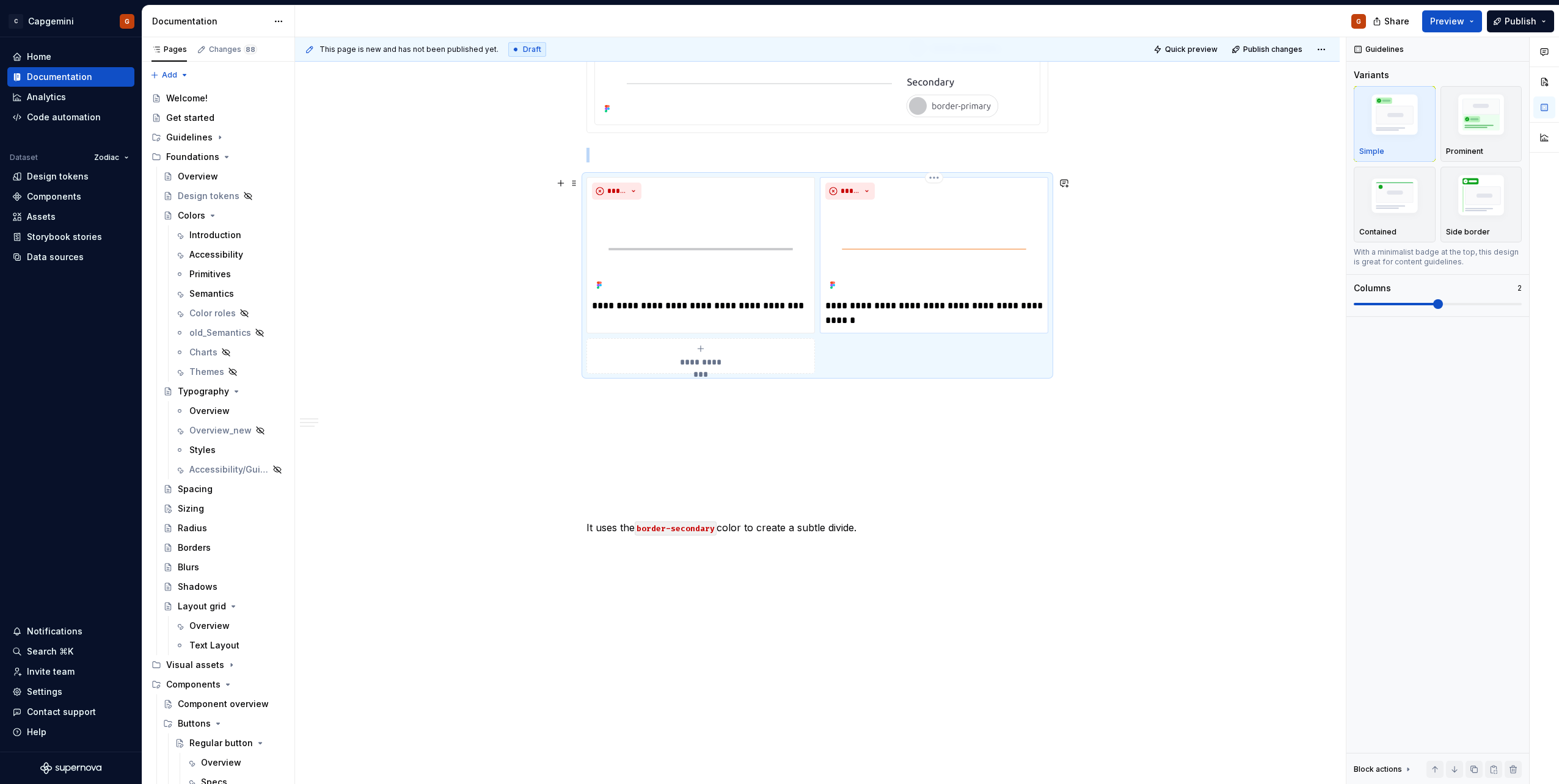
click at [777, 242] on img at bounding box center [934, 249] width 217 height 89
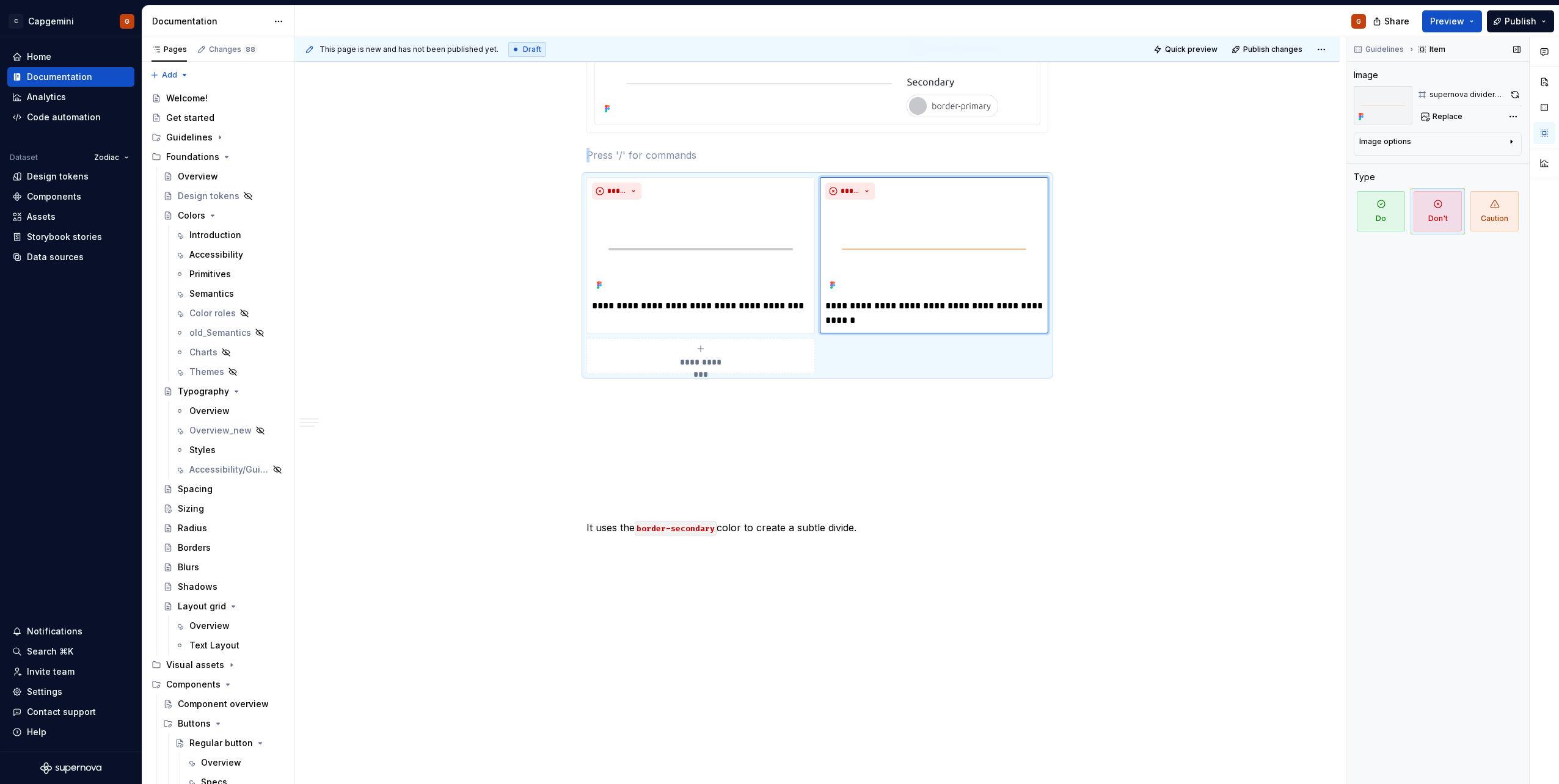
click at [777, 146] on div "Image options" at bounding box center [1433, 144] width 147 height 15
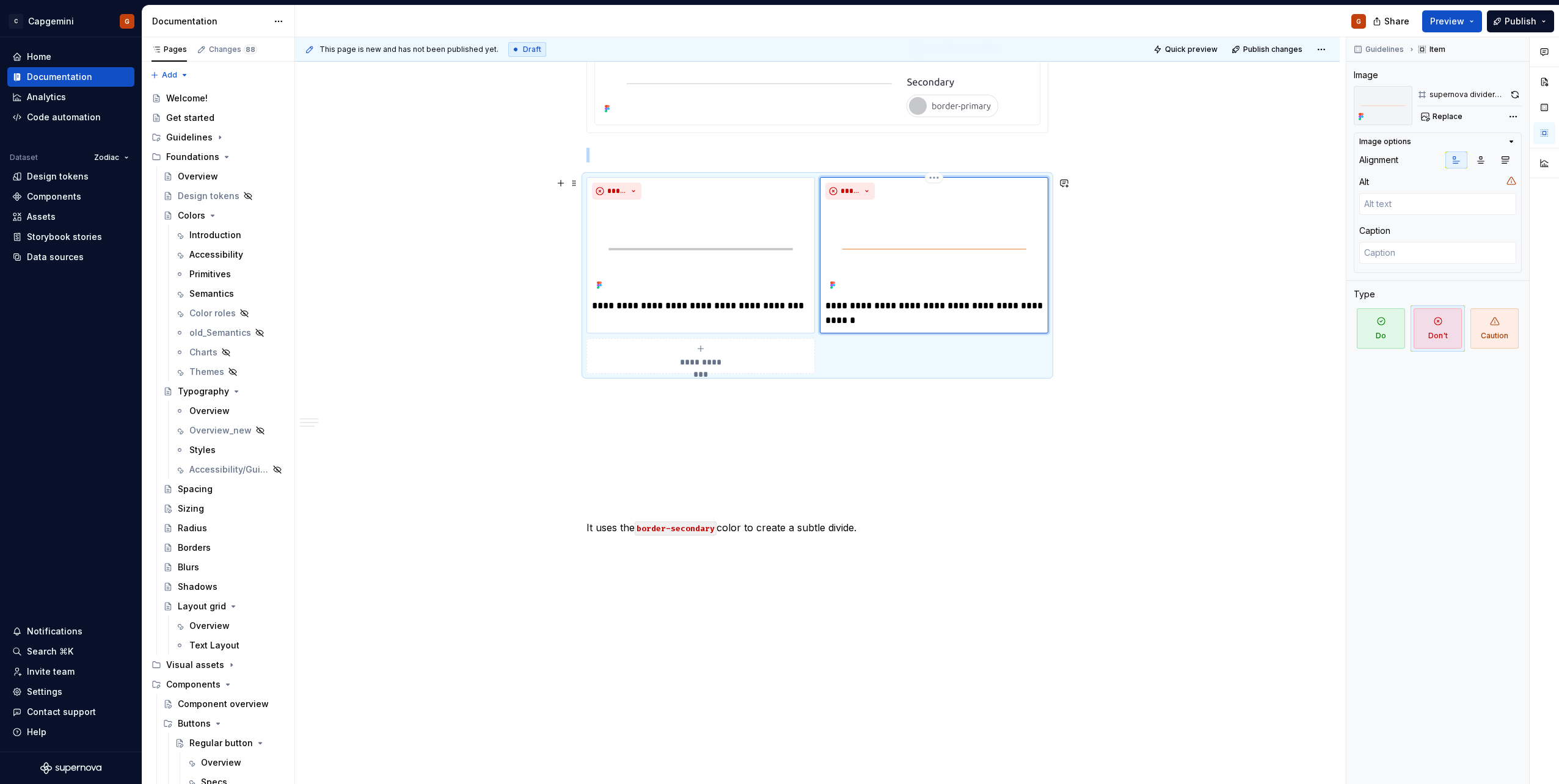
click at [775, 262] on img at bounding box center [701, 249] width 217 height 89
click at [700, 177] on html "C Capgemini G Home Documentation Analytics Code automation Dataset Zodiac Desig…" at bounding box center [780, 392] width 1559 height 784
click at [777, 94] on div "Comments Open comments No comments yet Select ‘Comment’ from the block context …" at bounding box center [1452, 411] width 213 height 748
click at [777, 94] on button "button" at bounding box center [1516, 94] width 11 height 17
click at [777, 226] on img at bounding box center [934, 249] width 217 height 89
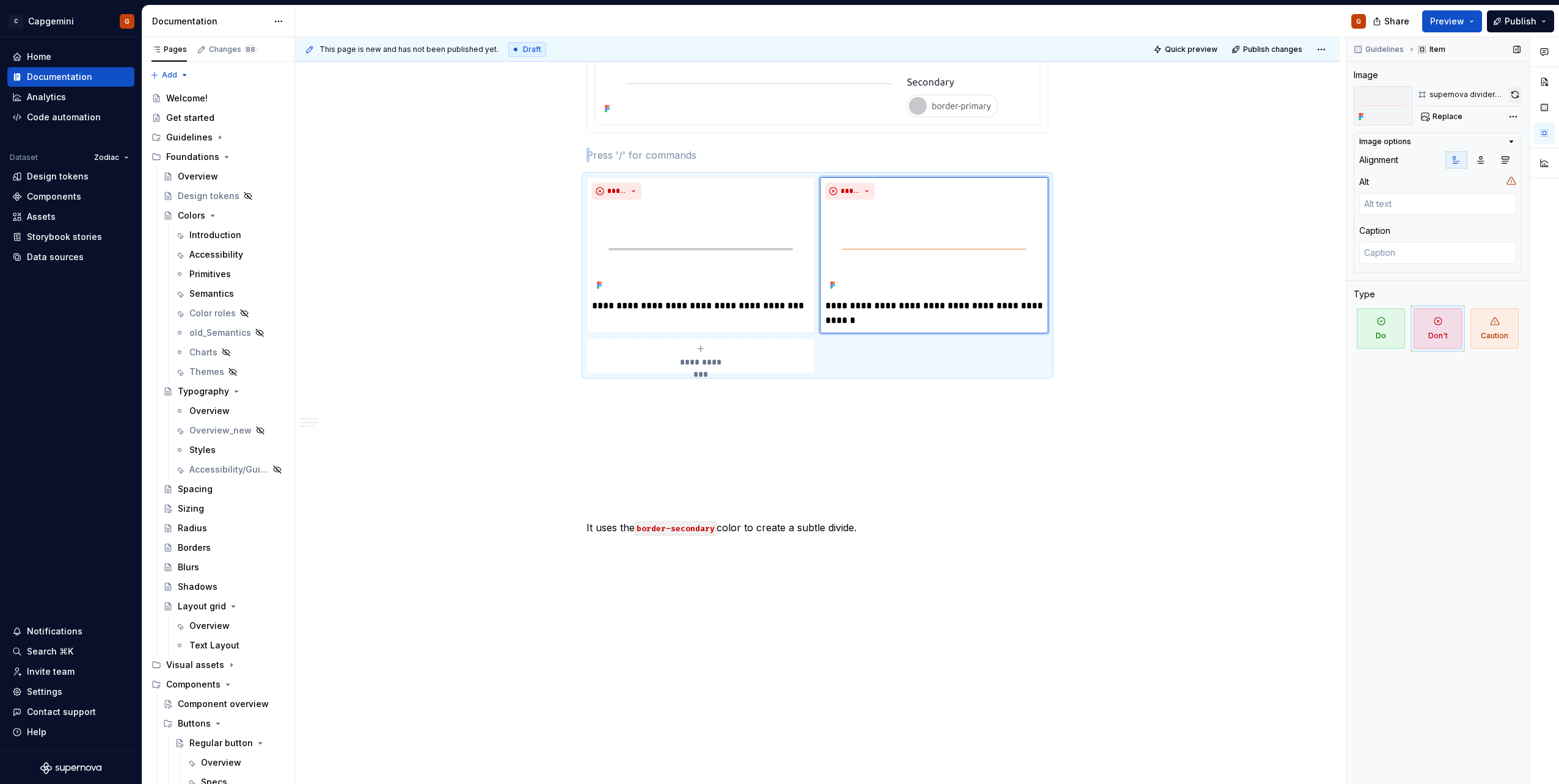
click at [777, 99] on button "button" at bounding box center [1515, 94] width 13 height 17
click at [777, 22] on button "Preview" at bounding box center [1452, 21] width 60 height 22
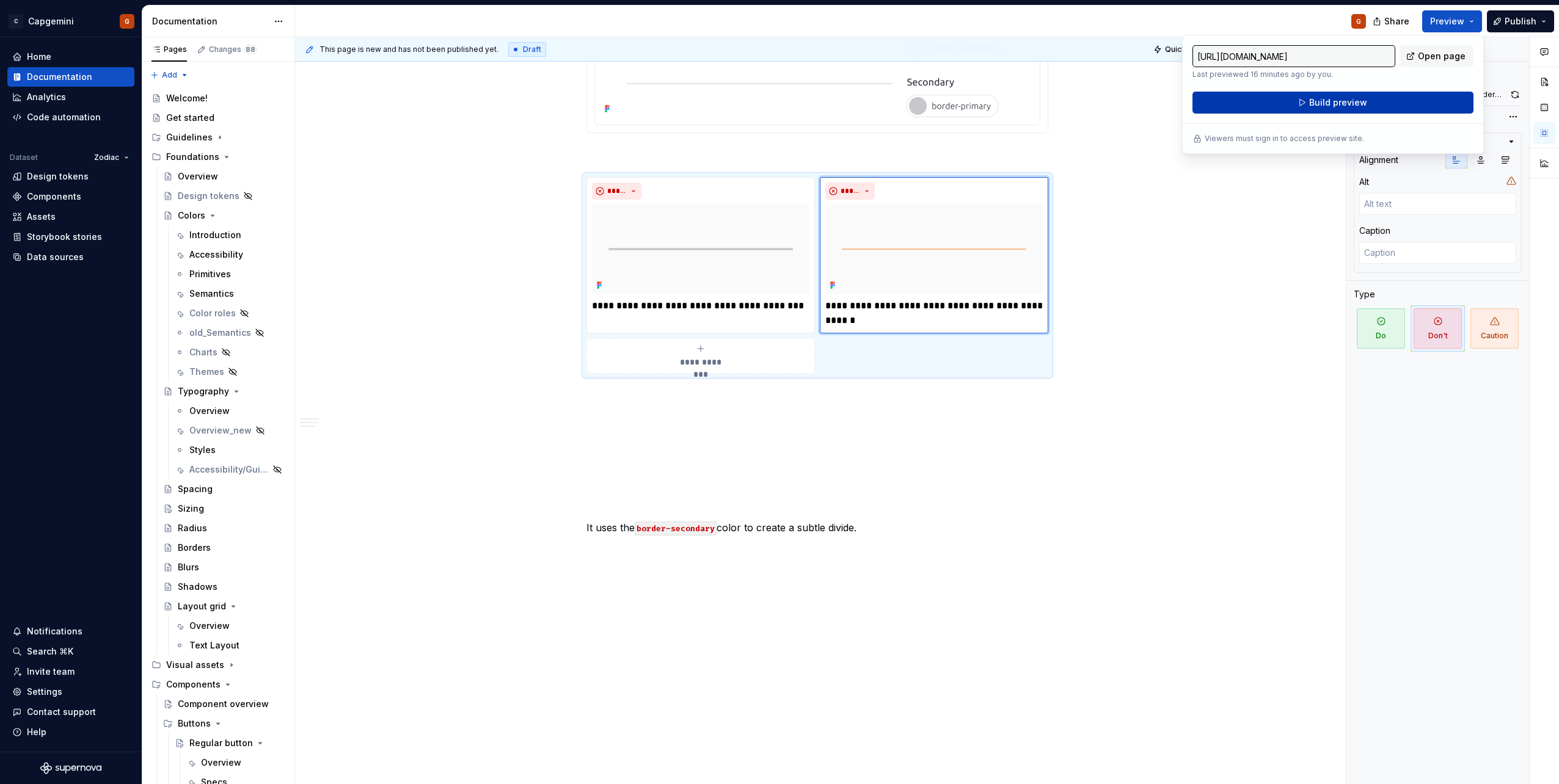
drag, startPoint x: 1469, startPoint y: 22, endPoint x: 1402, endPoint y: 107, distance: 108.2
click at [777, 107] on button "Build preview" at bounding box center [1333, 103] width 281 height 22
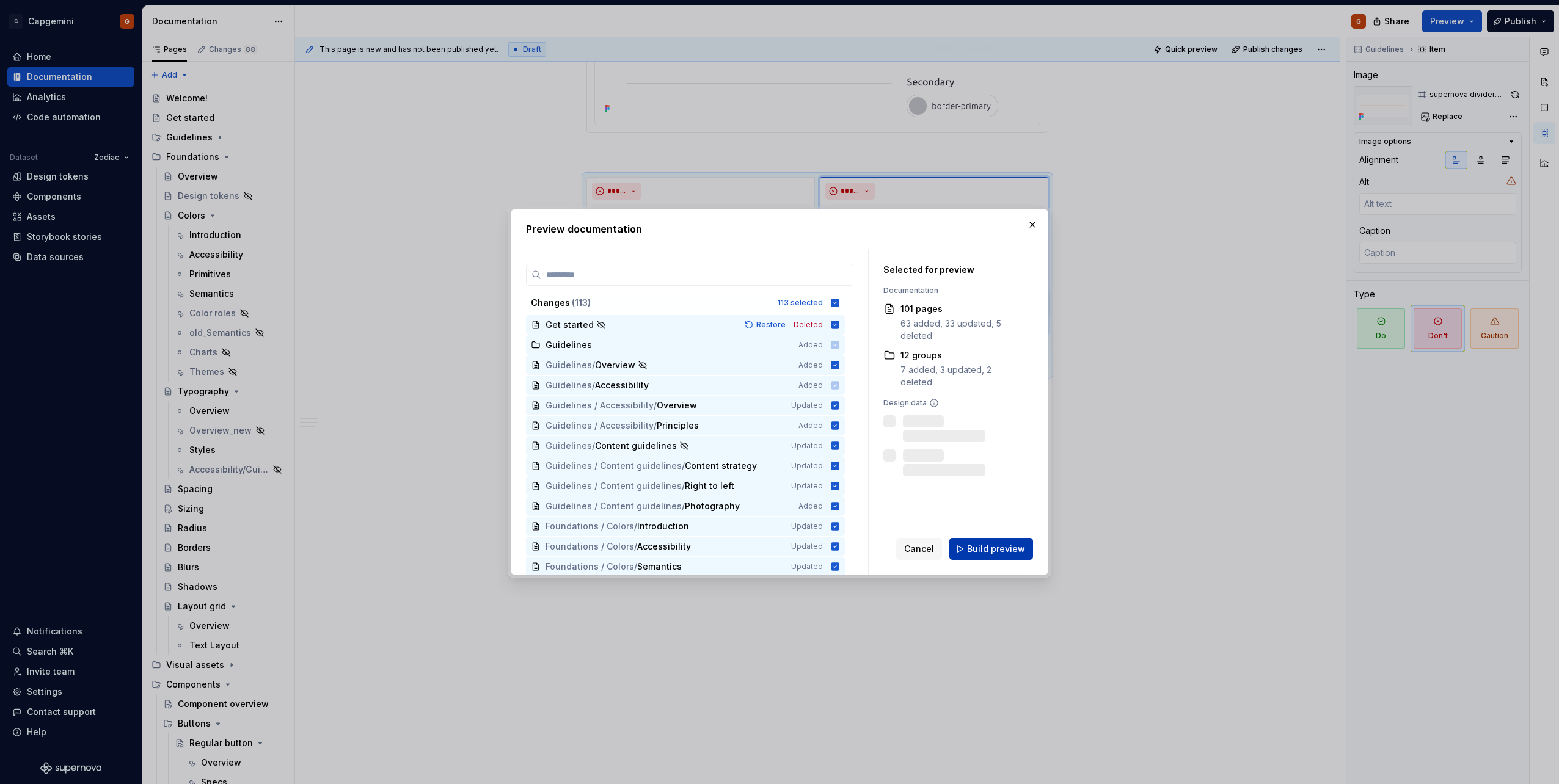
click at [777, 393] on button "Build preview" at bounding box center [991, 549] width 84 height 22
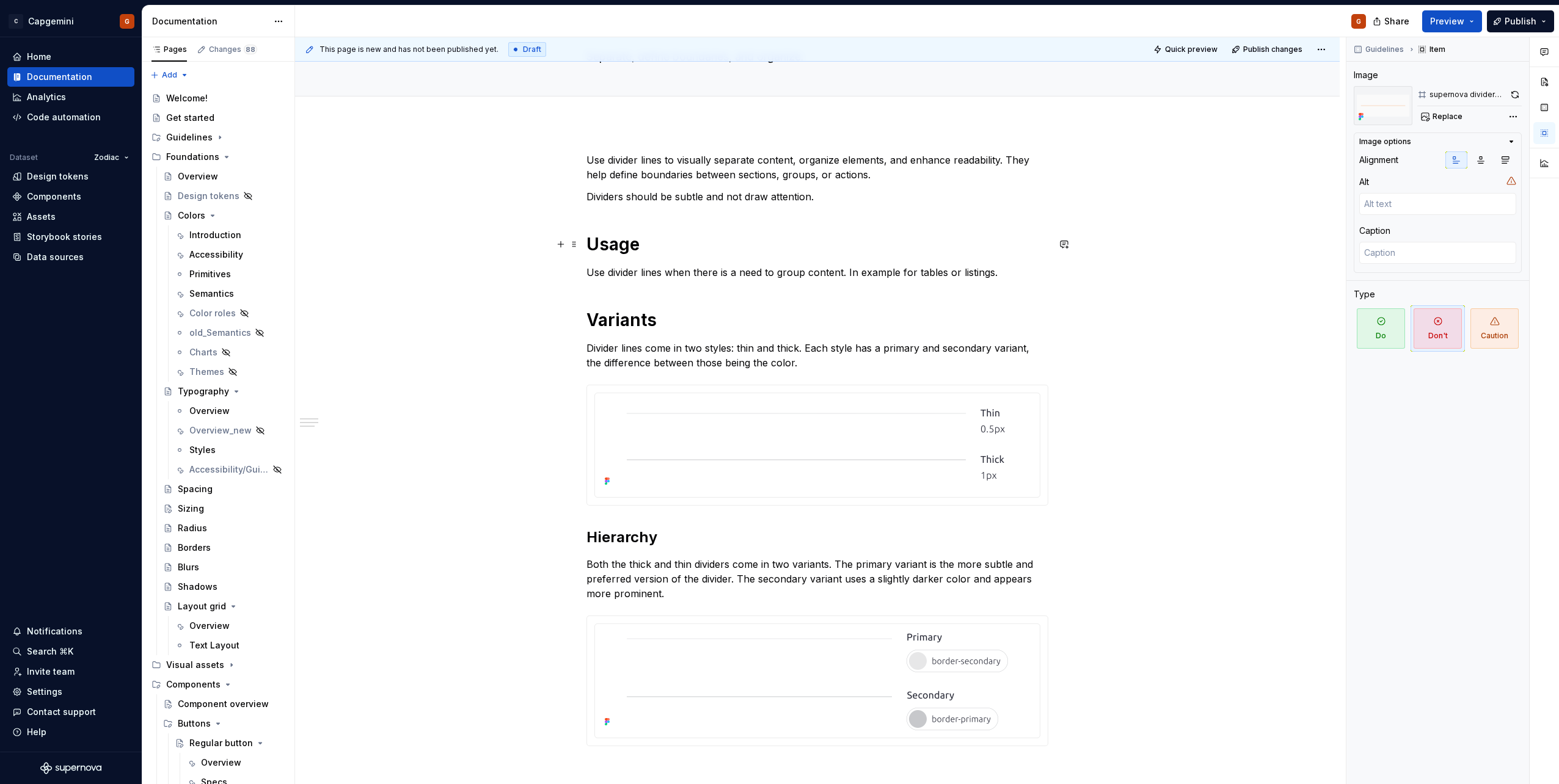
scroll to position [0, 0]
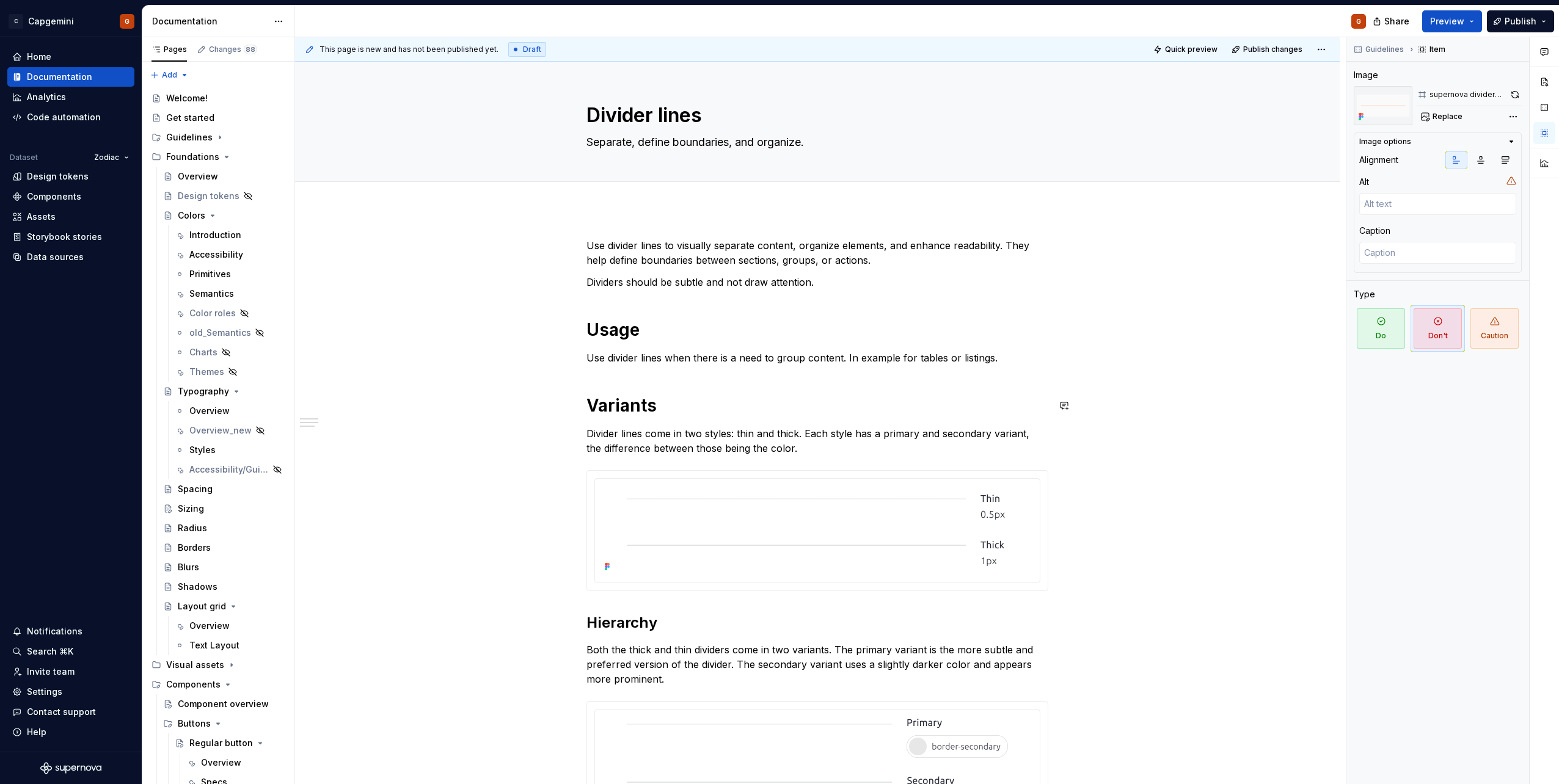
click at [777, 368] on div "**********" at bounding box center [817, 736] width 462 height 996
click at [777, 362] on p "Use divider lines when there is a need to group content. In example for tables …" at bounding box center [817, 358] width 462 height 15
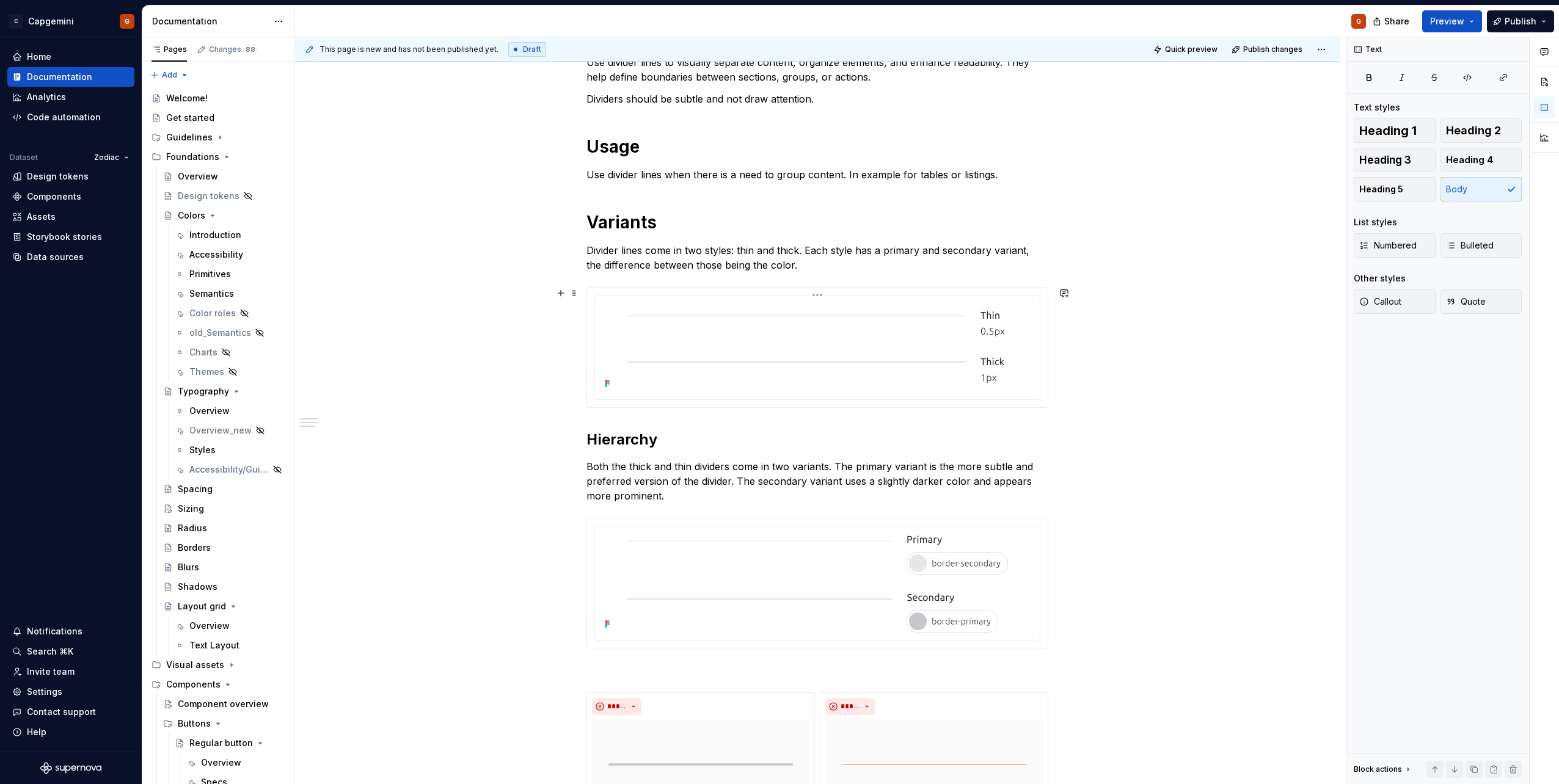
scroll to position [61, 0]
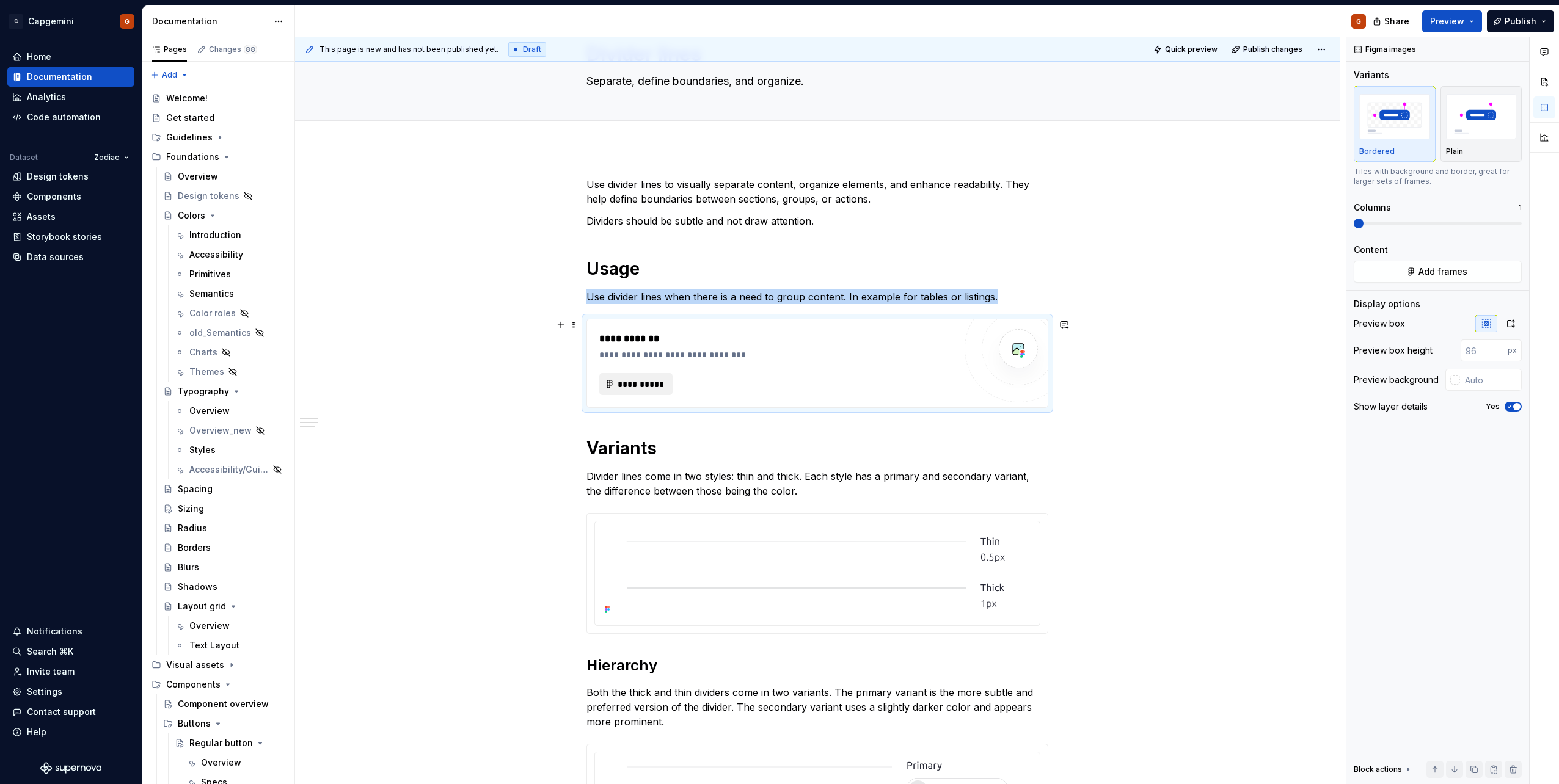
click at [637, 383] on span "**********" at bounding box center [640, 384] width 48 height 12
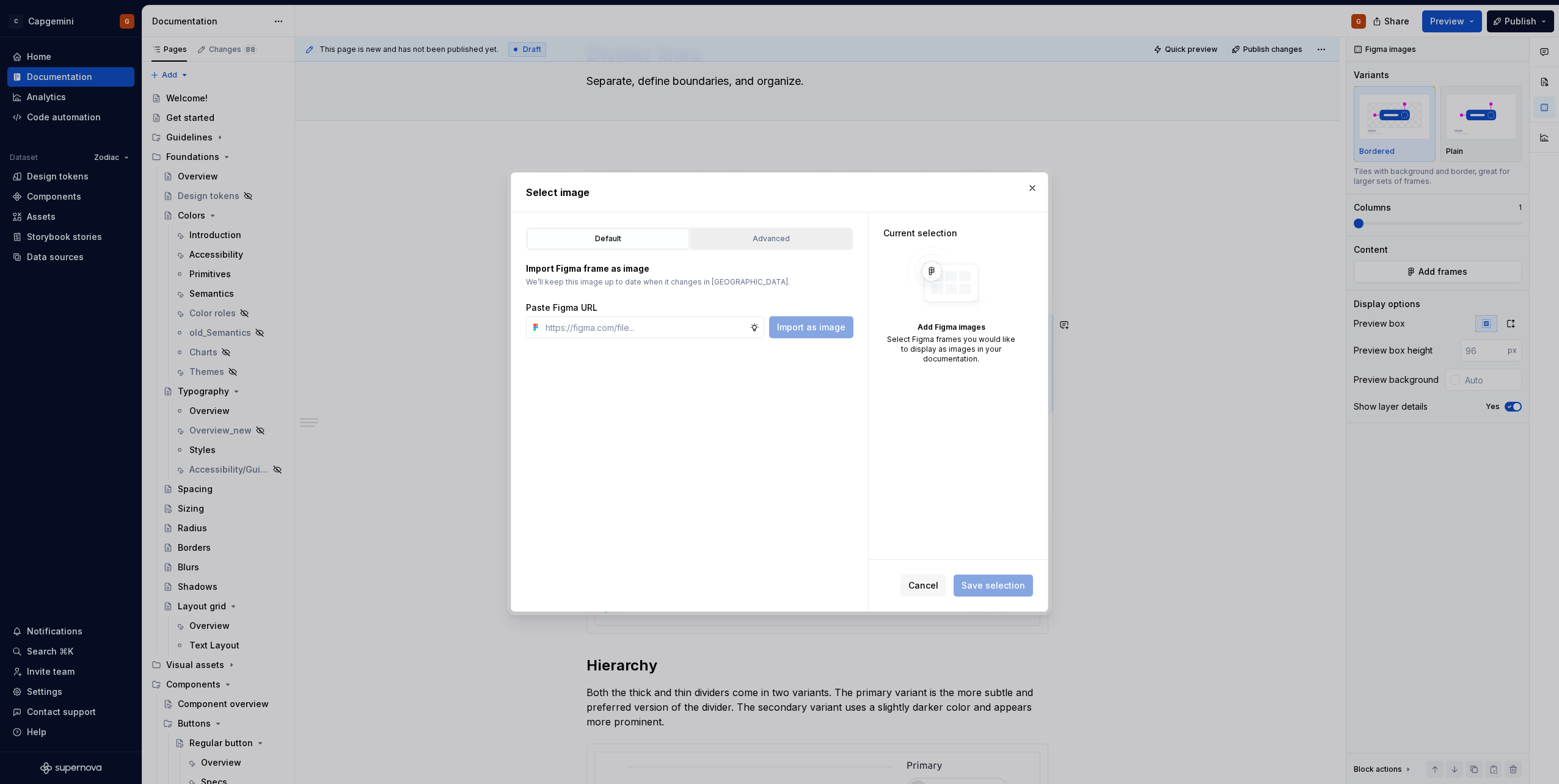
click at [777, 241] on div "Advanced" at bounding box center [771, 239] width 153 height 12
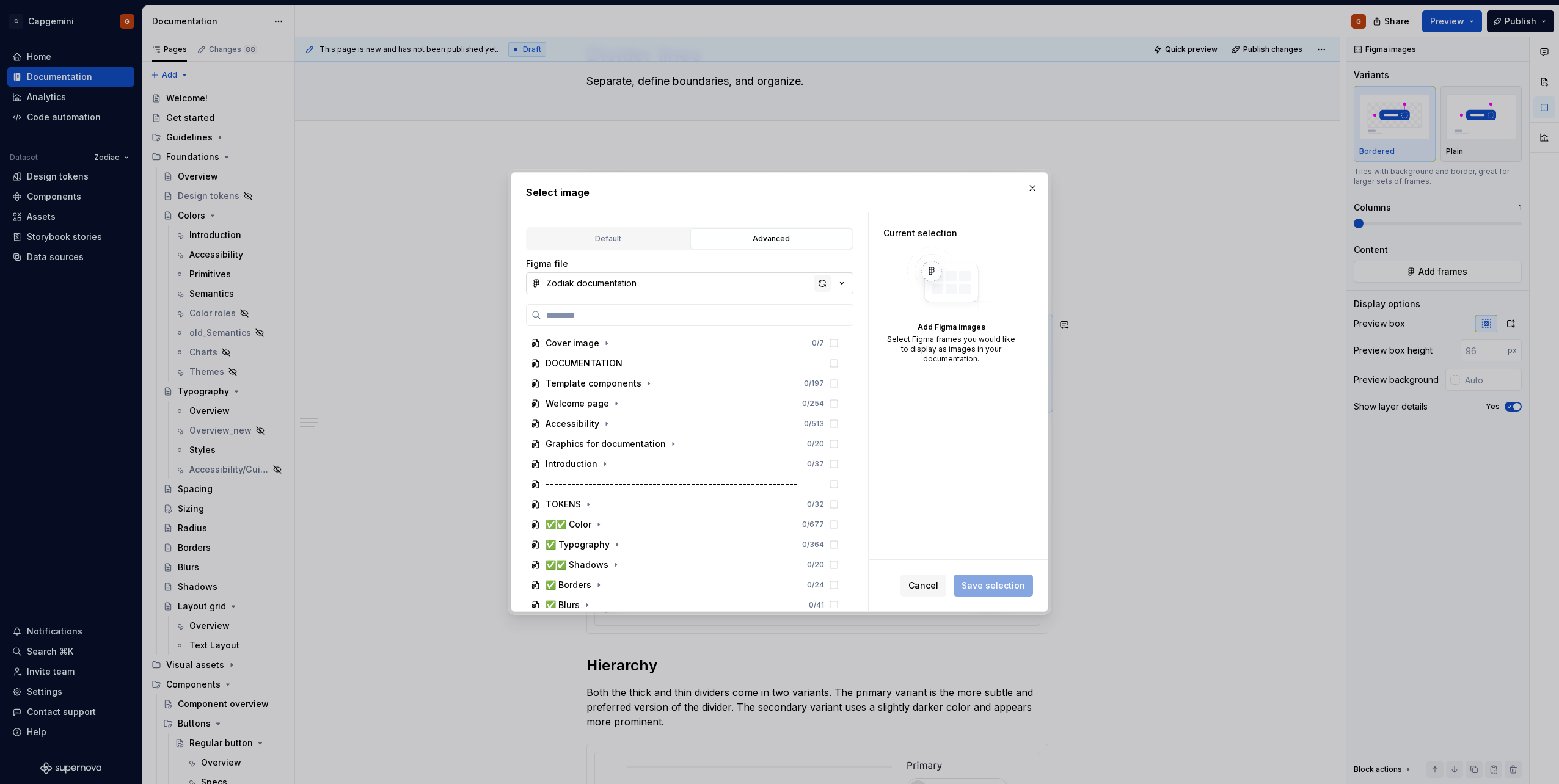
click at [777, 284] on div "button" at bounding box center [822, 283] width 17 height 17
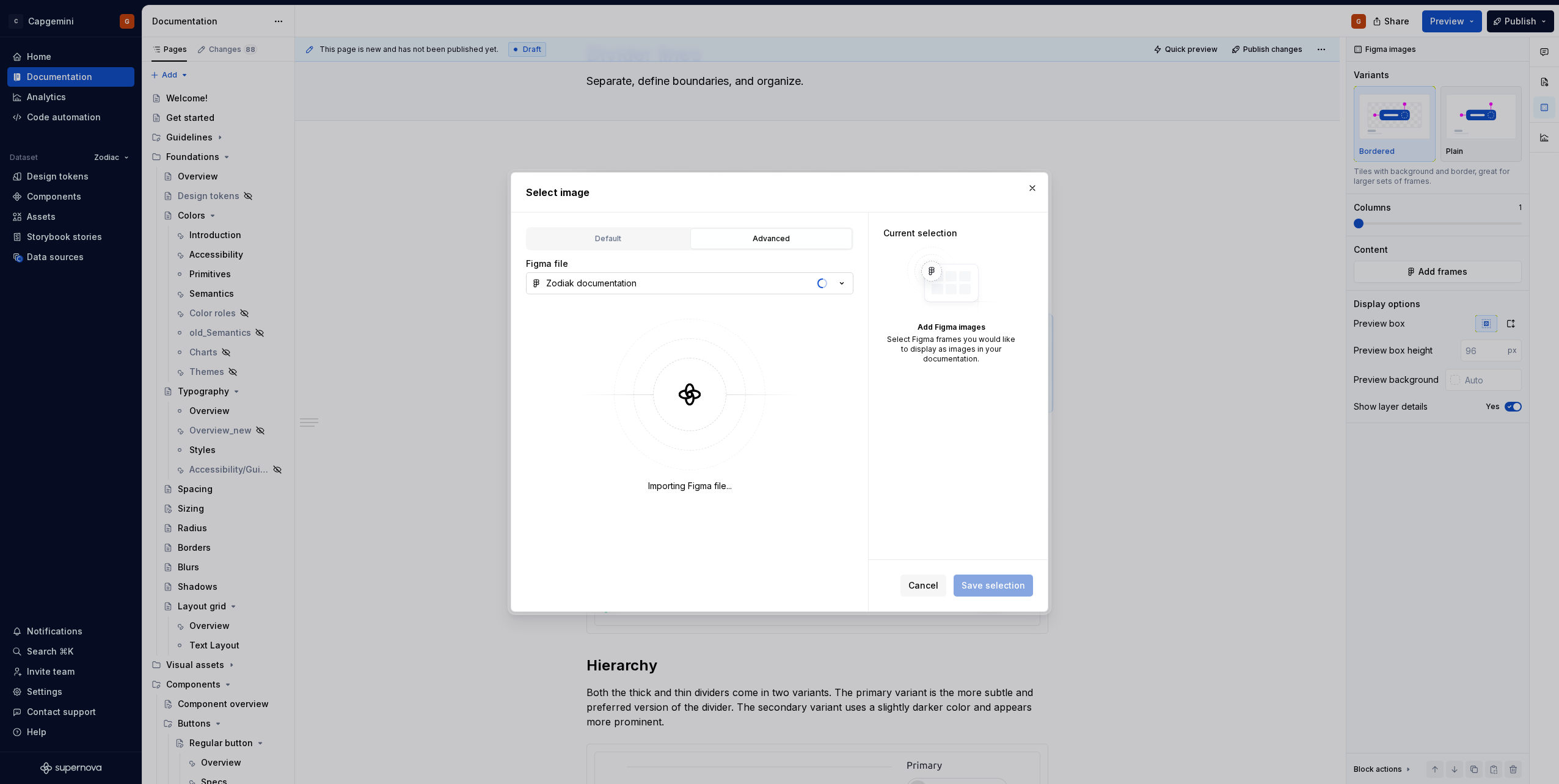
type textarea "*"
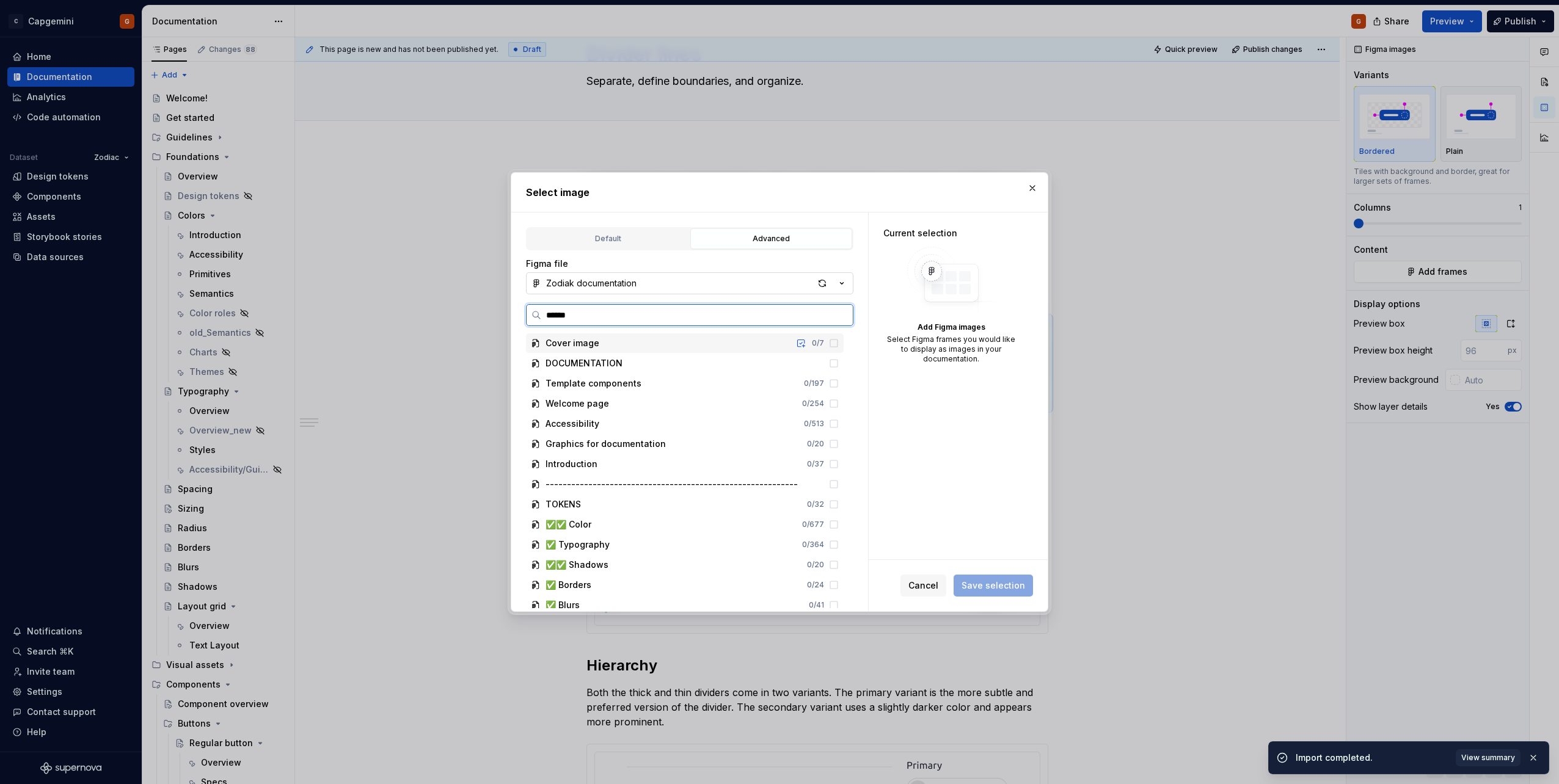
type input "*******"
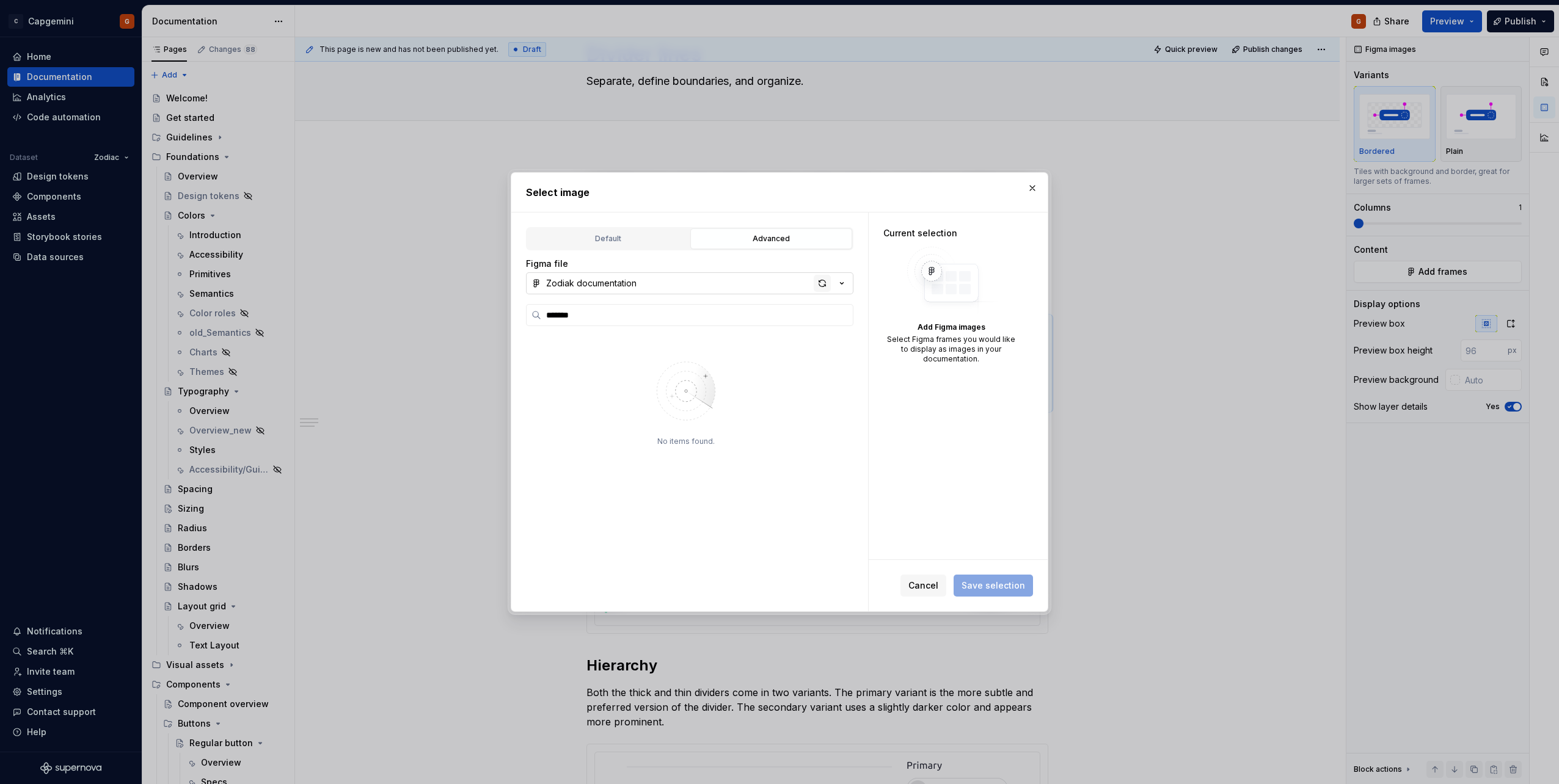
click at [777, 283] on div "button" at bounding box center [822, 283] width 17 height 17
click at [777, 372] on div "supernova divider filters 0 / 4" at bounding box center [691, 363] width 306 height 20
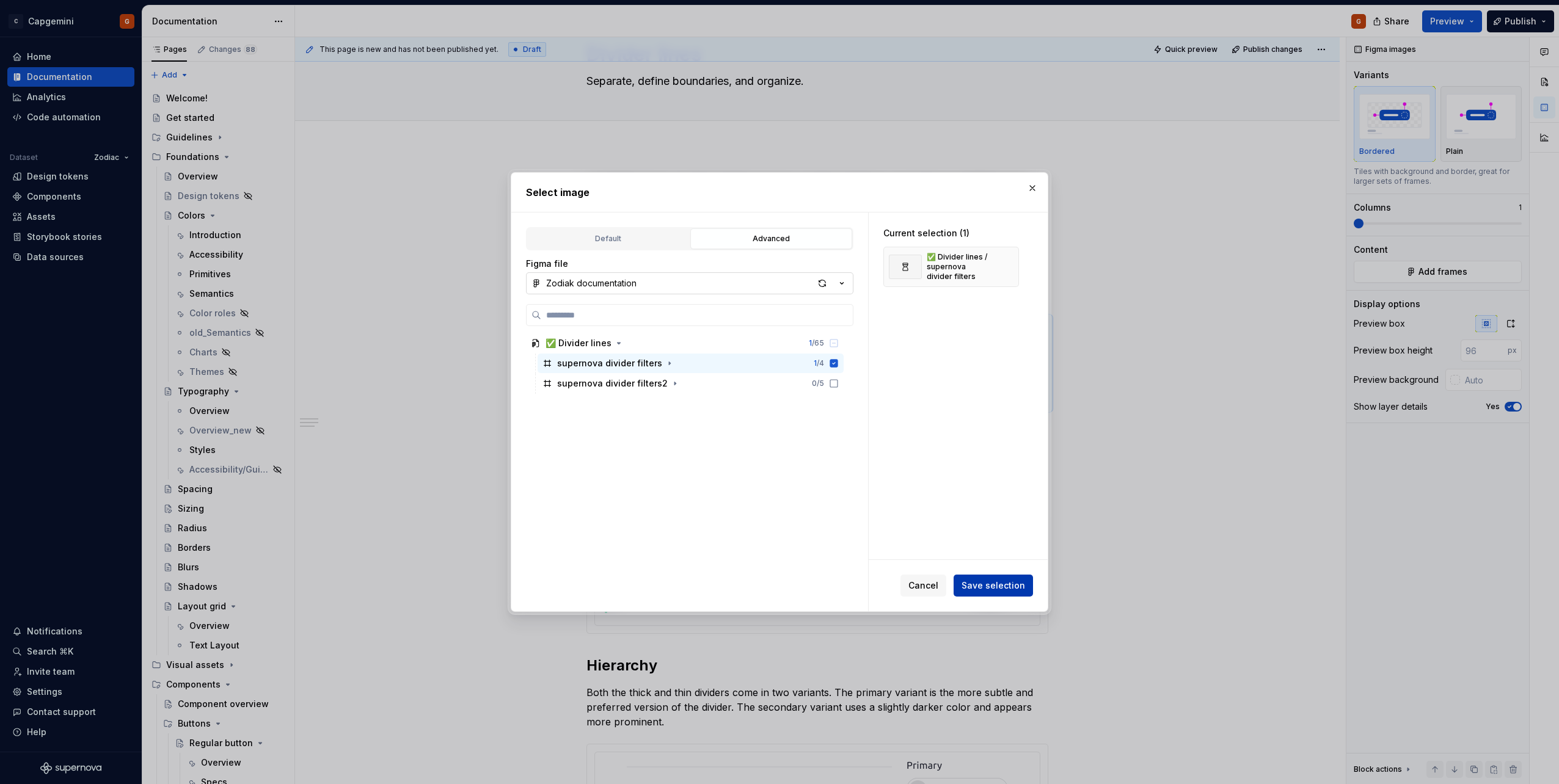
click at [777, 393] on span "Save selection" at bounding box center [993, 586] width 63 height 12
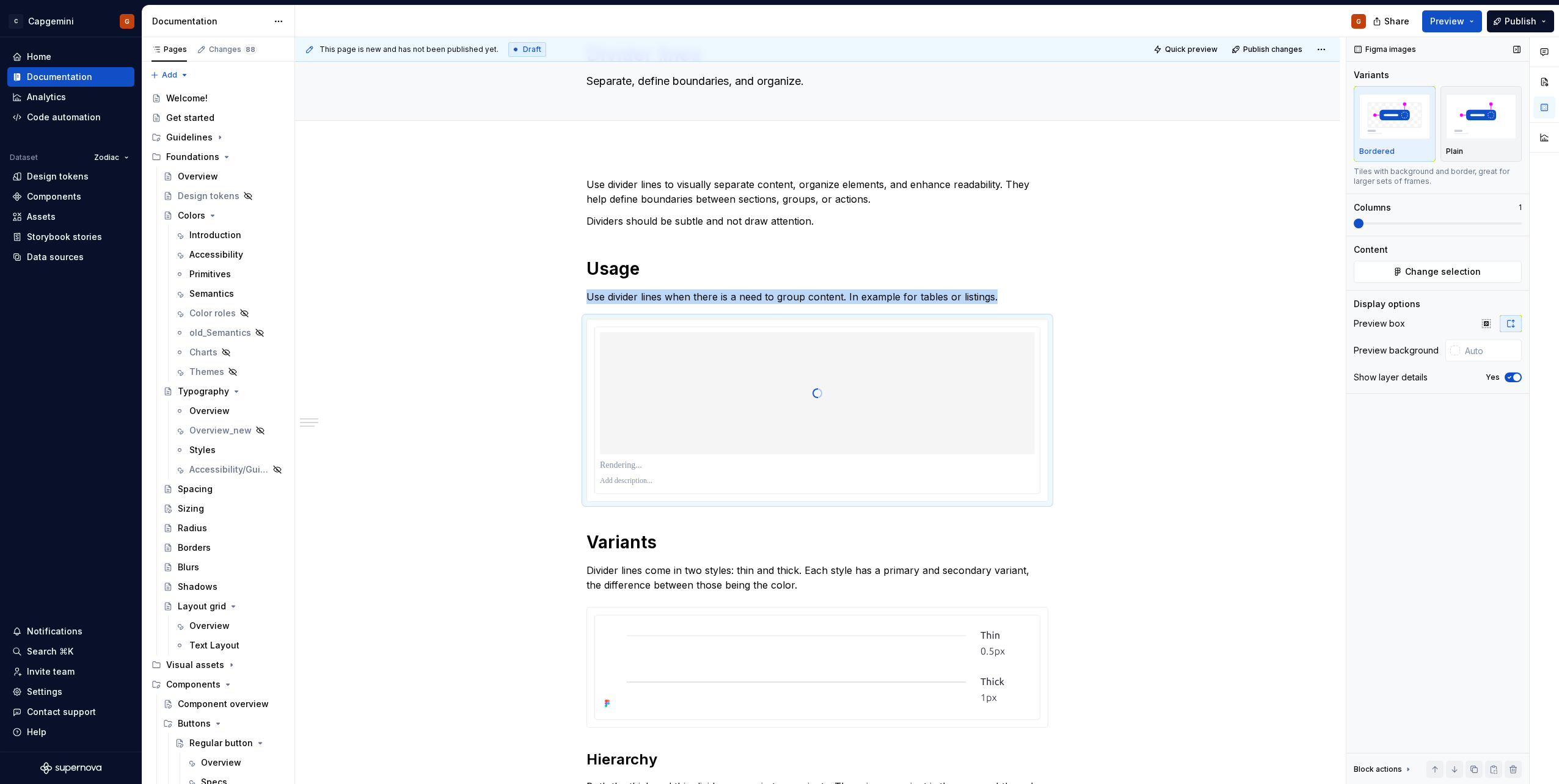
click at [777, 379] on span "button" at bounding box center [1516, 377] width 7 height 7
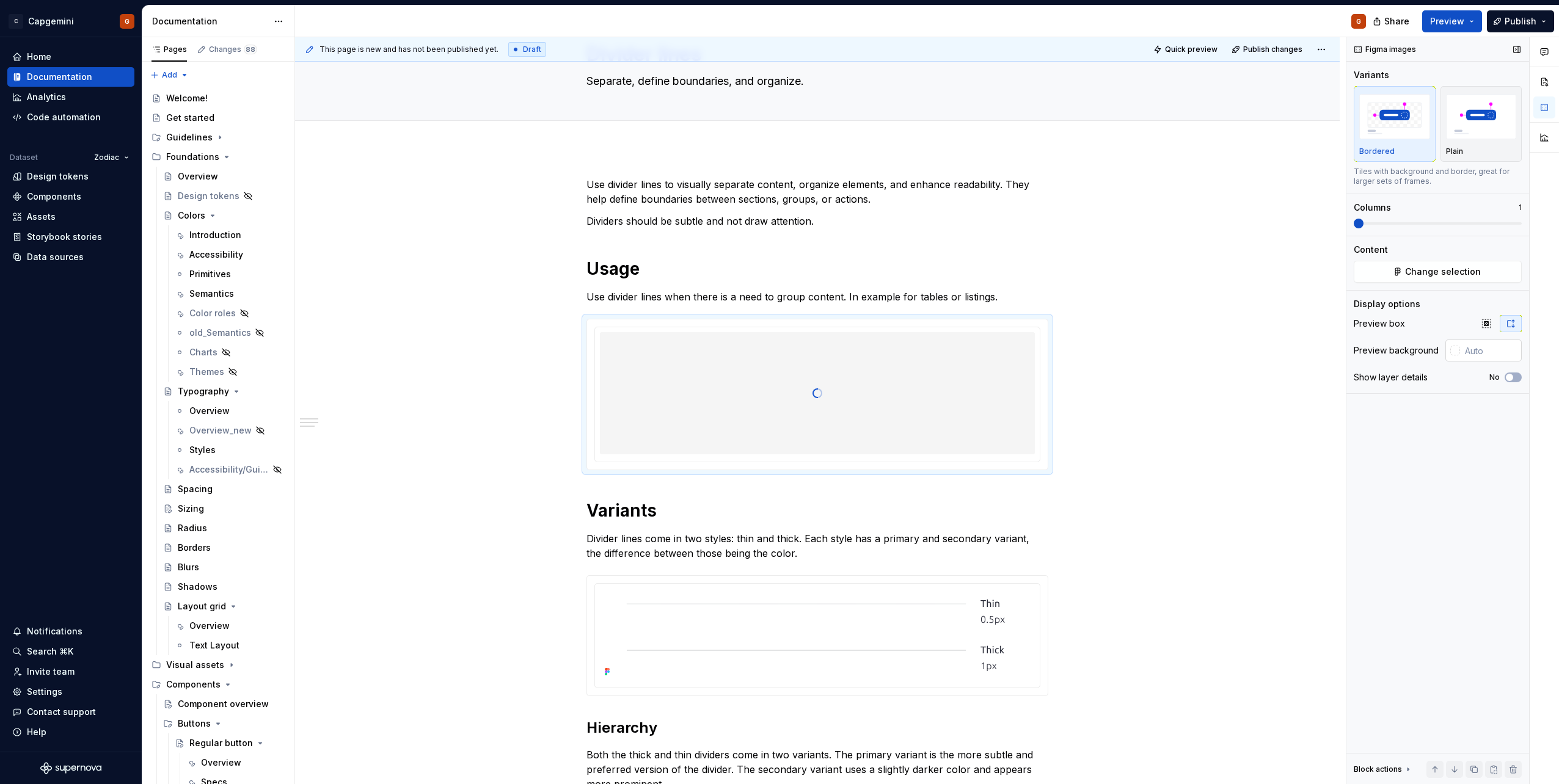
click at [777, 356] on input "text" at bounding box center [1491, 350] width 61 height 22
type textarea "*"
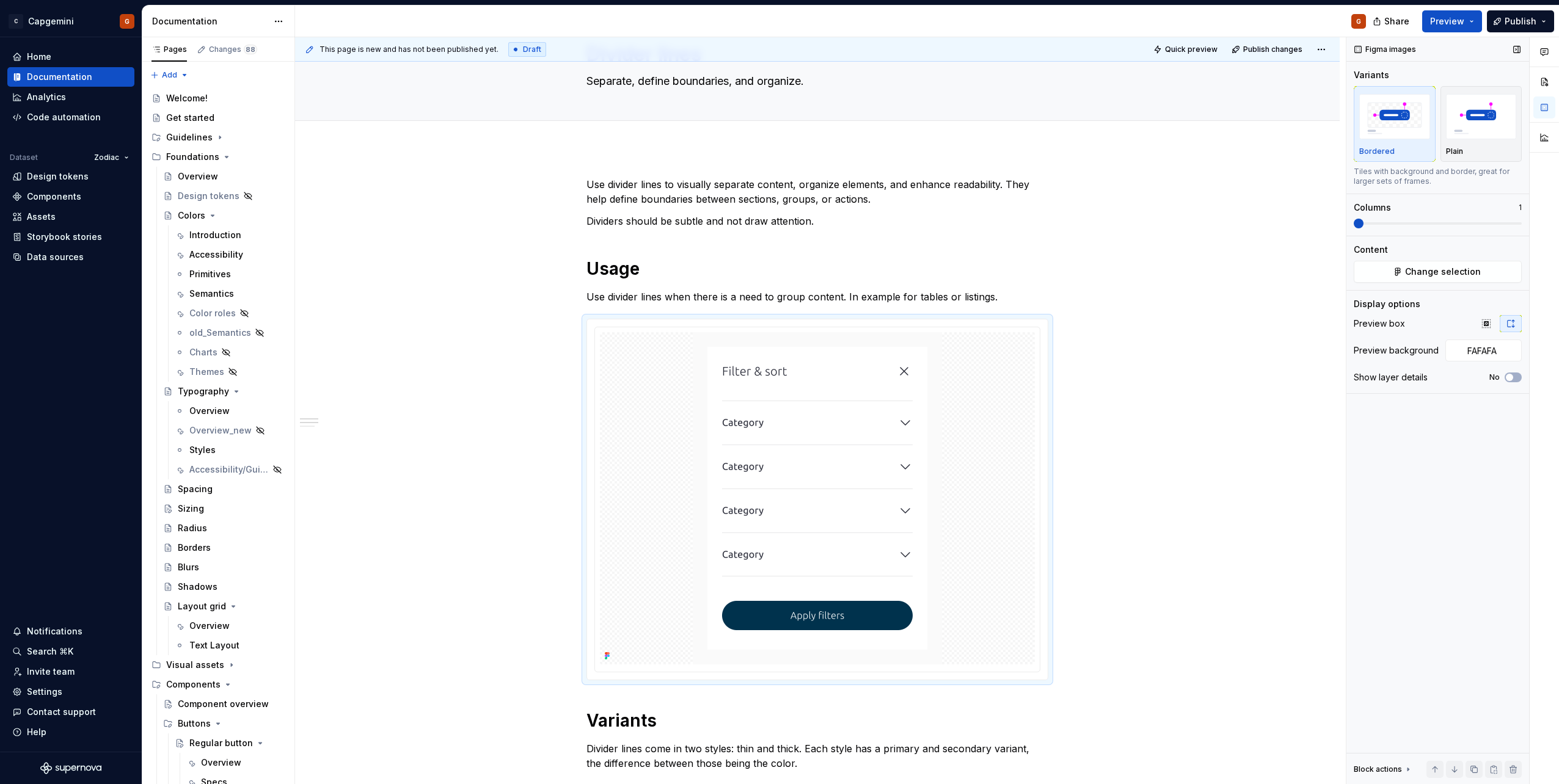
type input "#FAFAFA"
type button "on"
click at [777, 324] on button "button" at bounding box center [1486, 323] width 22 height 17
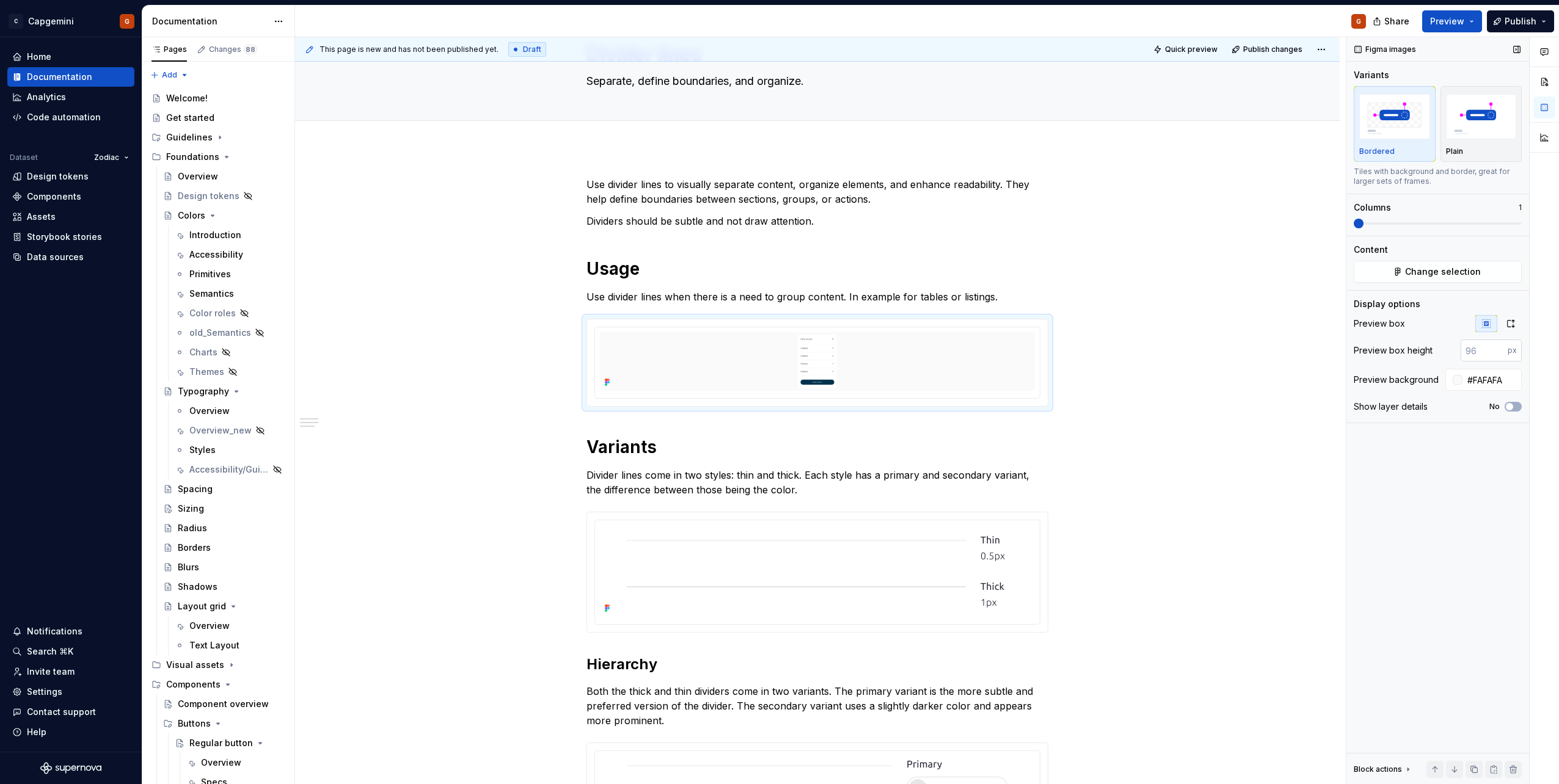
click at [777, 350] on input "number" at bounding box center [1484, 350] width 47 height 22
type input "300"
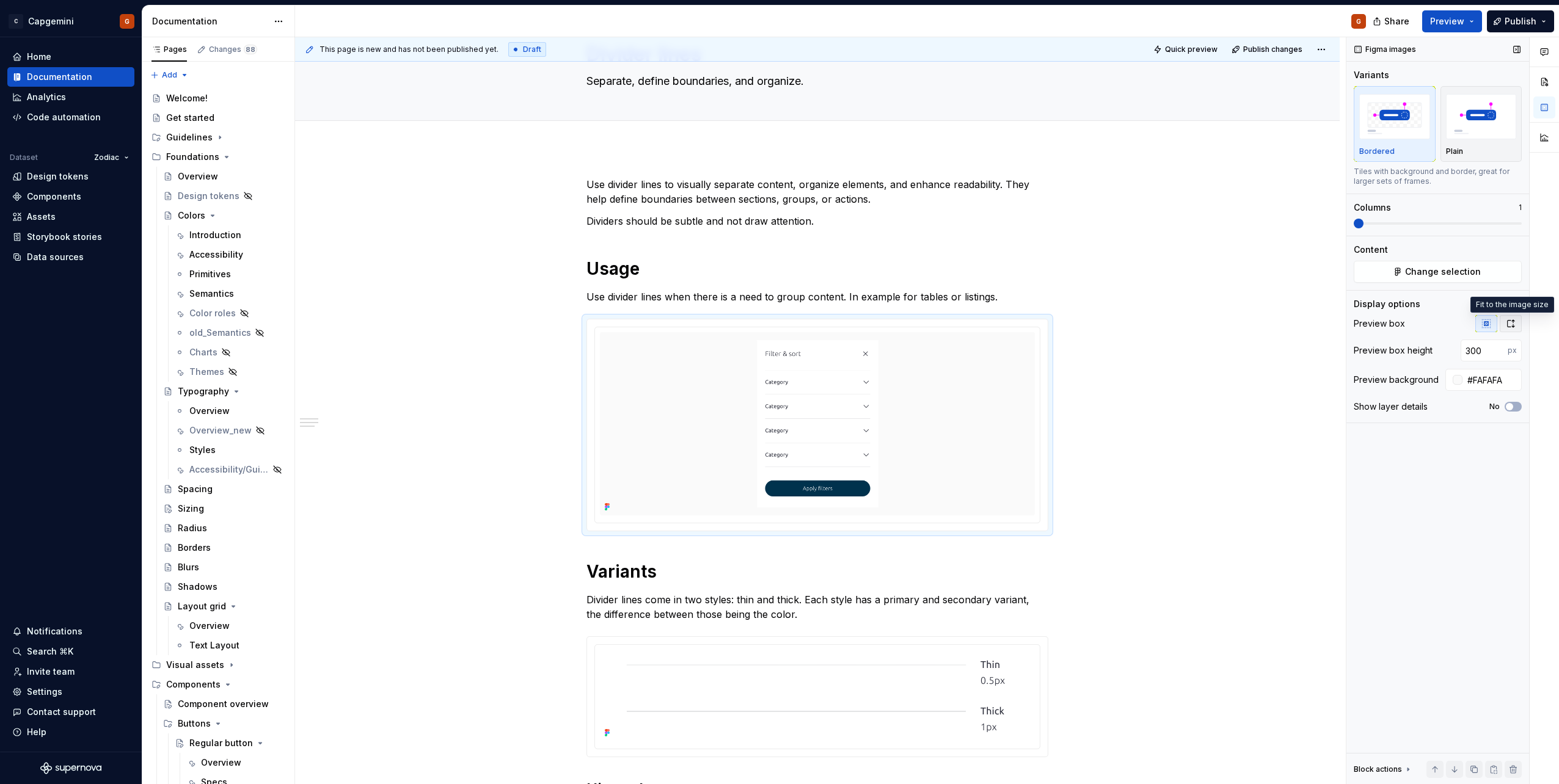
click at [777, 328] on icon "button" at bounding box center [1510, 324] width 9 height 9
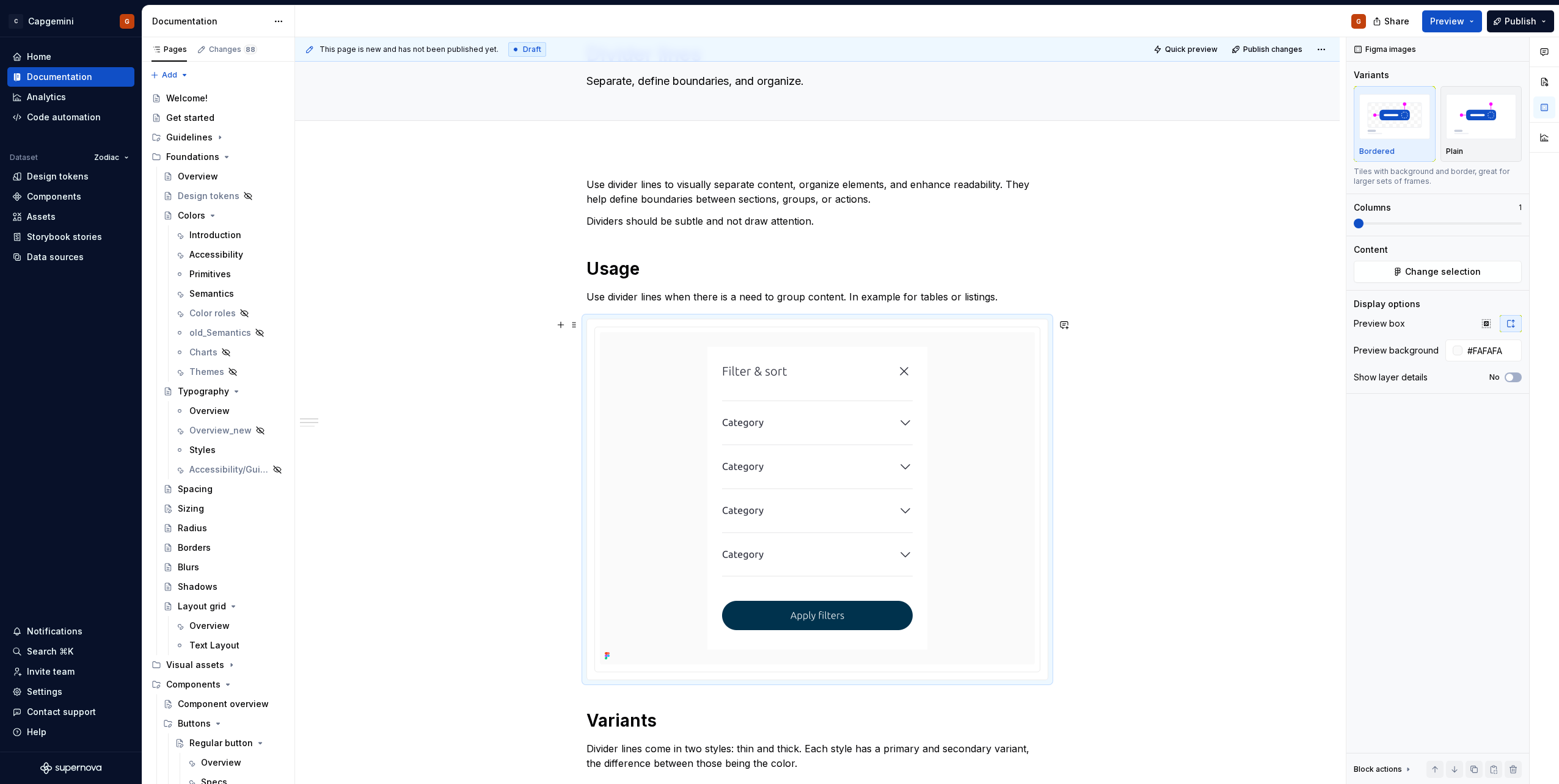
click at [777, 323] on div at bounding box center [817, 499] width 461 height 360
click at [777, 327] on div at bounding box center [817, 499] width 446 height 345
click at [777, 332] on img at bounding box center [817, 498] width 249 height 332
click at [777, 329] on html "C Capgemini G Home Documentation Analytics Code automation Dataset Zodiac Desig…" at bounding box center [780, 392] width 1559 height 784
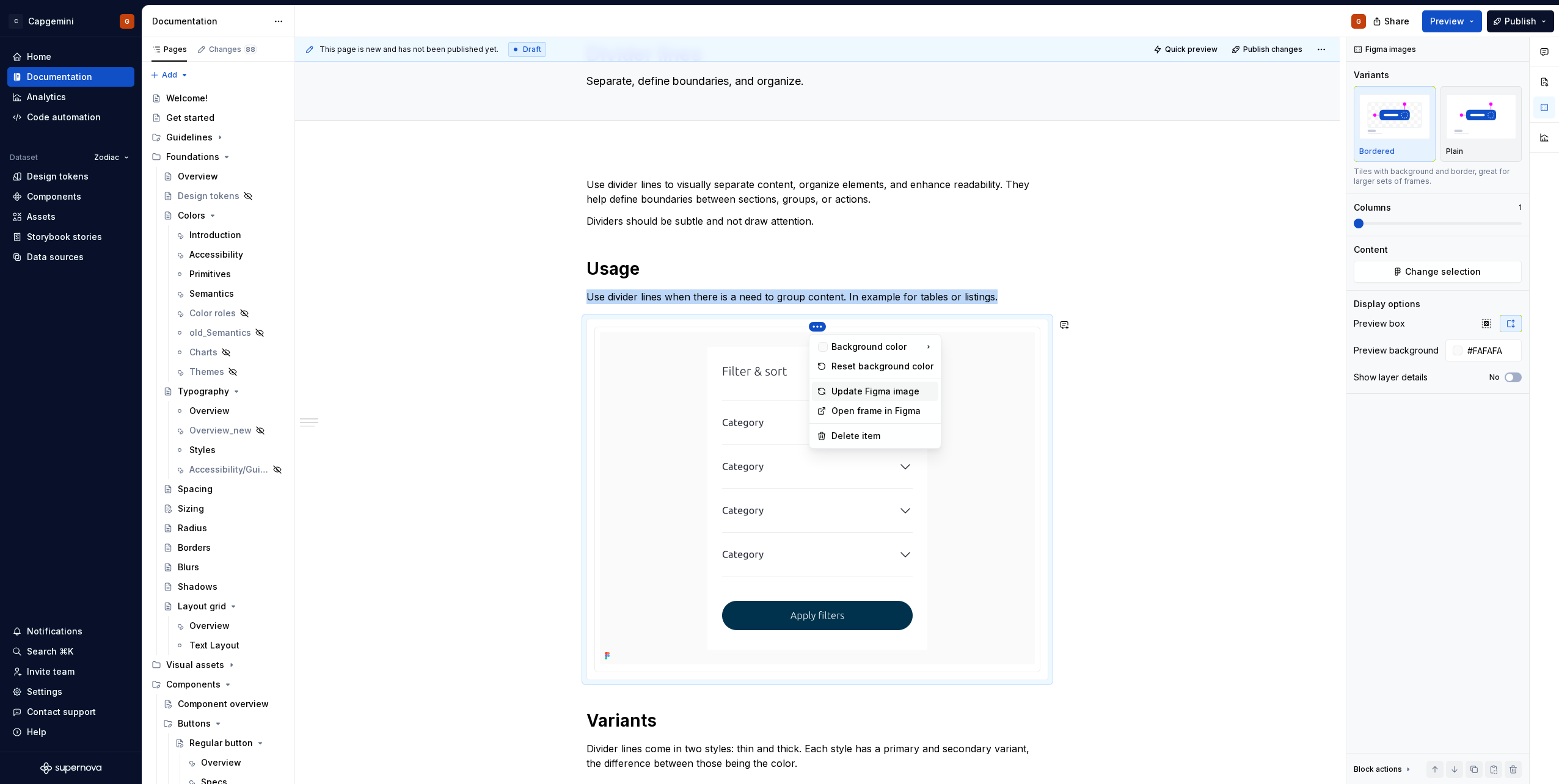
click at [777, 391] on div "Update Figma image" at bounding box center [882, 391] width 102 height 12
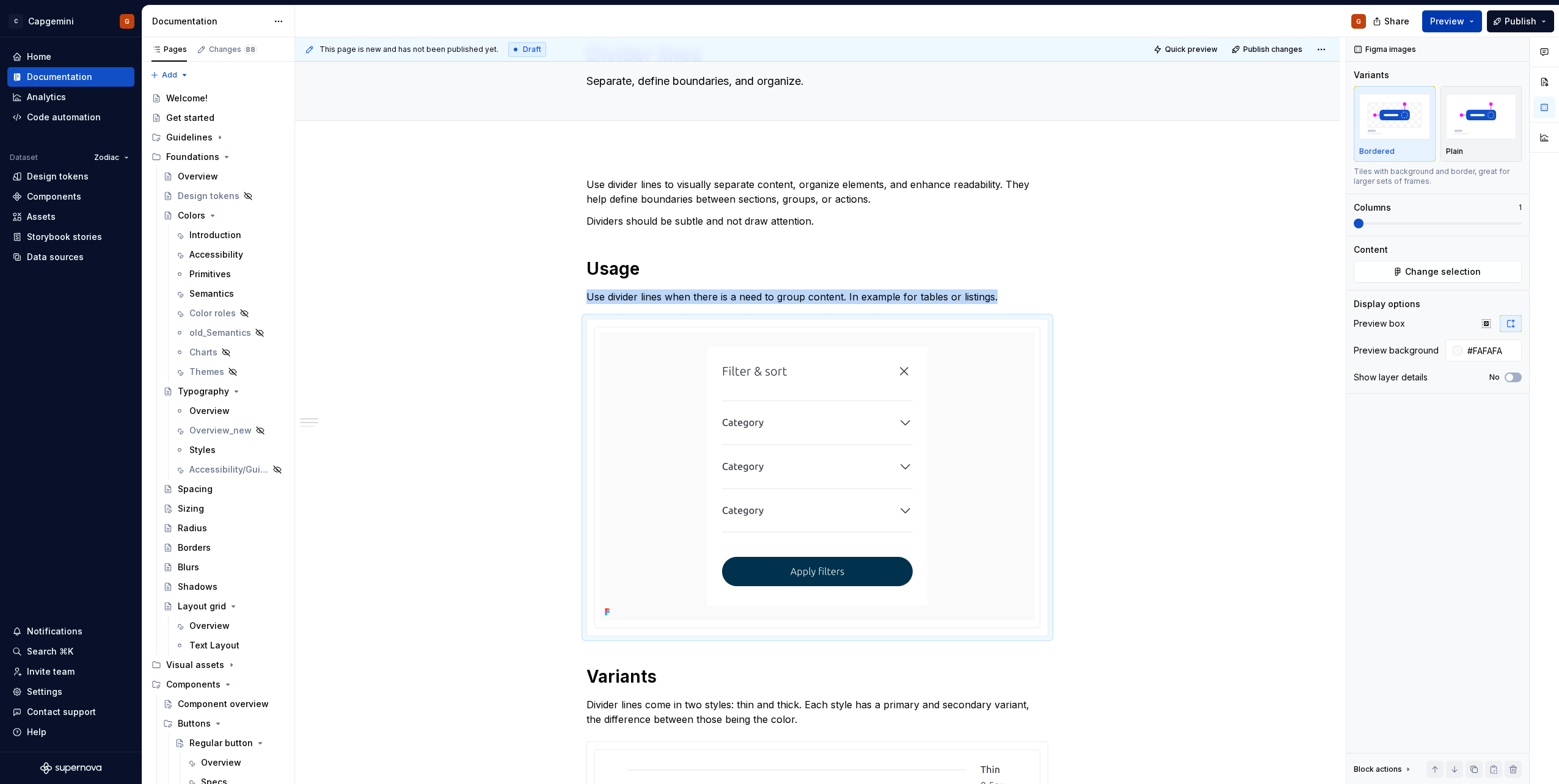
click at [777, 12] on button "Preview" at bounding box center [1452, 21] width 60 height 22
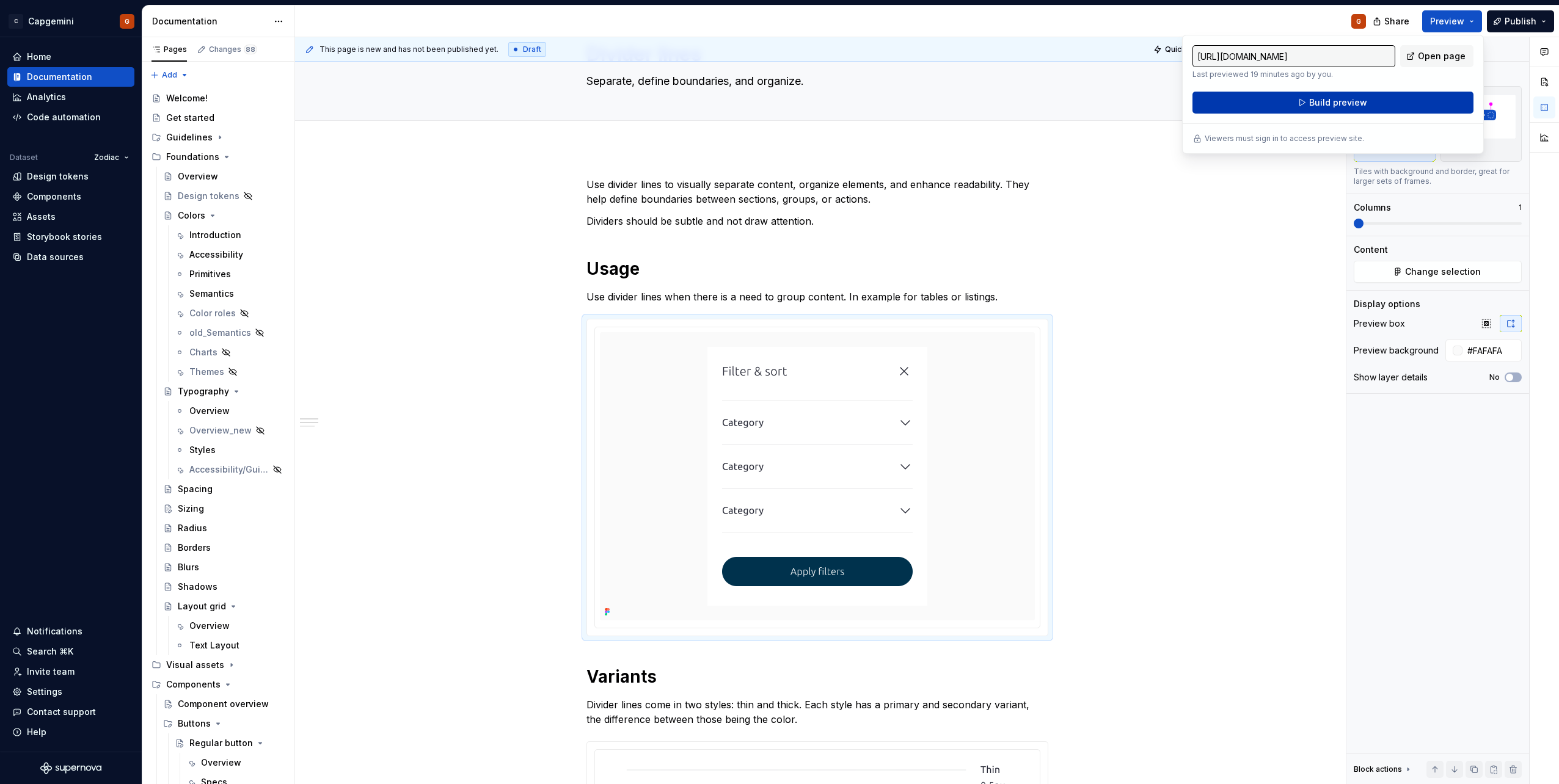
drag, startPoint x: 1473, startPoint y: 12, endPoint x: 1419, endPoint y: 96, distance: 99.9
click at [777, 96] on button "Build preview" at bounding box center [1333, 103] width 281 height 22
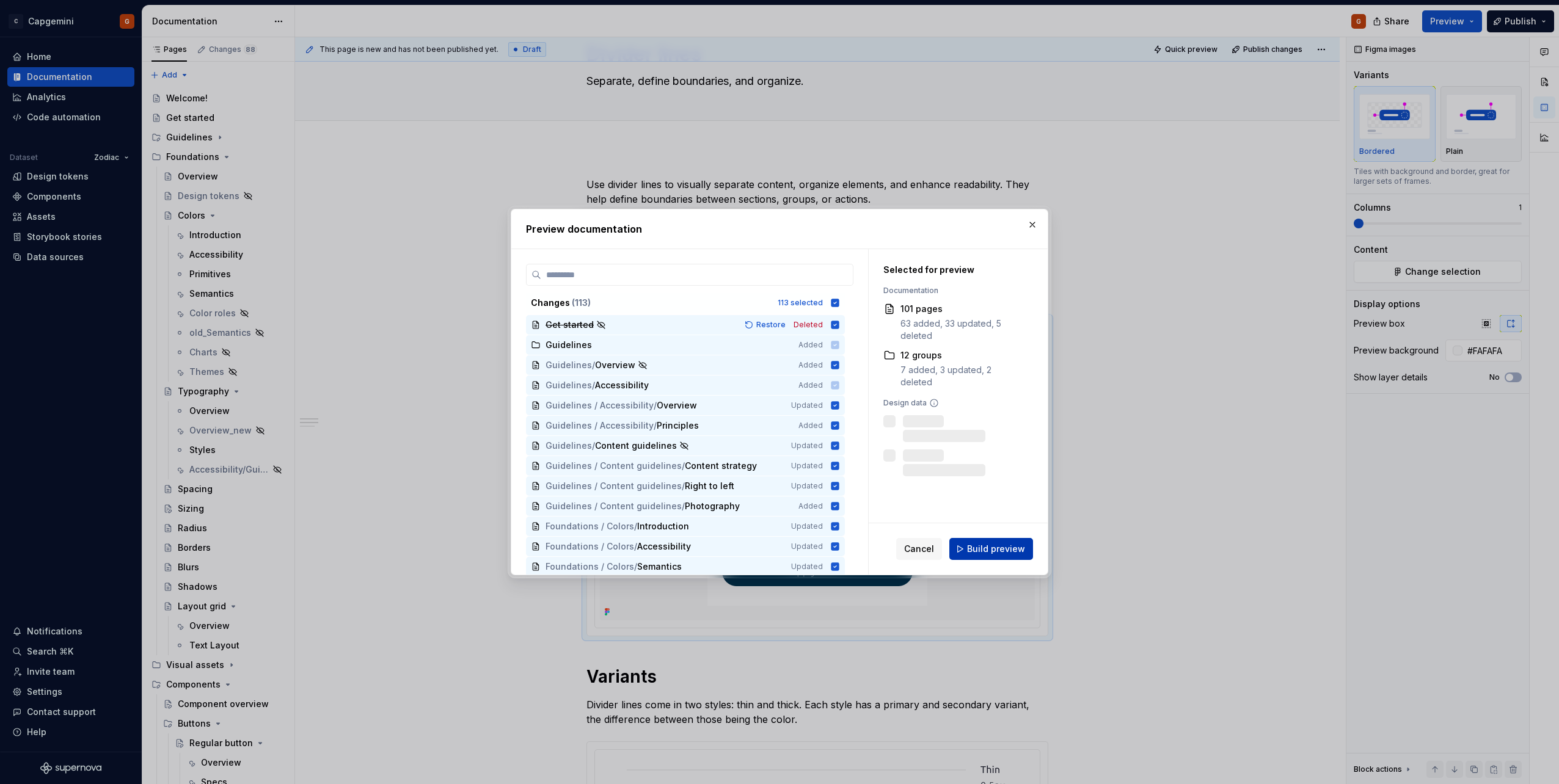
click at [777, 393] on button "Build preview" at bounding box center [991, 549] width 84 height 22
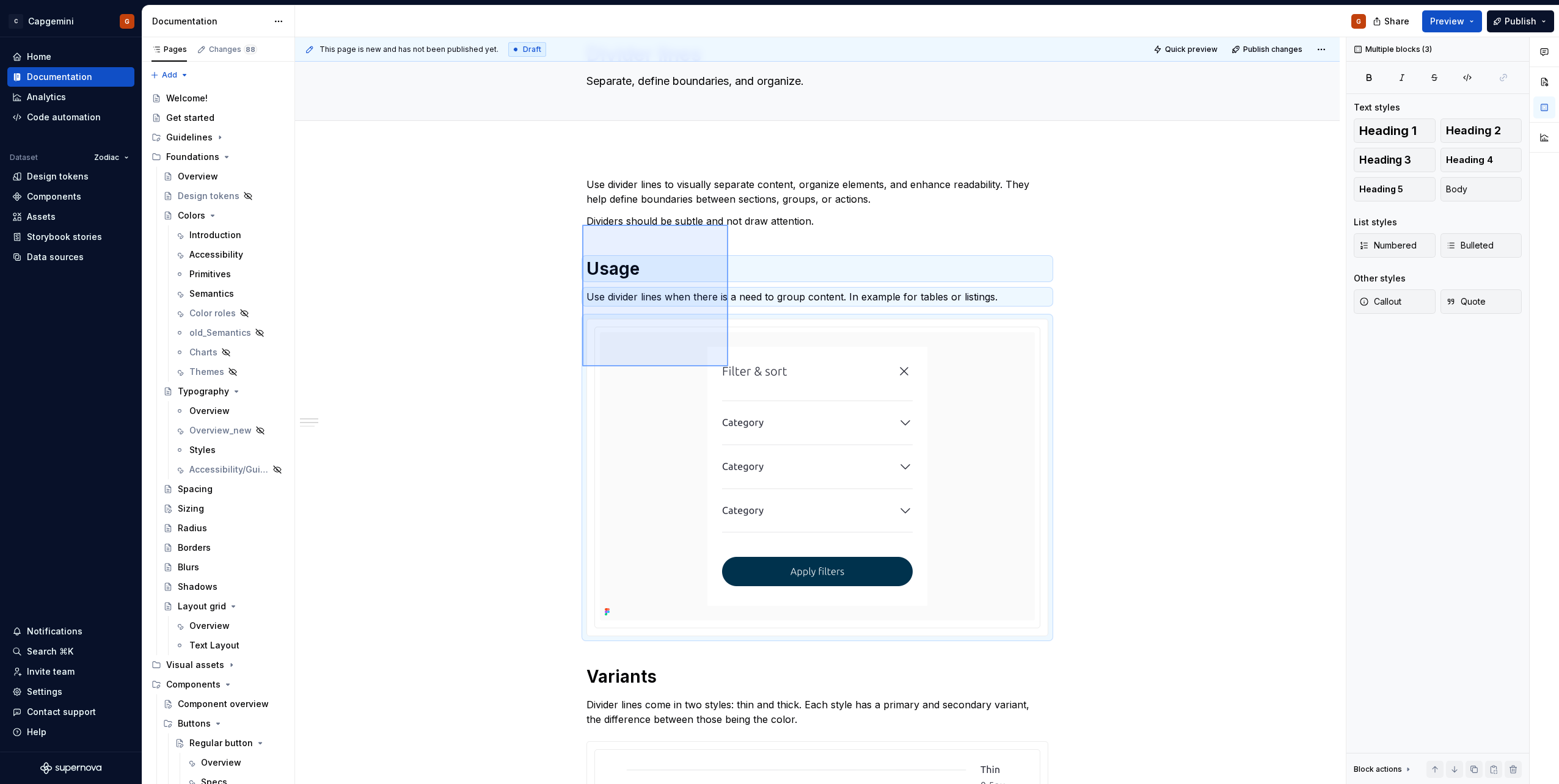
scroll to position [152, 0]
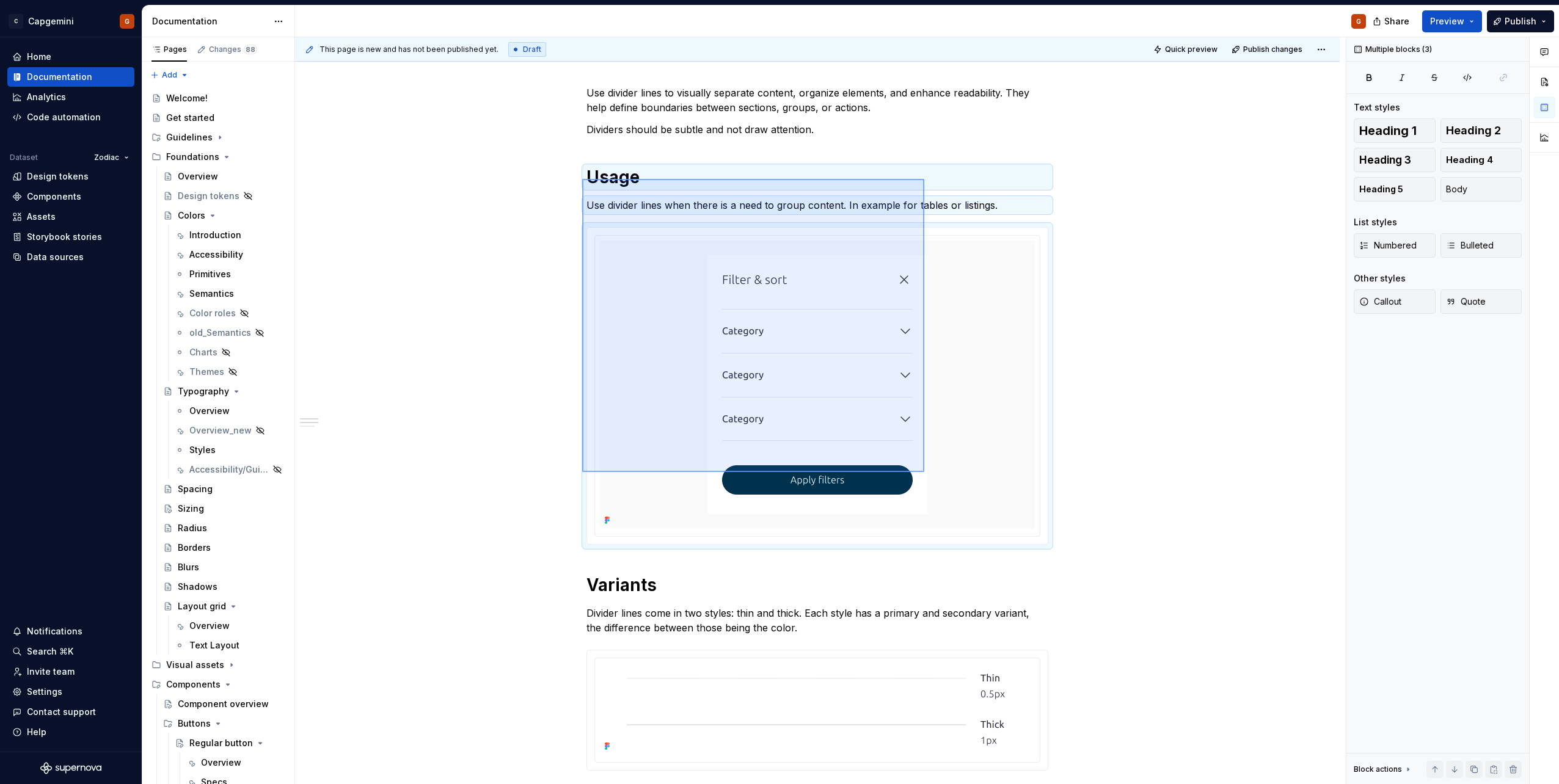
drag, startPoint x: 582, startPoint y: 271, endPoint x: 685, endPoint y: 243, distance: 106.7
click at [777, 393] on div "**********" at bounding box center [820, 411] width 1051 height 748
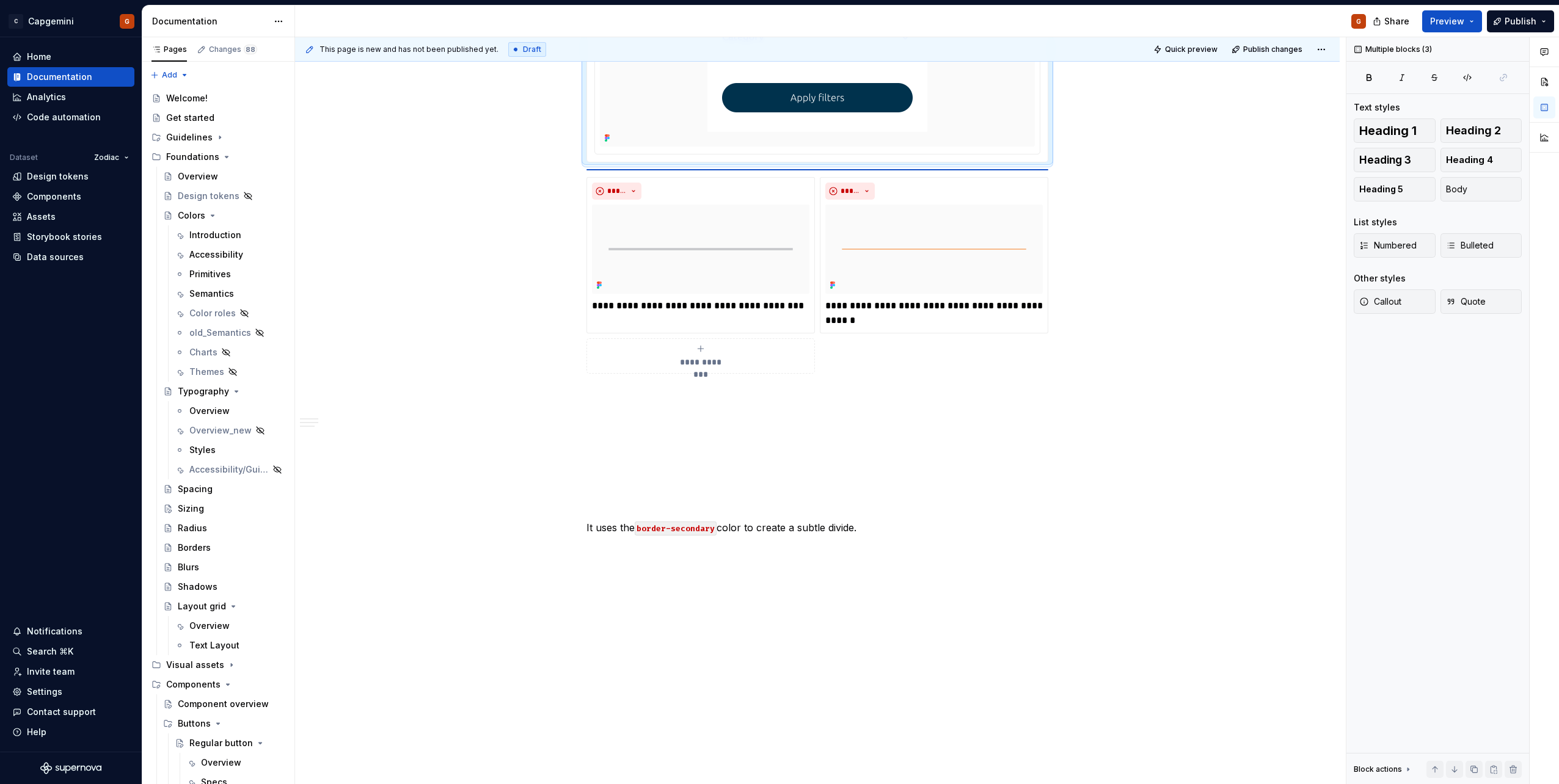
scroll to position [623, 0]
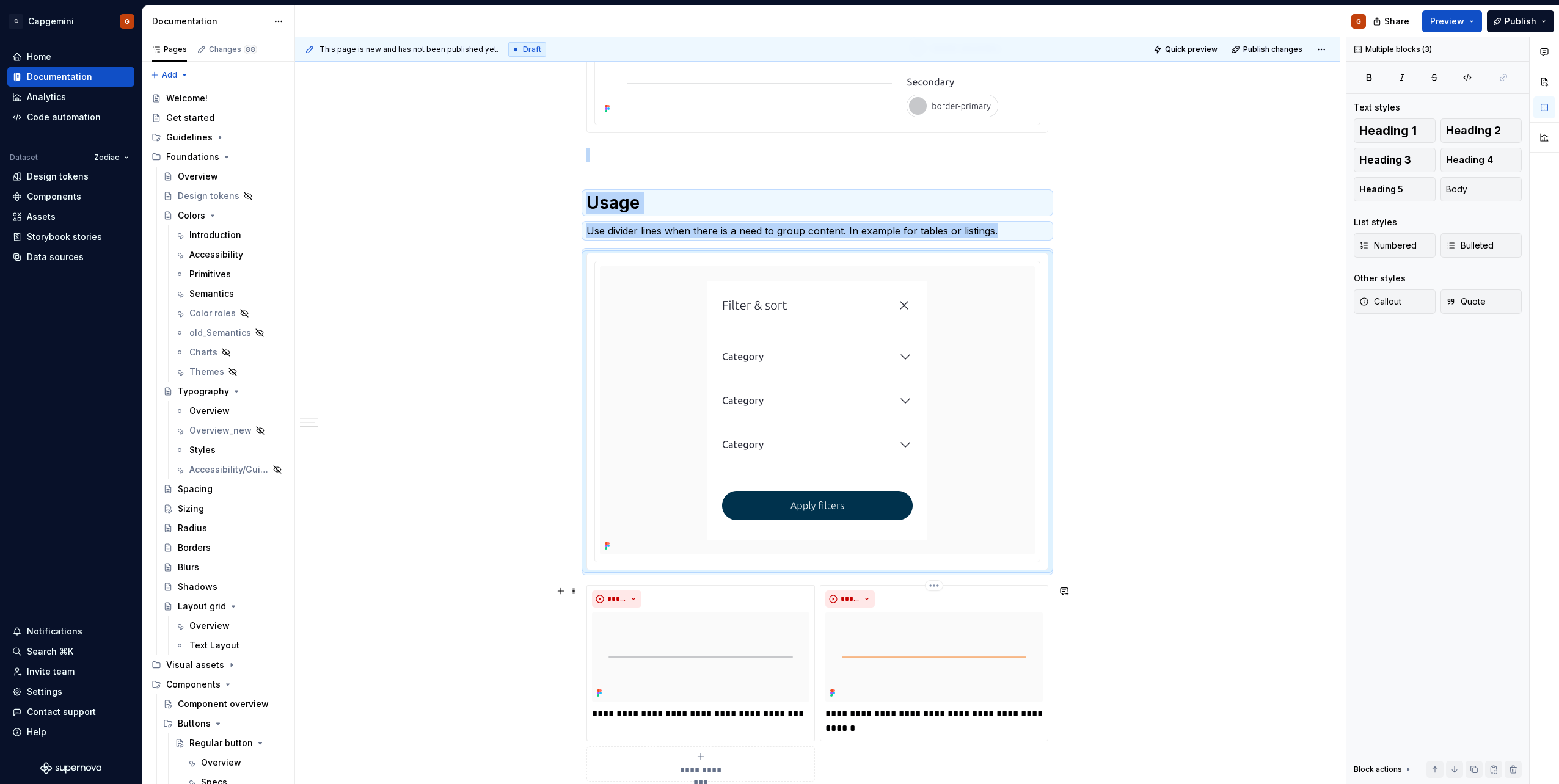
click at [777, 393] on div "**********" at bounding box center [817, 389] width 1045 height 1607
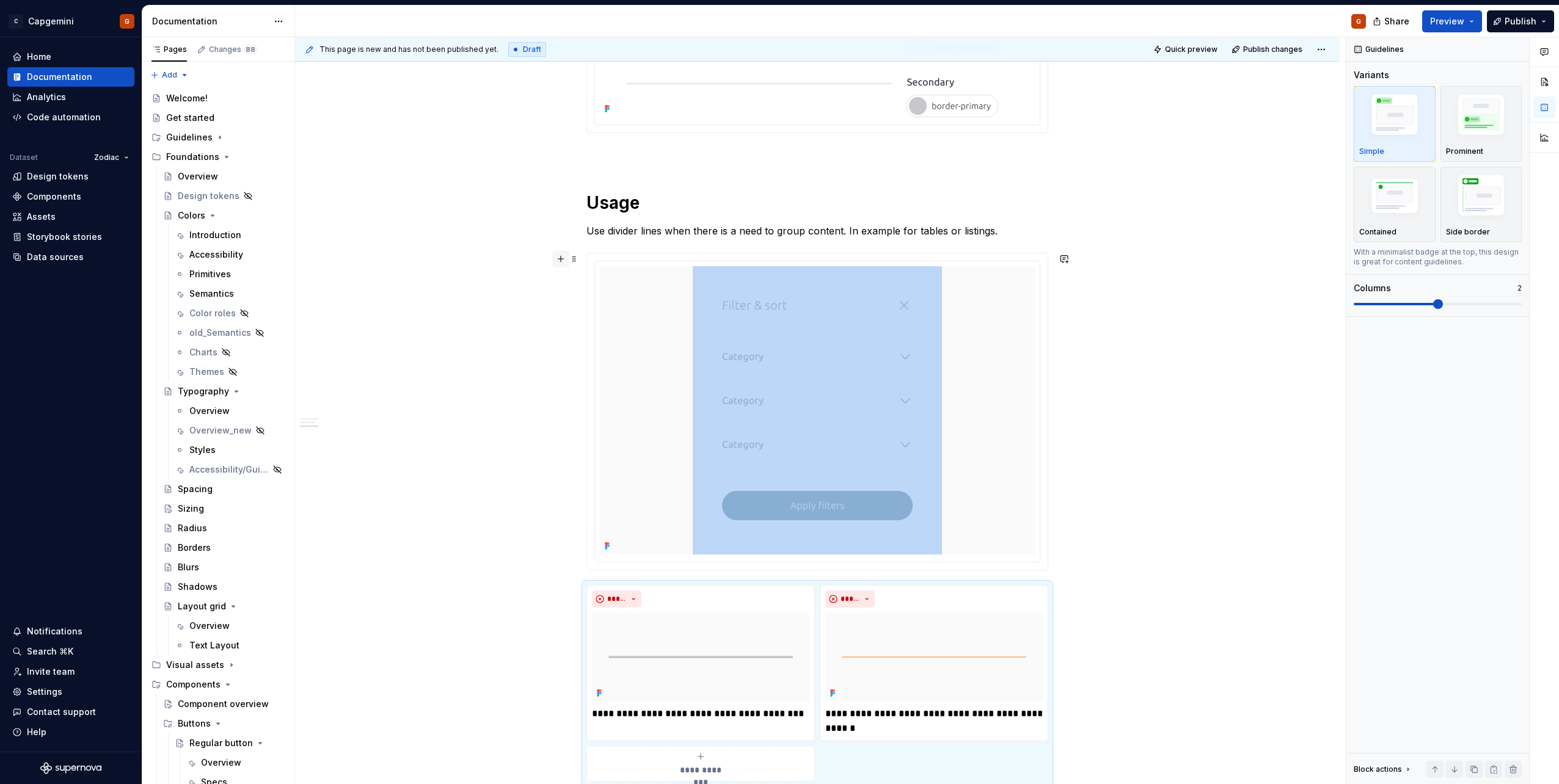
click at [557, 261] on button "button" at bounding box center [560, 258] width 17 height 17
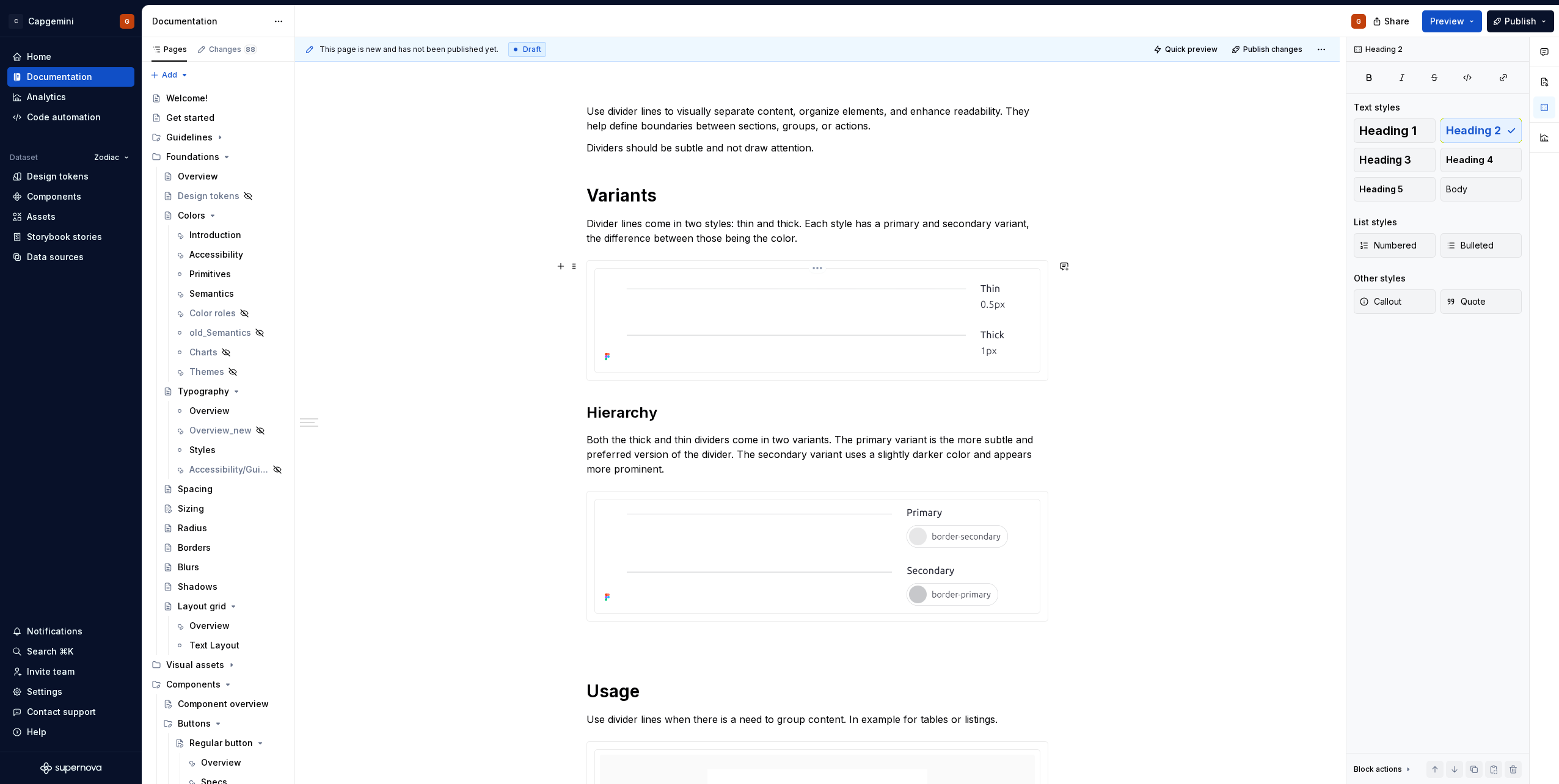
scroll to position [0, 0]
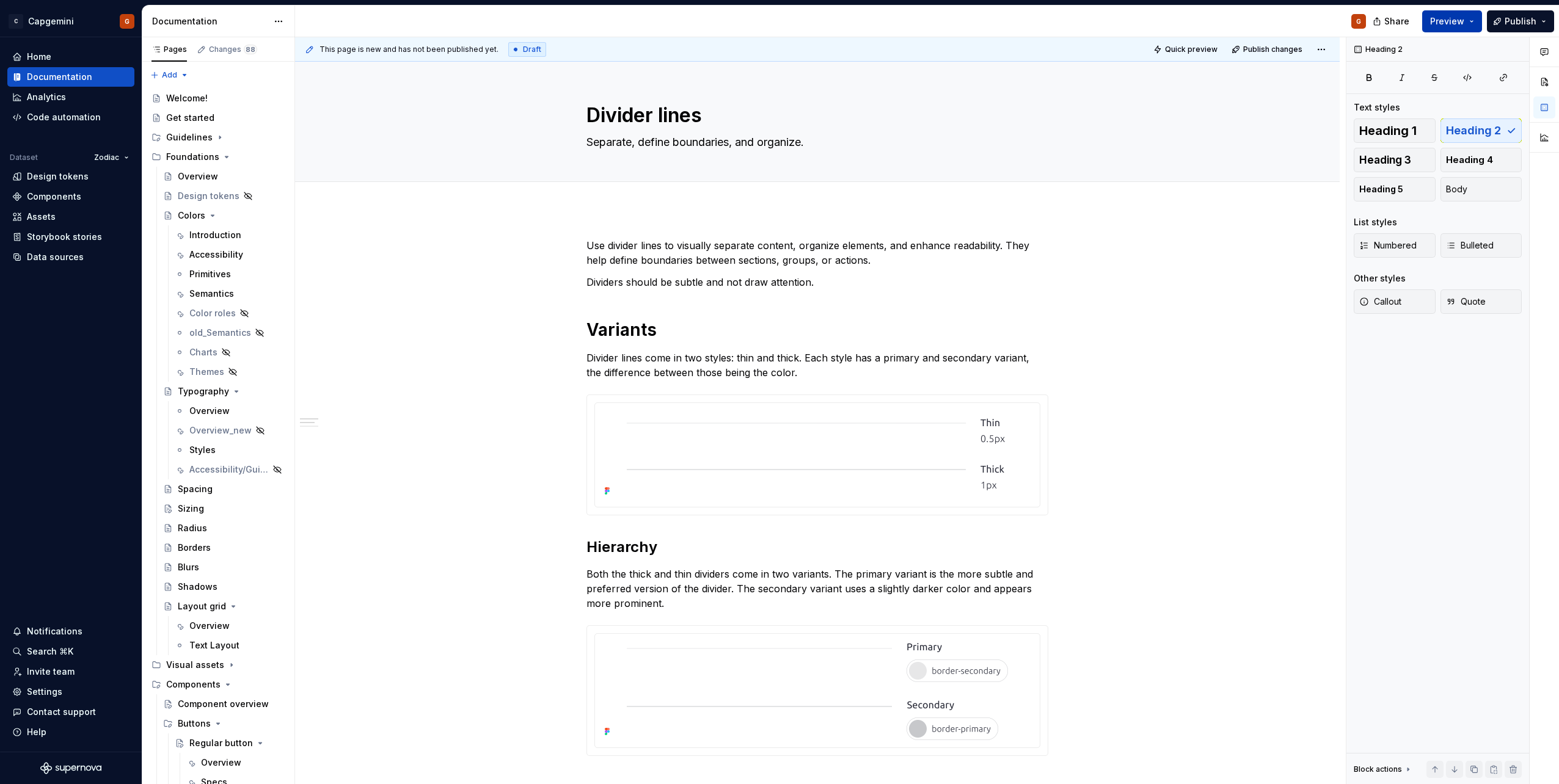
click at [777, 29] on button "Preview" at bounding box center [1452, 21] width 60 height 22
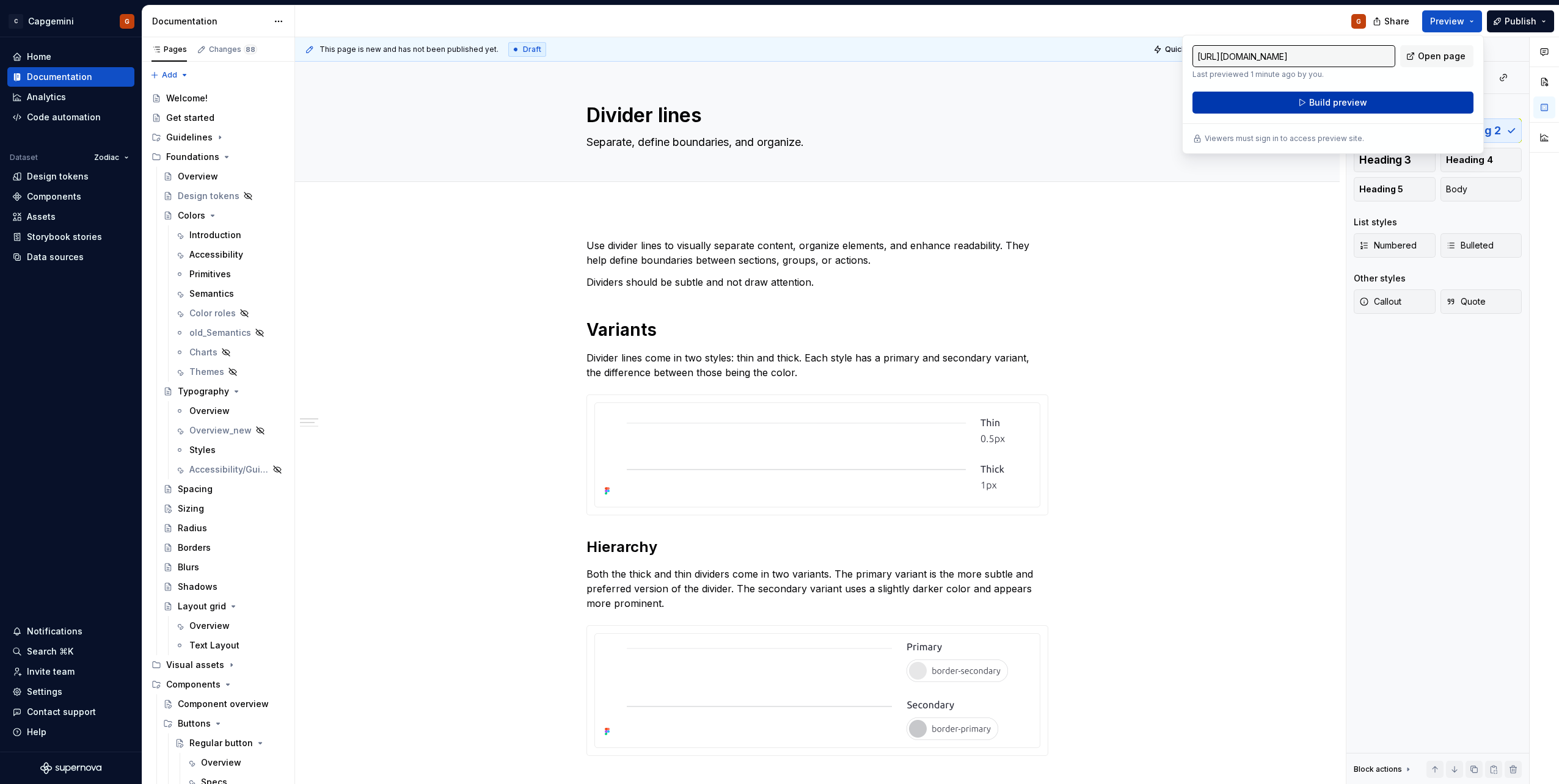
drag, startPoint x: 1442, startPoint y: 29, endPoint x: 1431, endPoint y: 94, distance: 65.9
click at [777, 94] on button "Build preview" at bounding box center [1333, 103] width 281 height 22
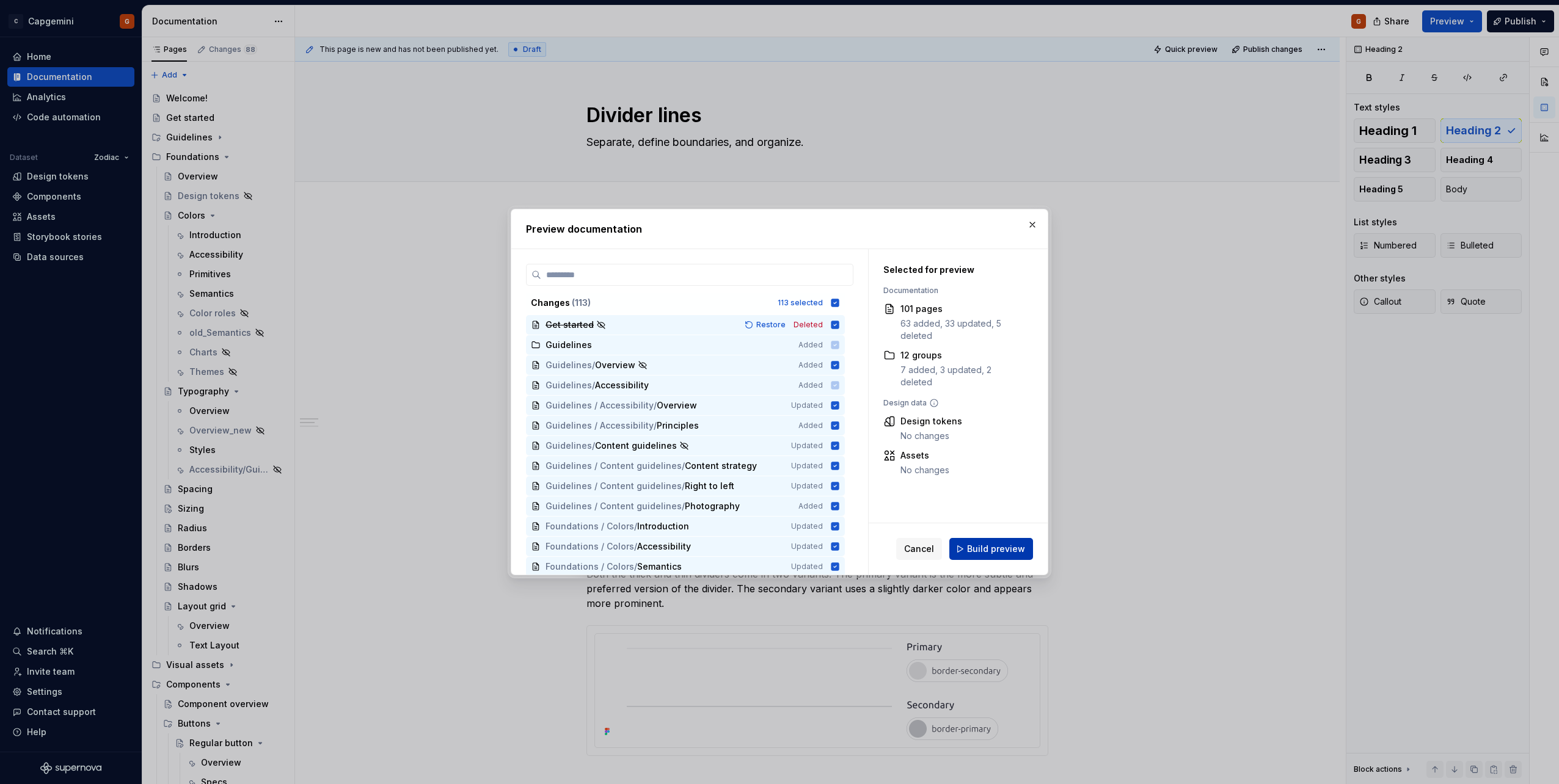
click at [777, 393] on button "Build preview" at bounding box center [991, 549] width 84 height 22
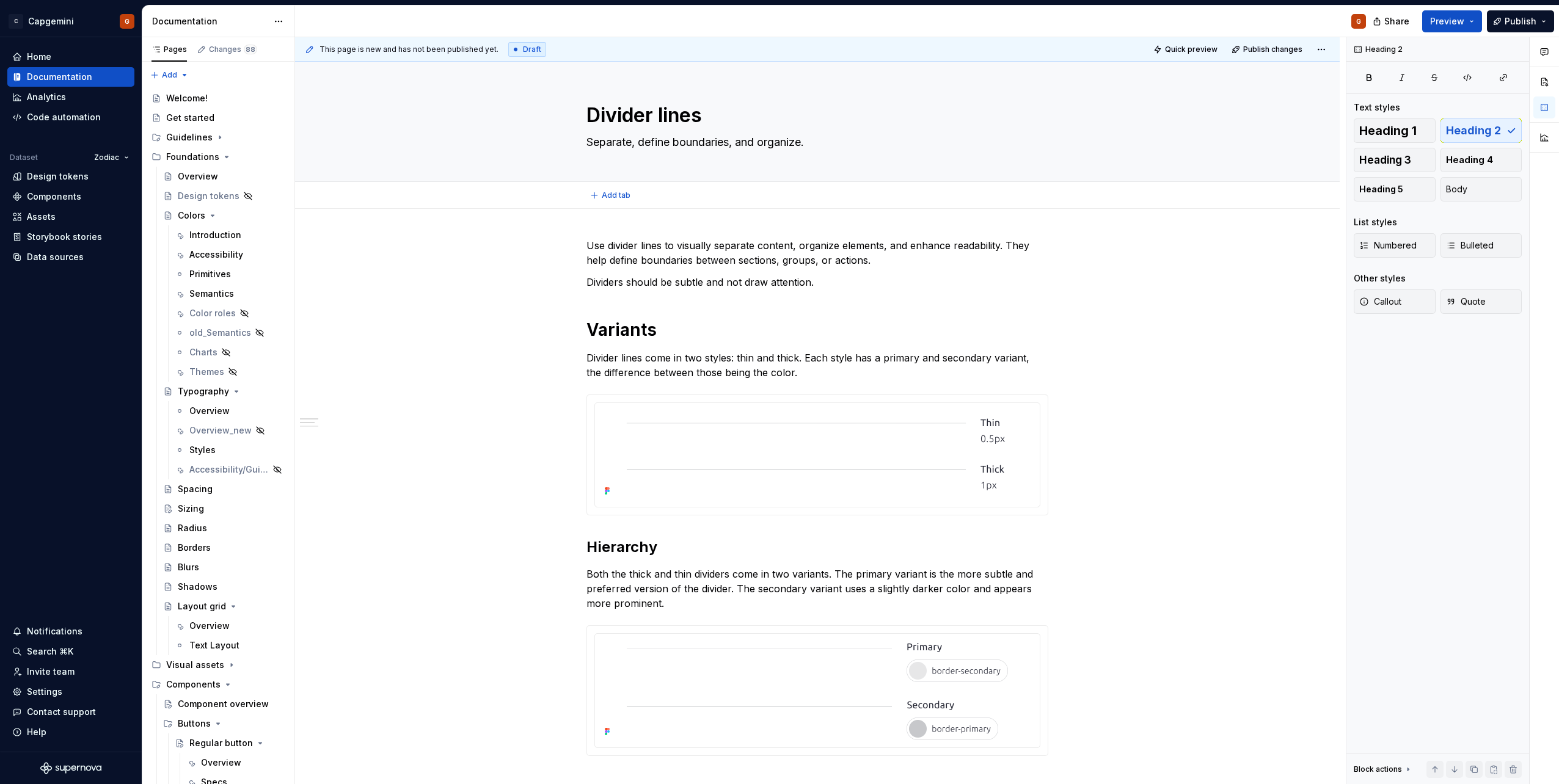
type textarea "*"
